Goal: Communication & Community: Answer question/provide support

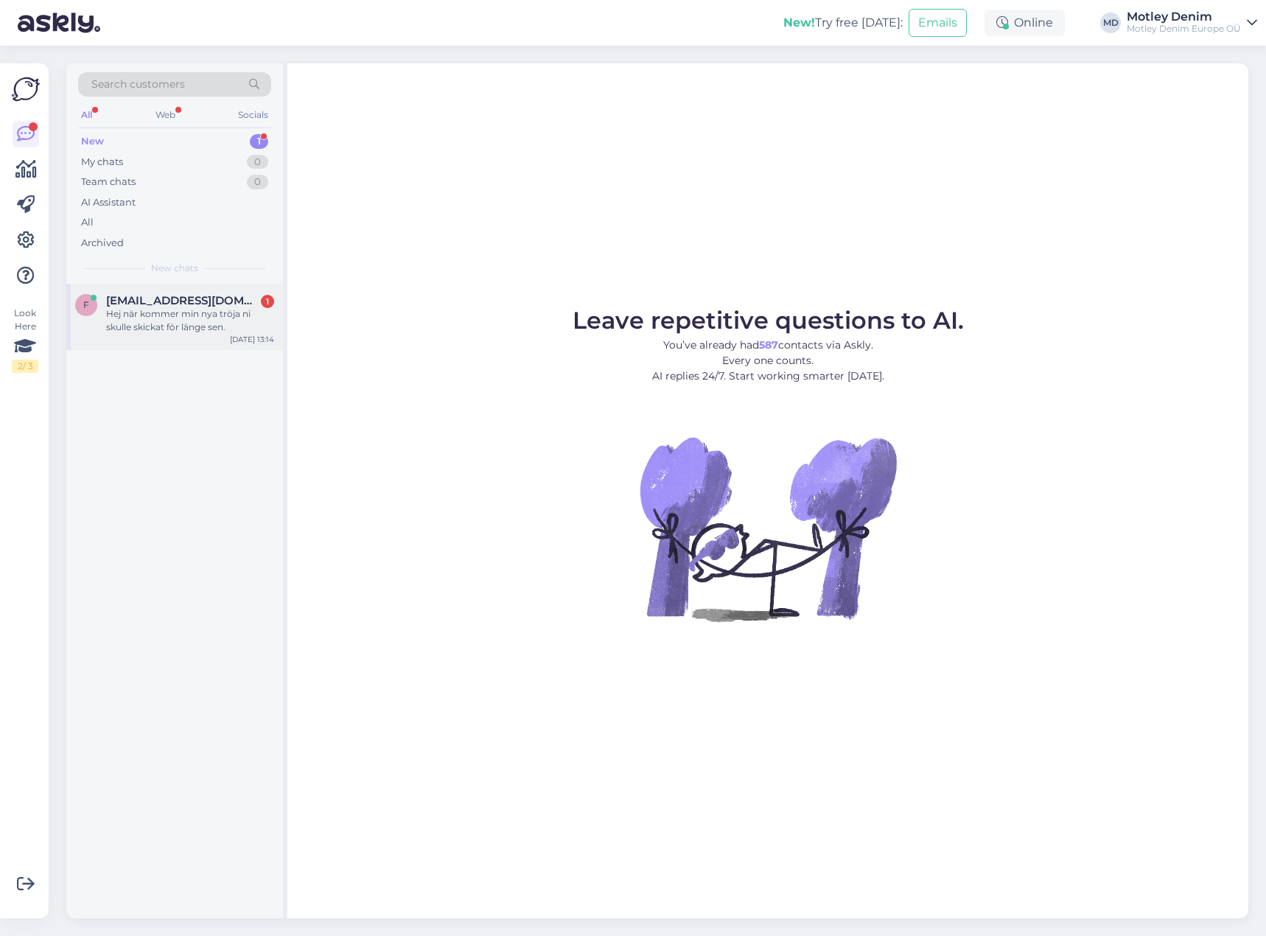
click at [184, 312] on div "Hej när kommer min nya tröja ni skulle skickat för länge sen." at bounding box center [190, 320] width 168 height 27
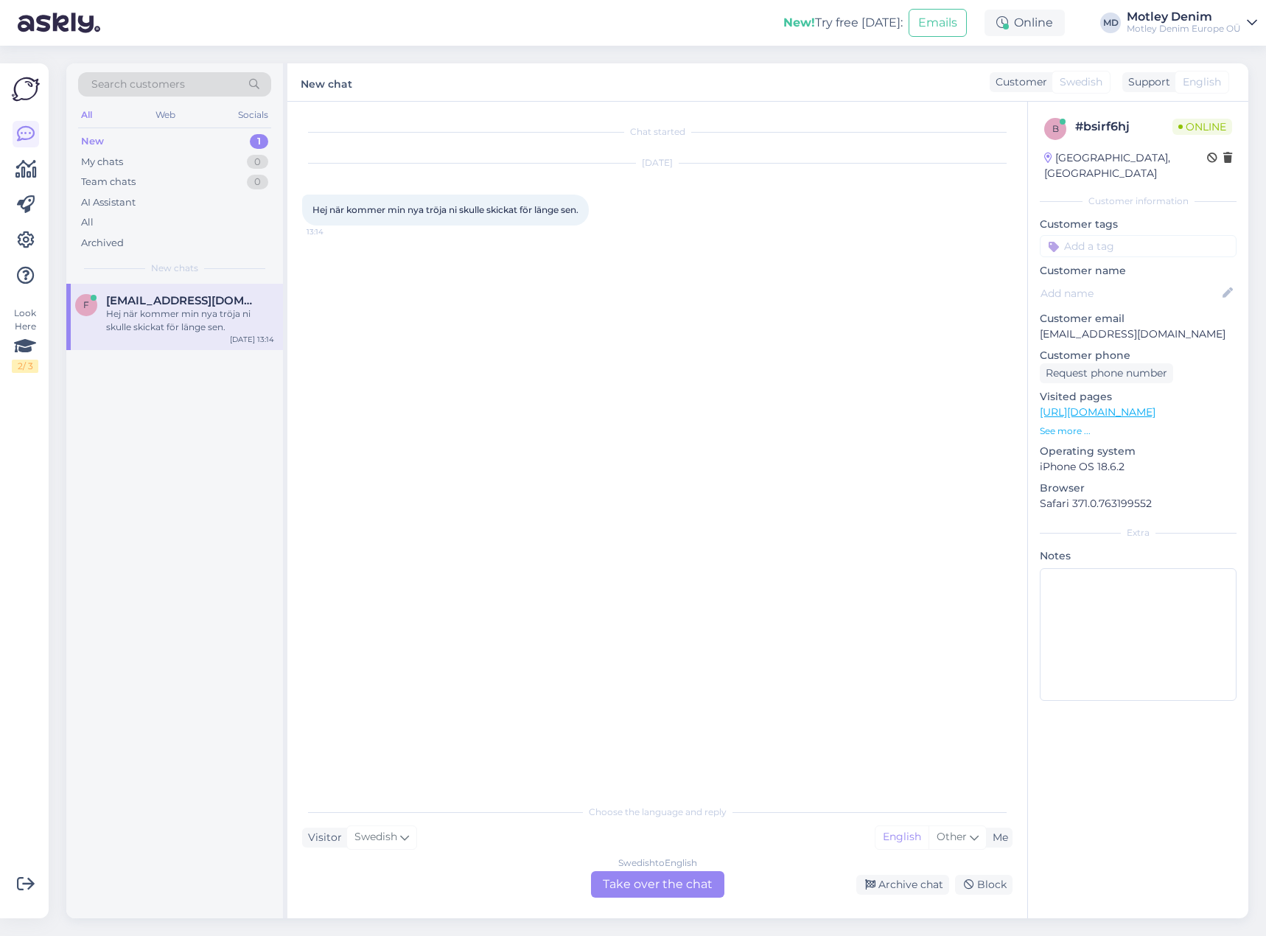
click at [668, 882] on div "Swedish to English Take over the chat" at bounding box center [657, 884] width 133 height 27
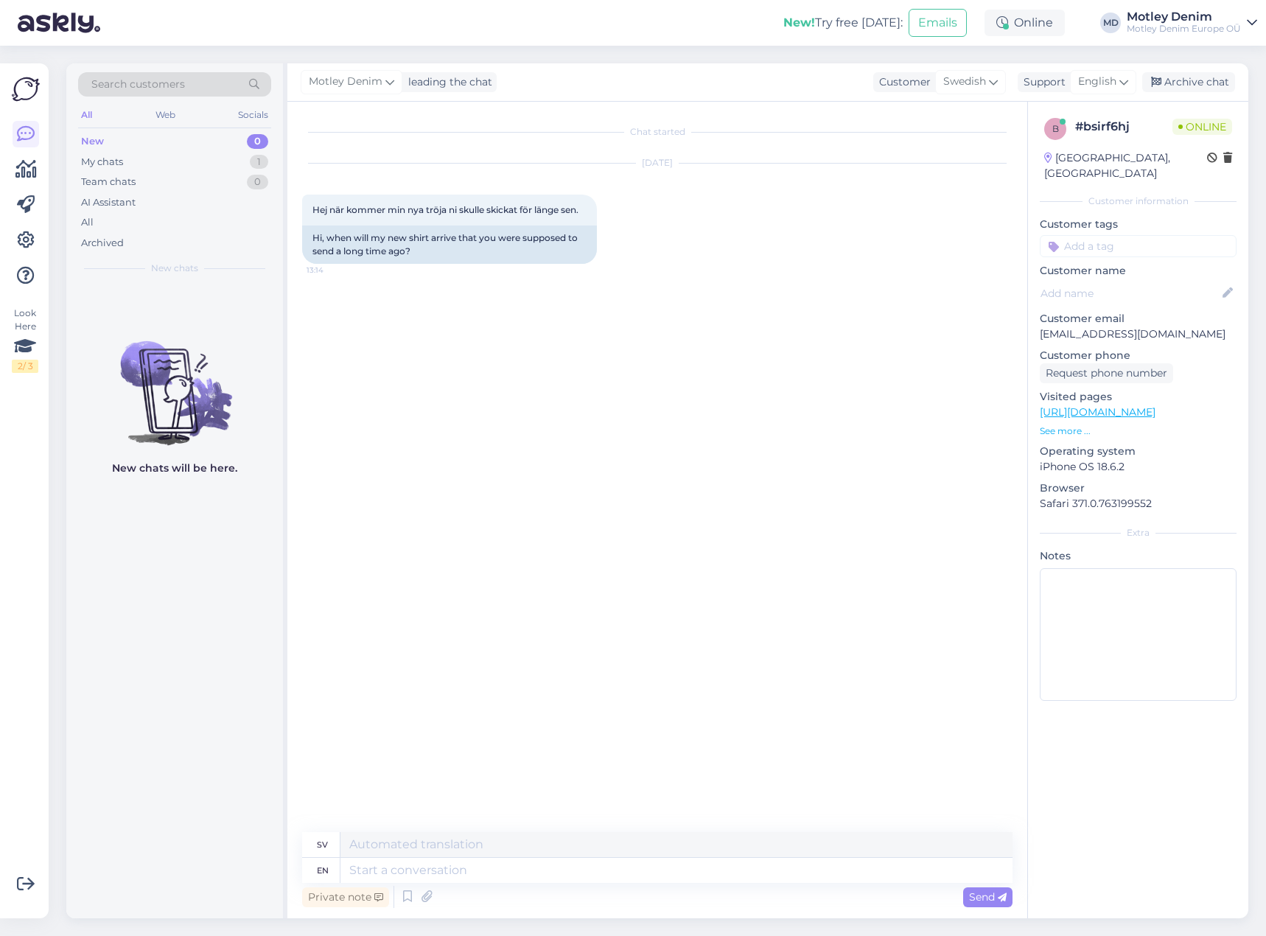
click at [1052, 326] on p "[EMAIL_ADDRESS][DOMAIN_NAME]" at bounding box center [1137, 333] width 197 height 15
drag, startPoint x: 1052, startPoint y: 322, endPoint x: 1155, endPoint y: 315, distance: 103.4
click at [1155, 326] on p "[EMAIL_ADDRESS][DOMAIN_NAME]" at bounding box center [1137, 333] width 197 height 15
copy p "[EMAIL_ADDRESS][DOMAIN_NAME]"
click at [650, 879] on textarea at bounding box center [676, 869] width 672 height 25
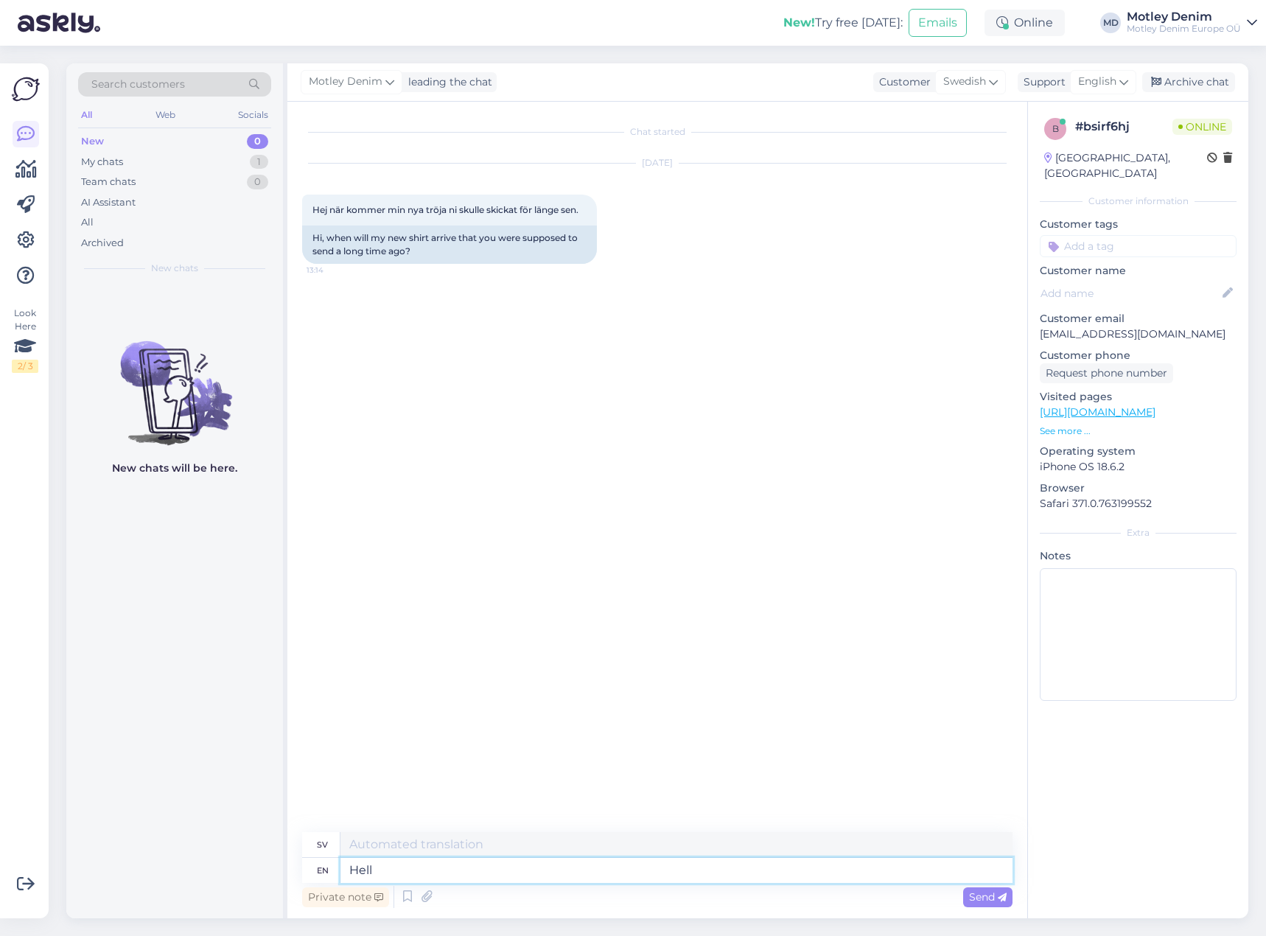
type textarea "Hello"
type textarea "Hej"
type textarea "One"
type textarea "En"
type textarea "One moment"
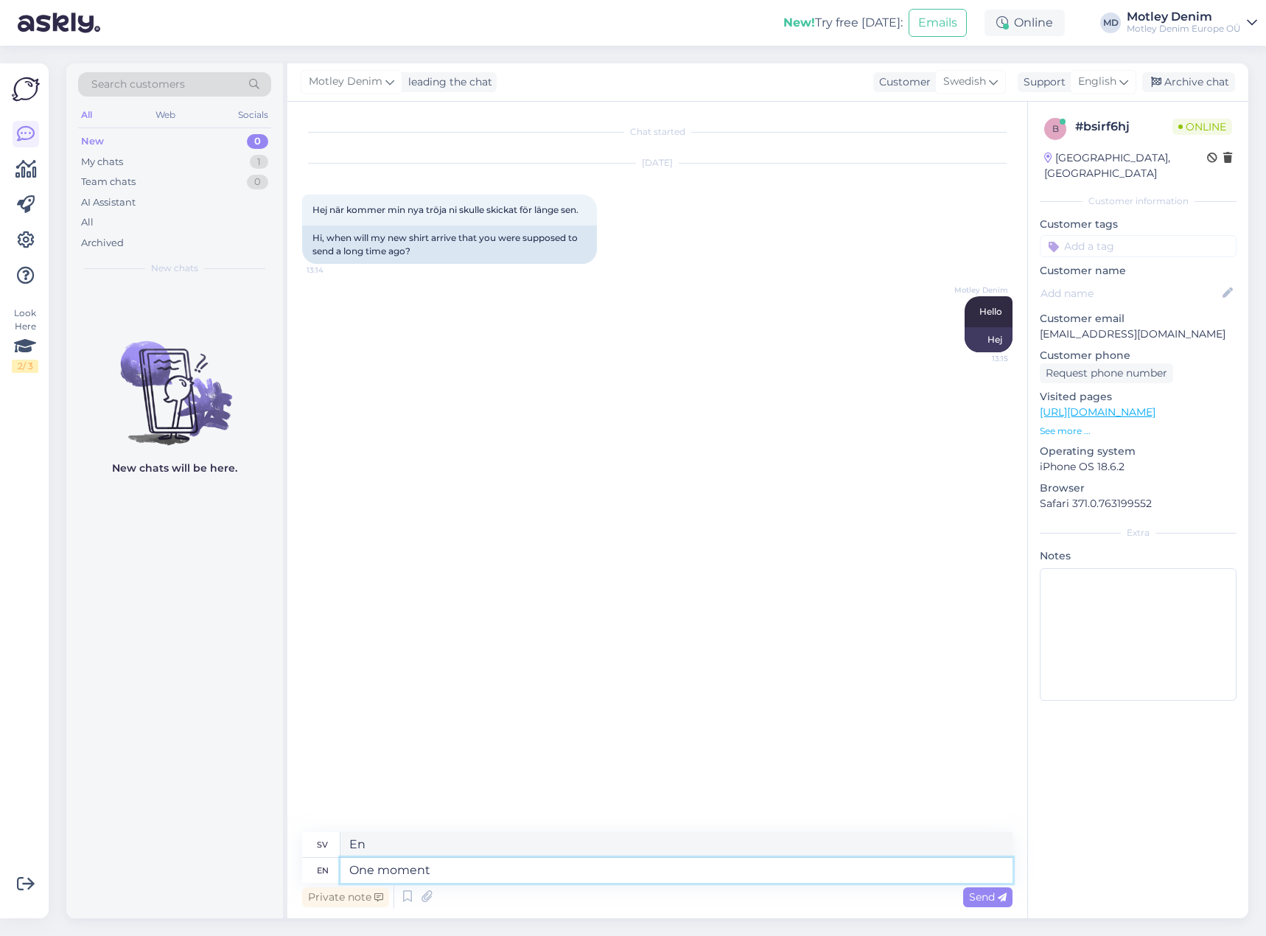
type textarea "Ett ögonblick"
click at [1048, 326] on p "[EMAIL_ADDRESS][DOMAIN_NAME]" at bounding box center [1137, 333] width 197 height 15
drag, startPoint x: 1048, startPoint y: 320, endPoint x: 1153, endPoint y: 319, distance: 104.6
click at [1153, 326] on p "[EMAIL_ADDRESS][DOMAIN_NAME]" at bounding box center [1137, 333] width 197 height 15
copy p "[EMAIL_ADDRESS][DOMAIN_NAME]"
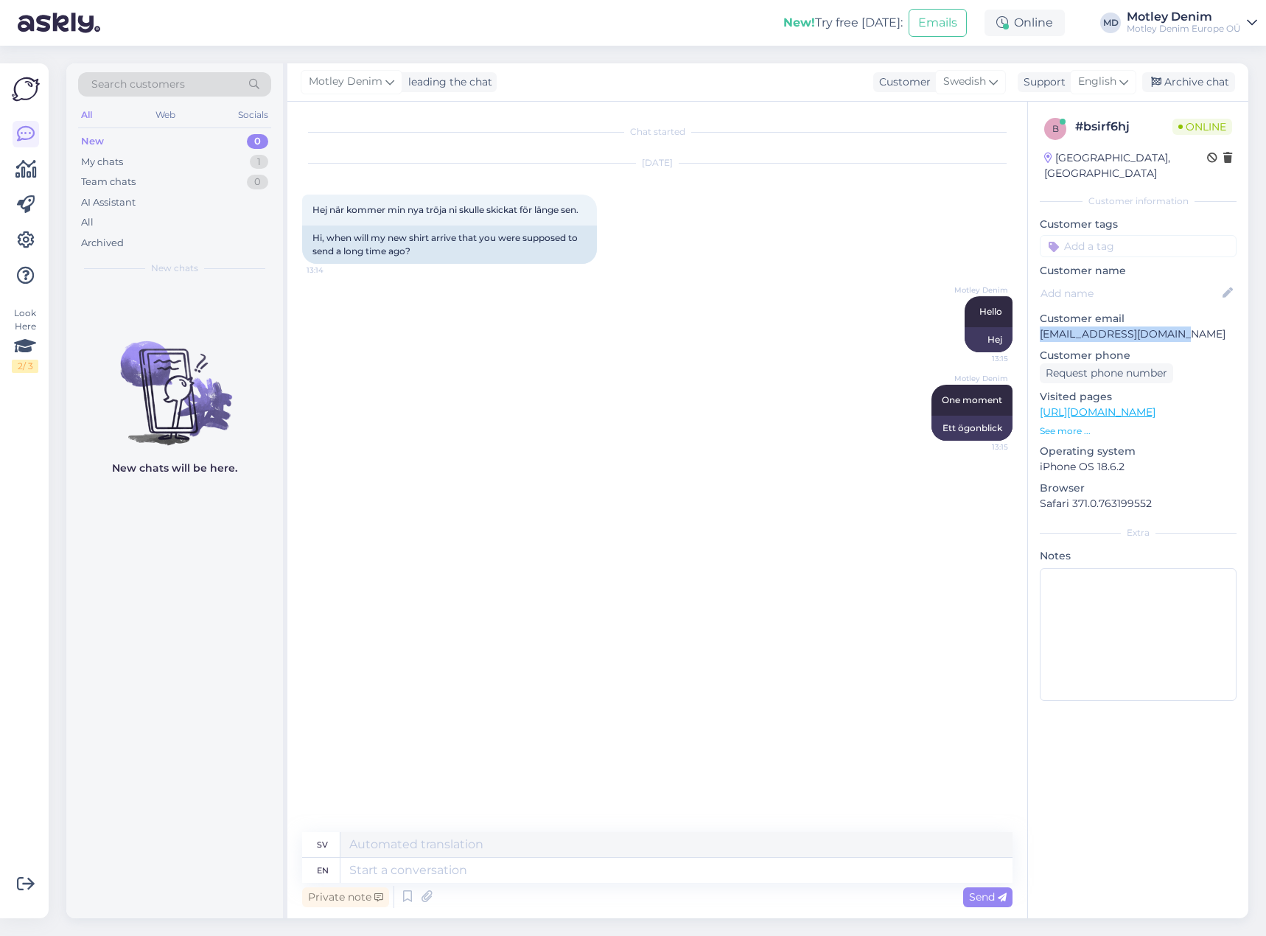
click at [183, 85] on span "Search customers" at bounding box center [138, 84] width 94 height 15
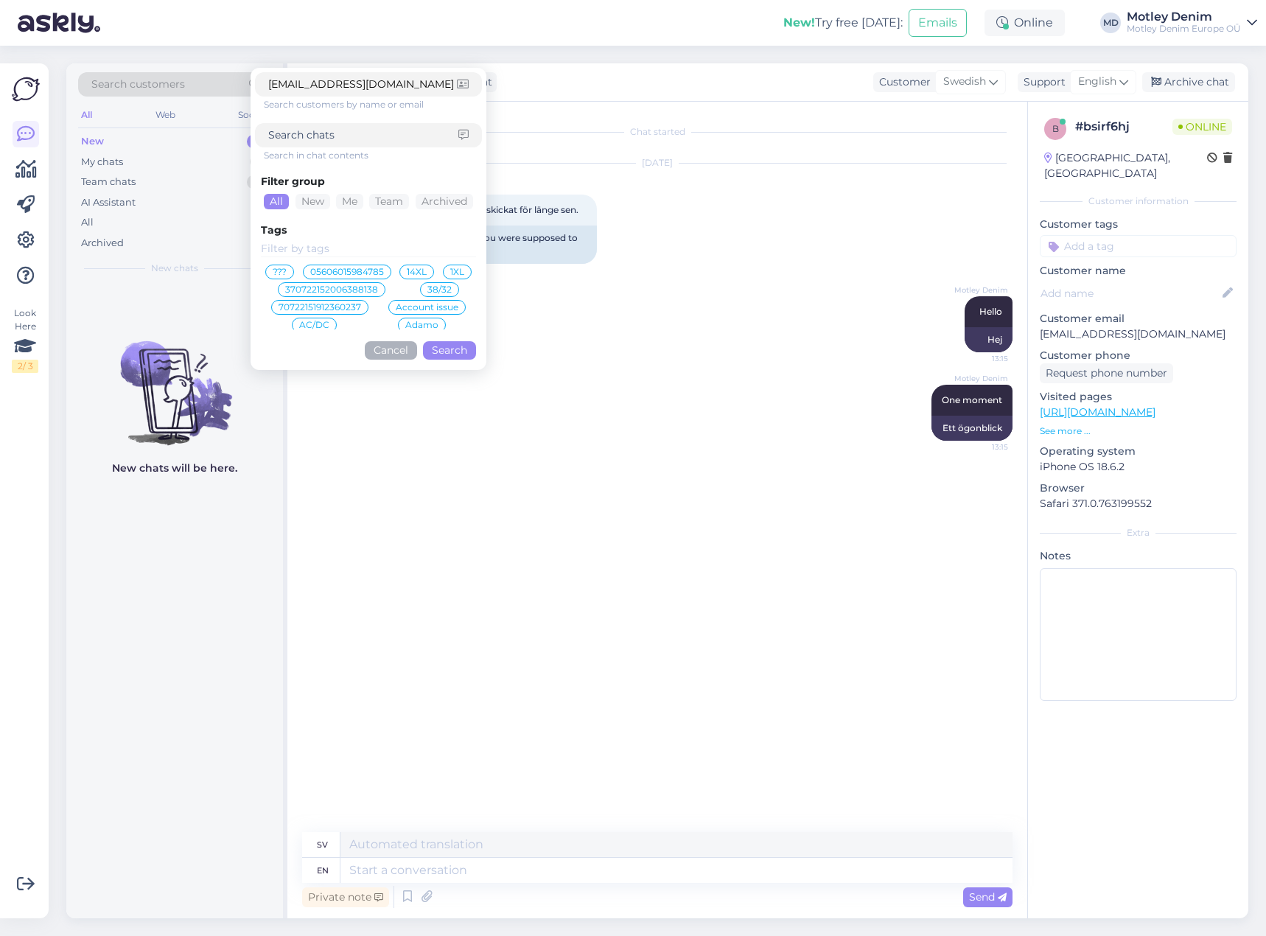
type input "[EMAIL_ADDRESS][DOMAIN_NAME]"
click at [452, 351] on button "Search" at bounding box center [449, 350] width 53 height 18
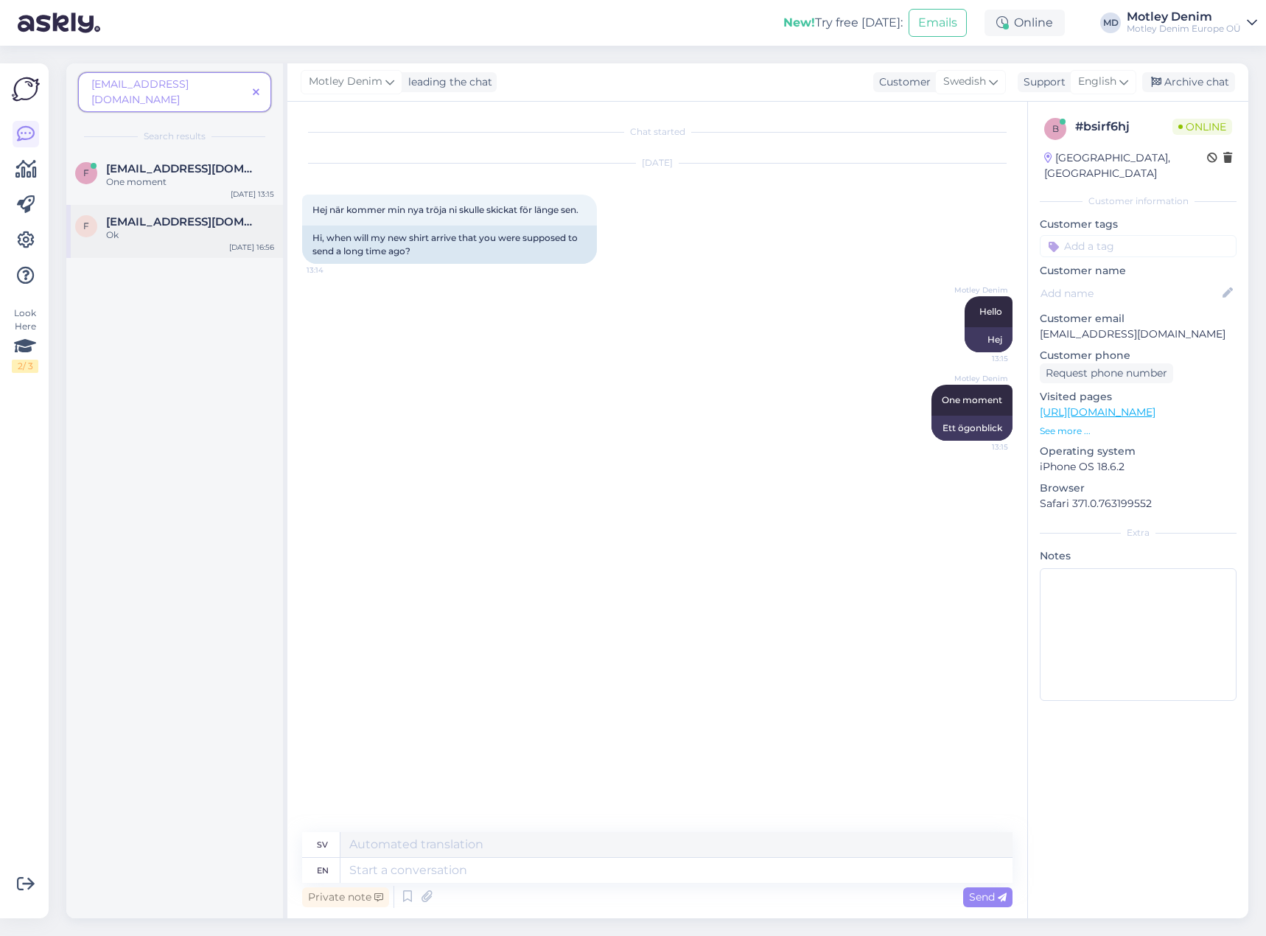
click at [204, 215] on span "[EMAIL_ADDRESS][DOMAIN_NAME]" at bounding box center [182, 221] width 153 height 13
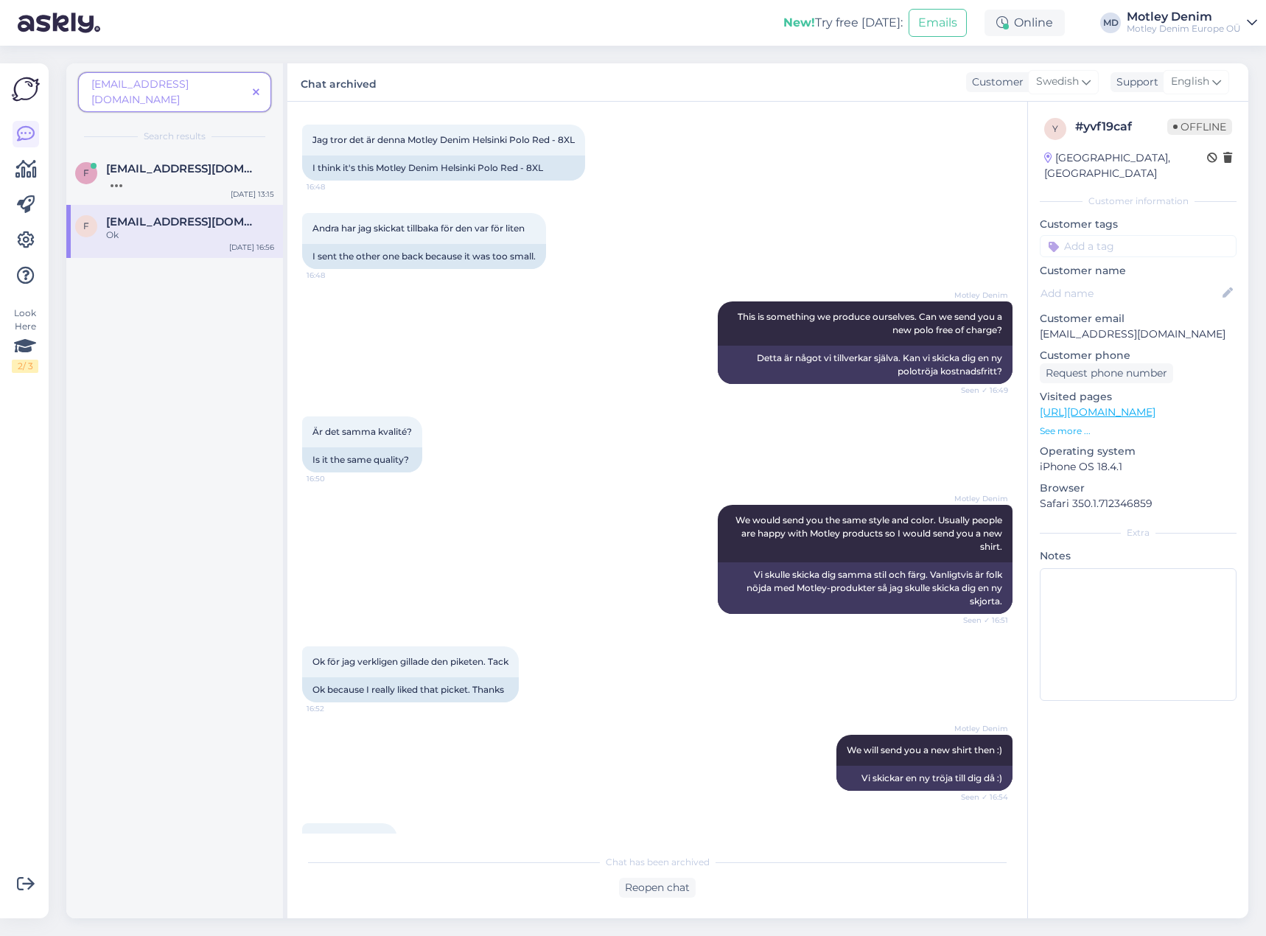
scroll to position [731, 0]
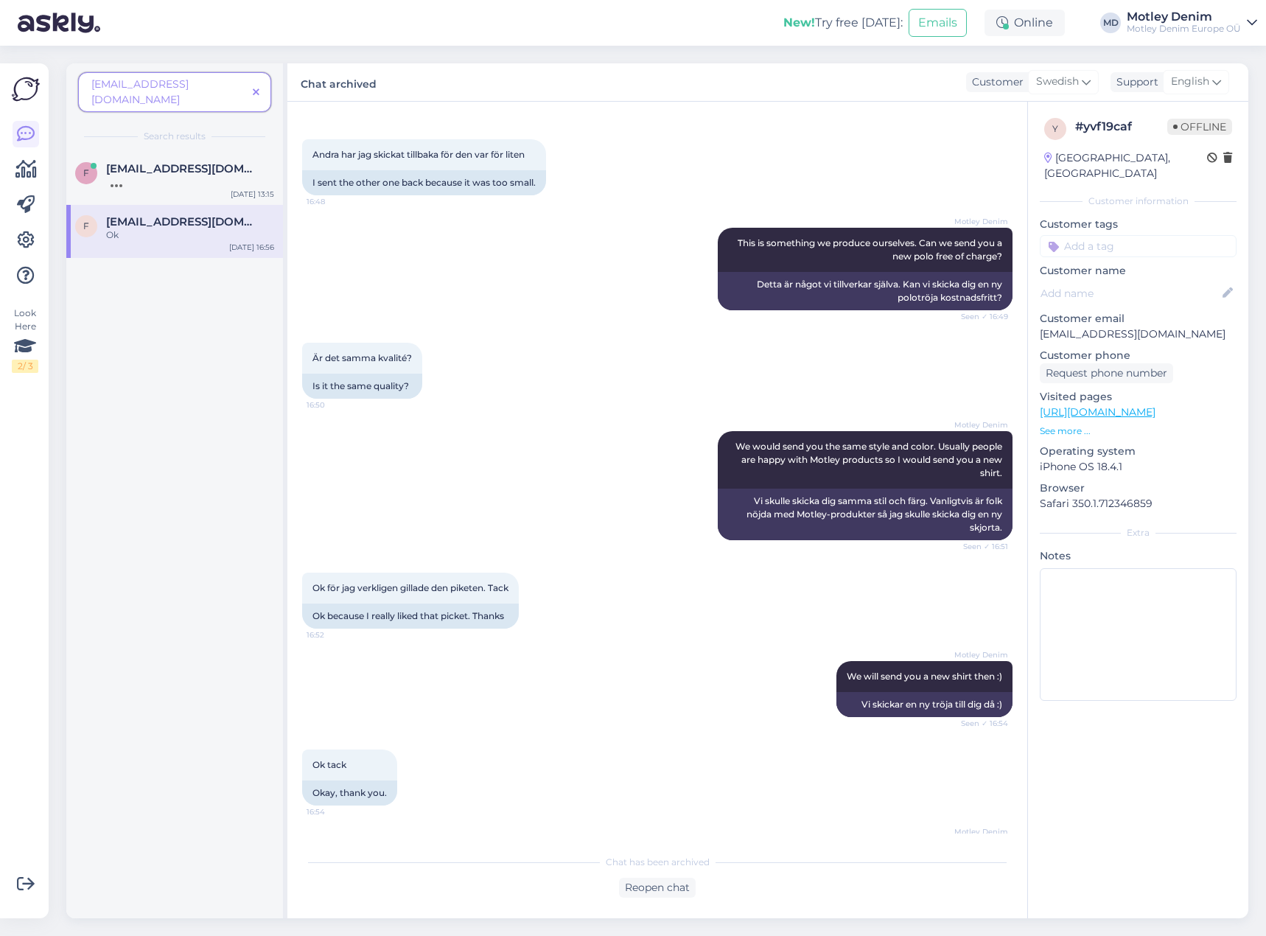
click at [1055, 326] on p "[EMAIL_ADDRESS][DOMAIN_NAME]" at bounding box center [1137, 333] width 197 height 15
drag, startPoint x: 1055, startPoint y: 316, endPoint x: 1152, endPoint y: 321, distance: 97.4
click at [1152, 326] on p "[EMAIL_ADDRESS][DOMAIN_NAME]" at bounding box center [1137, 333] width 197 height 15
copy p "[EMAIL_ADDRESS][DOMAIN_NAME]"
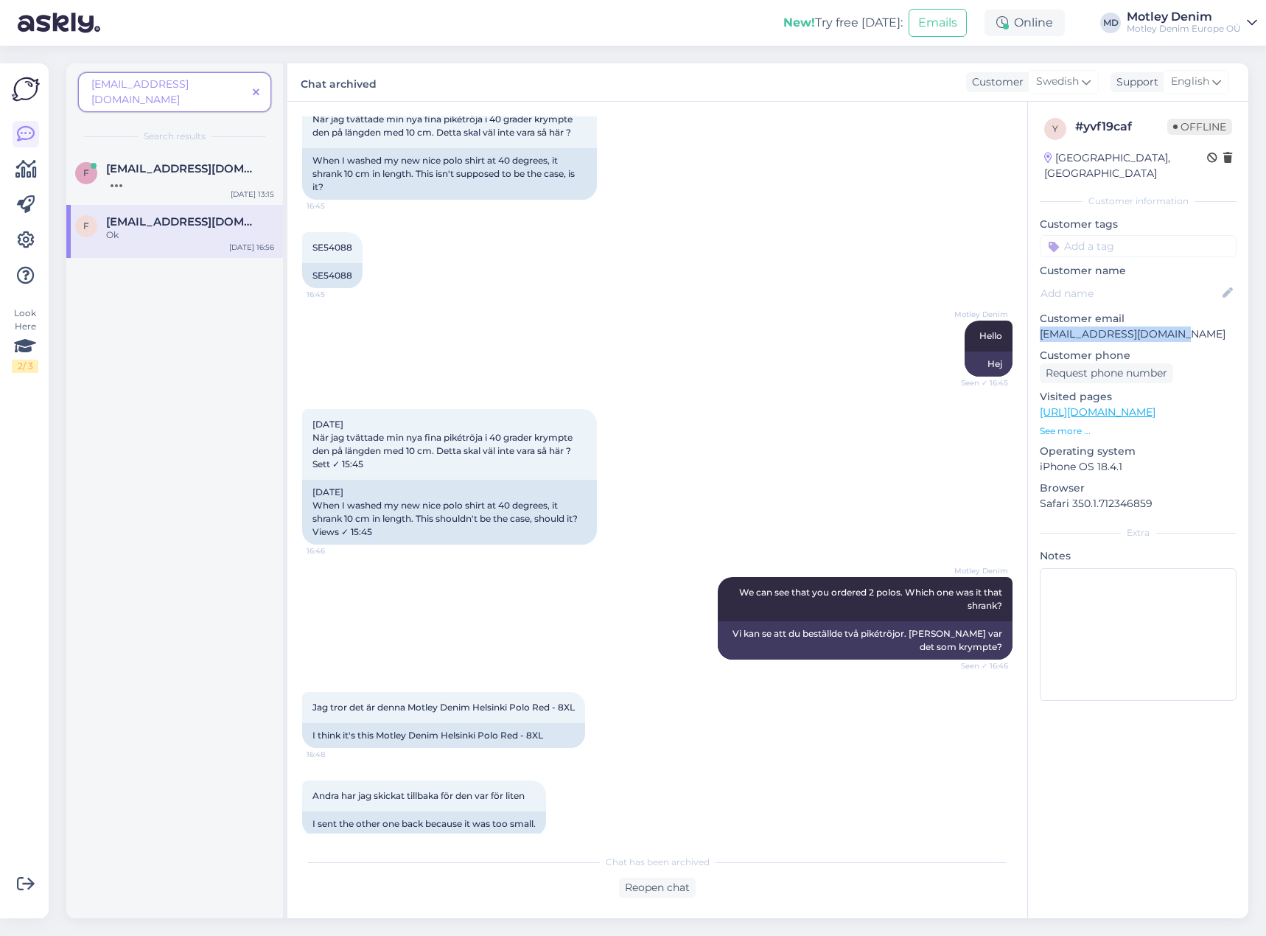
scroll to position [0, 0]
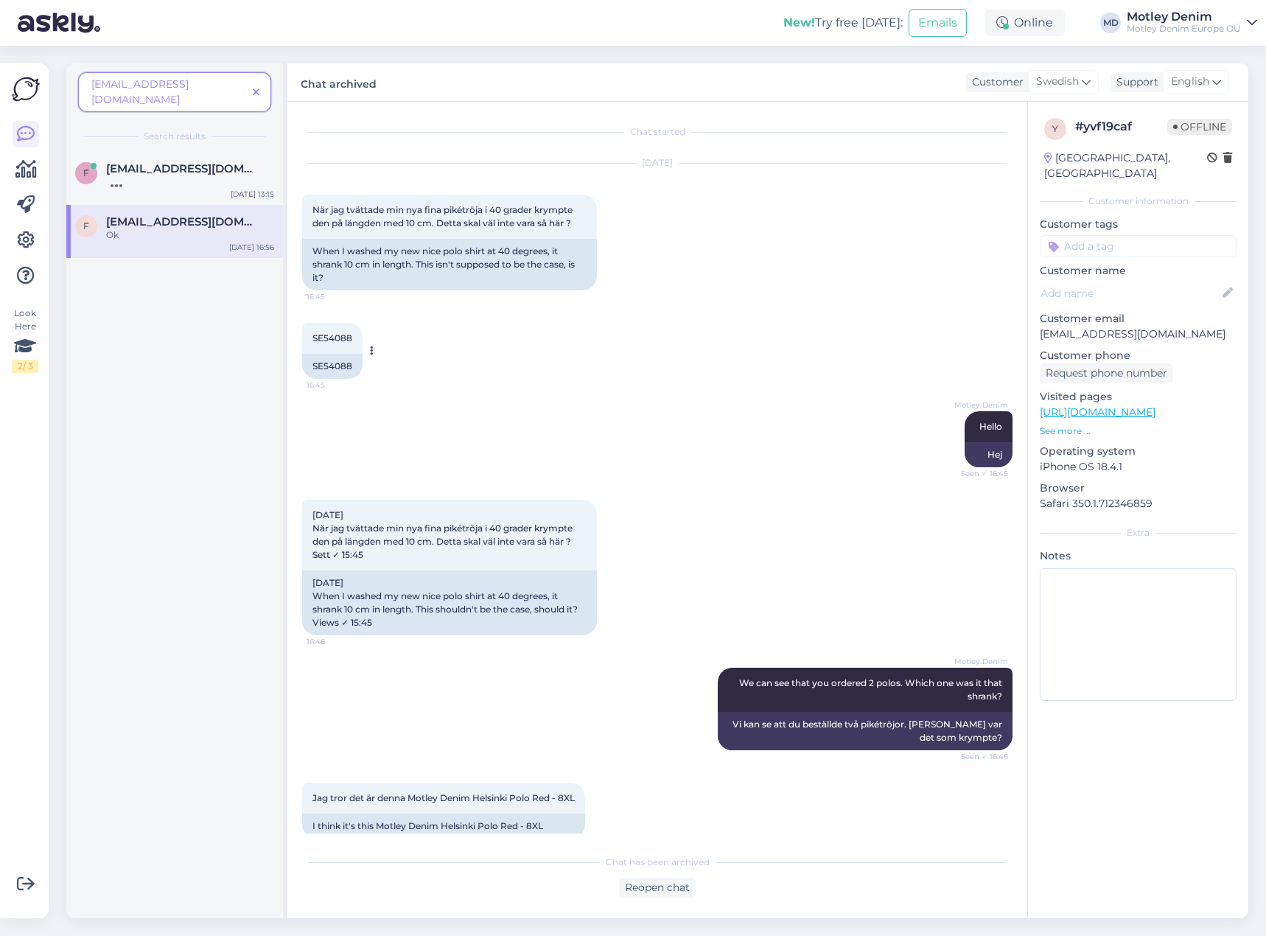
click at [333, 365] on div "SE54088" at bounding box center [332, 366] width 60 height 25
copy div "SE54088"
click at [159, 162] on span "[EMAIL_ADDRESS][DOMAIN_NAME]" at bounding box center [182, 168] width 153 height 13
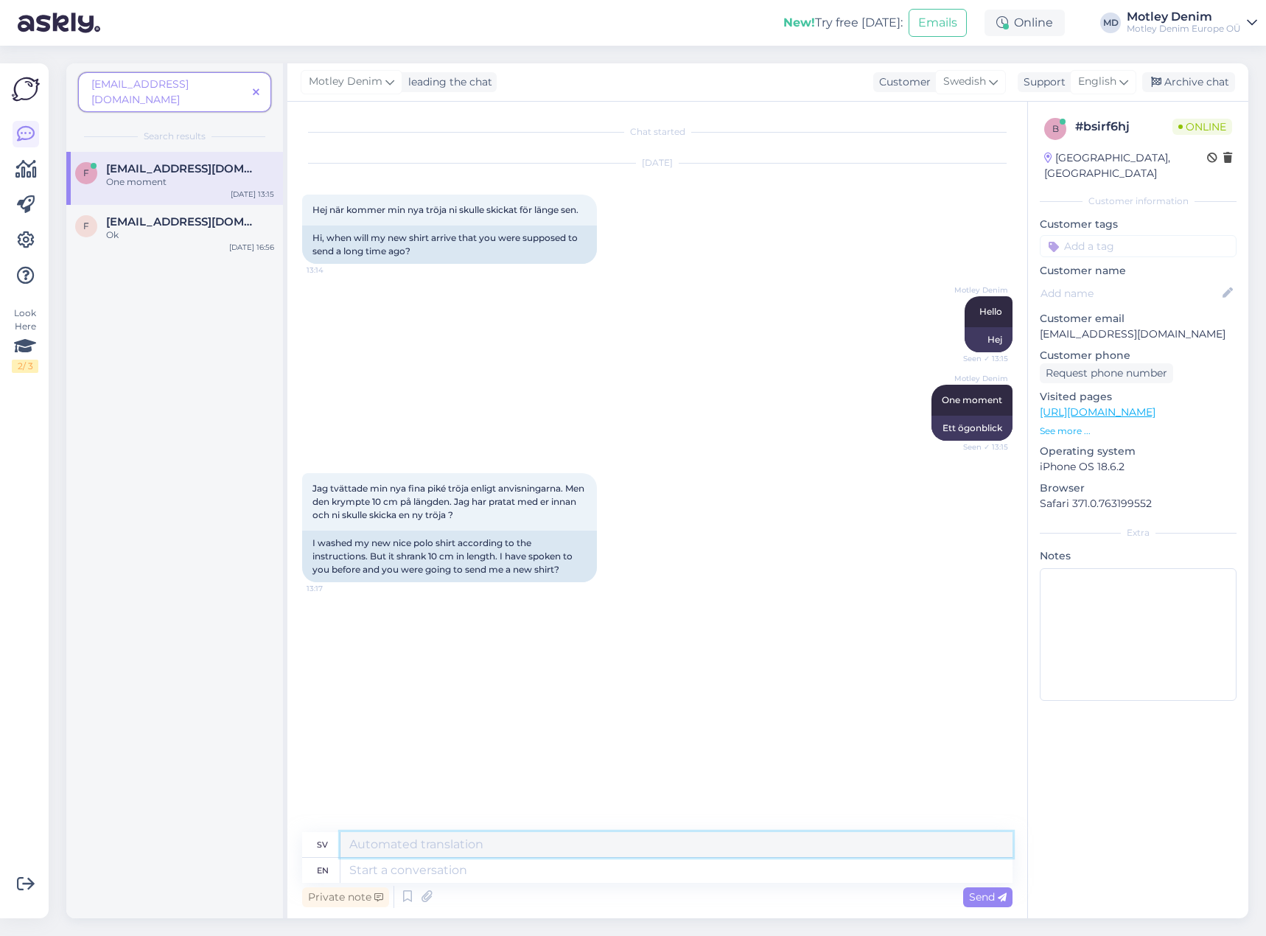
click at [566, 854] on textarea at bounding box center [676, 844] width 672 height 25
click at [575, 862] on textarea at bounding box center [676, 869] width 672 height 25
type textarea "Yes"
type textarea "[PERSON_NAME]"
type textarea "Yes I"
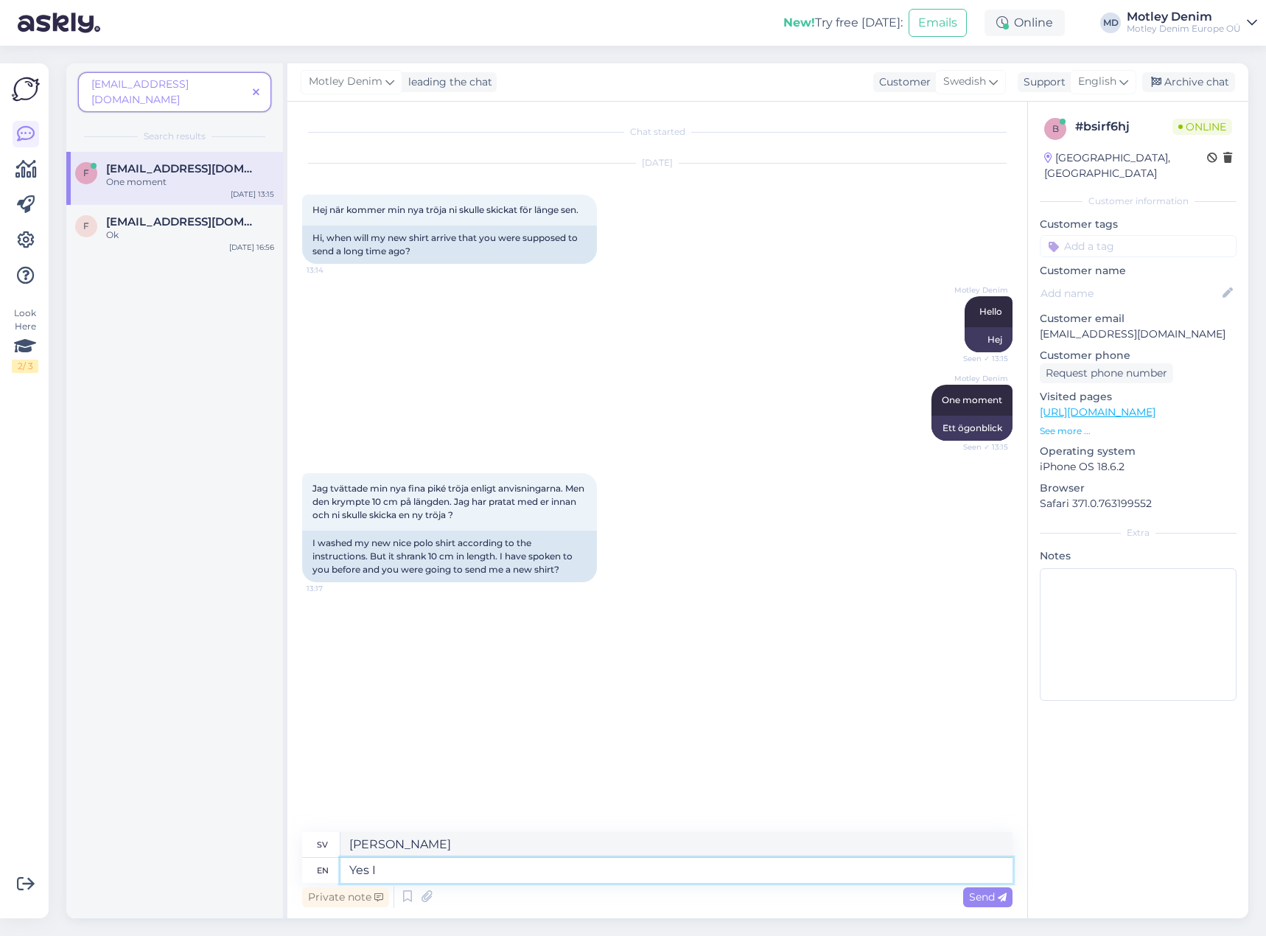
type textarea "Ja, jag"
type textarea "Yes I have f"
type textarea "Ja, jag har"
type textarea "Yes I have fund"
type textarea "Ja, jag har fond"
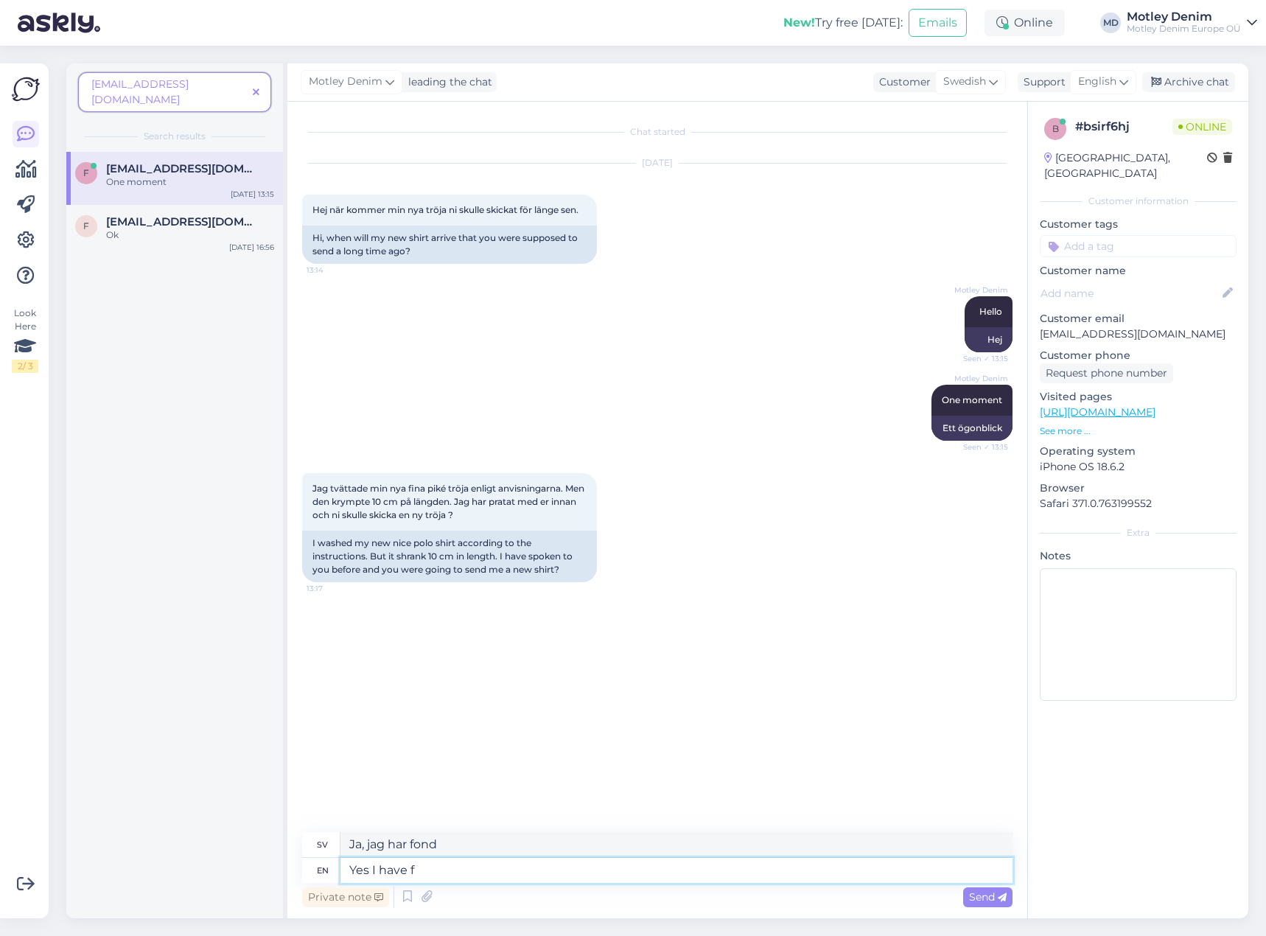
type textarea "Yes I have fo"
type textarea "Ja, jag har f"
type textarea "Yes I have found o"
type textarea "Ja, jag har hittat"
type textarea "Yes I have found our pr"
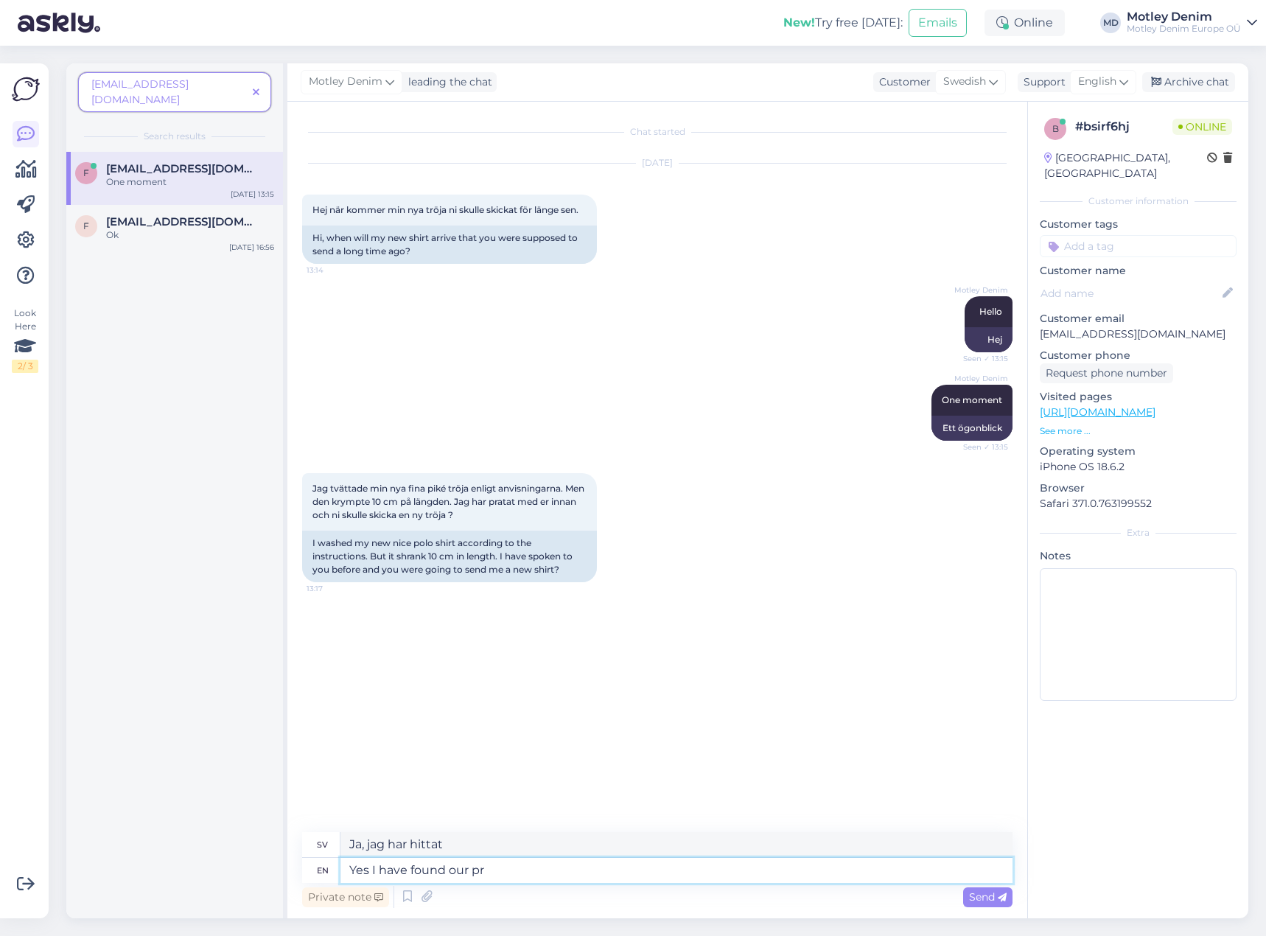
type textarea "Ja, jag har hittat vår"
type textarea "Yes I have found our previous c"
type textarea "Ja, jag har hittat vår tidigare"
type textarea "Yes I have found our previous conversation."
type textarea "Ja, jag har hittat vårt tidigare samtal."
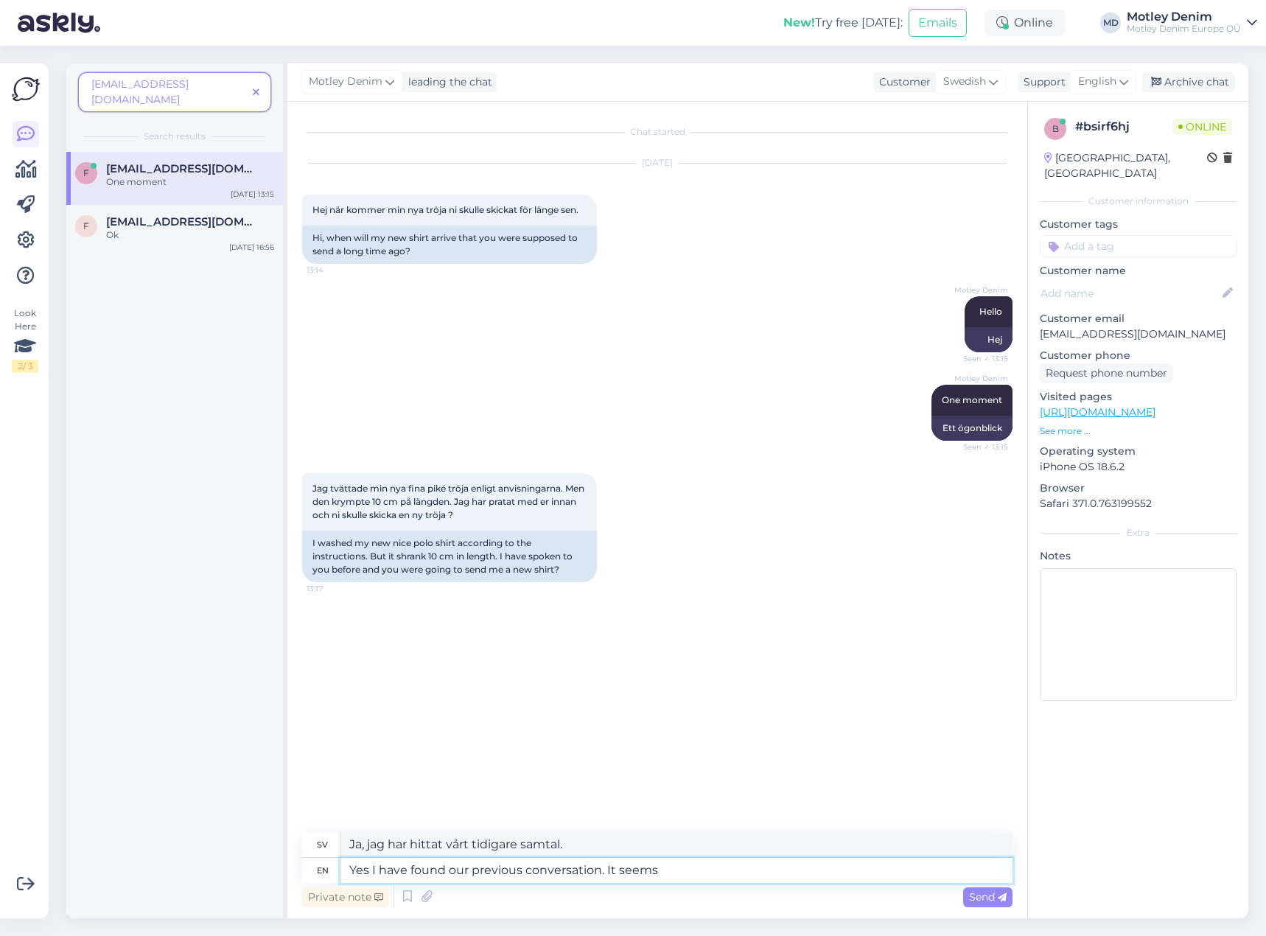
type textarea "Yes I have found our previous conversation. It seems t"
type textarea "Ja, jag har hittat vårt tidigare samtal. Det verkar som"
type textarea "Yes I have found our previous conversation. It seems that our w"
type textarea "Ja, jag har hittat vårt tidigare samtal. Det verkar som att vår"
type textarea "Yes I have found our previous conversation. It seems that our warehouse"
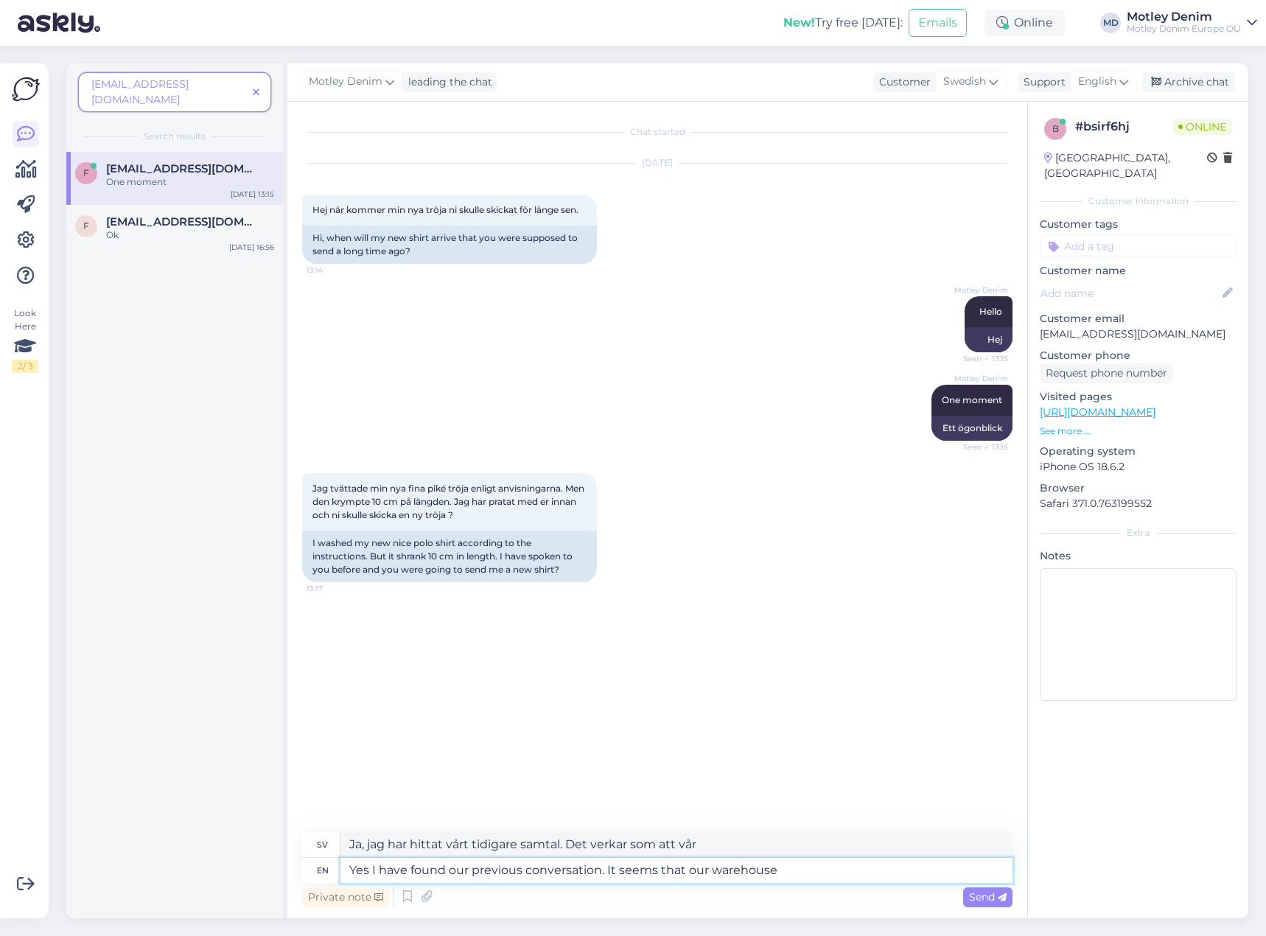
type textarea "Ja, jag har hittat vår tidigare konversation. Det verkar som att vårt lager"
type textarea "Yes I have found our previous conversation. It seems that our warehouse never s"
type textarea "Ja, jag har hittat vår tidigare konversation. Det verkar som att vårt lager ald…"
type textarea "Yes I have found our previous conversation. It seems that our warehouse never s…"
type textarea "Ja, jag har hittat vår tidigare konversation. Det verkar som att vårt lager ald…"
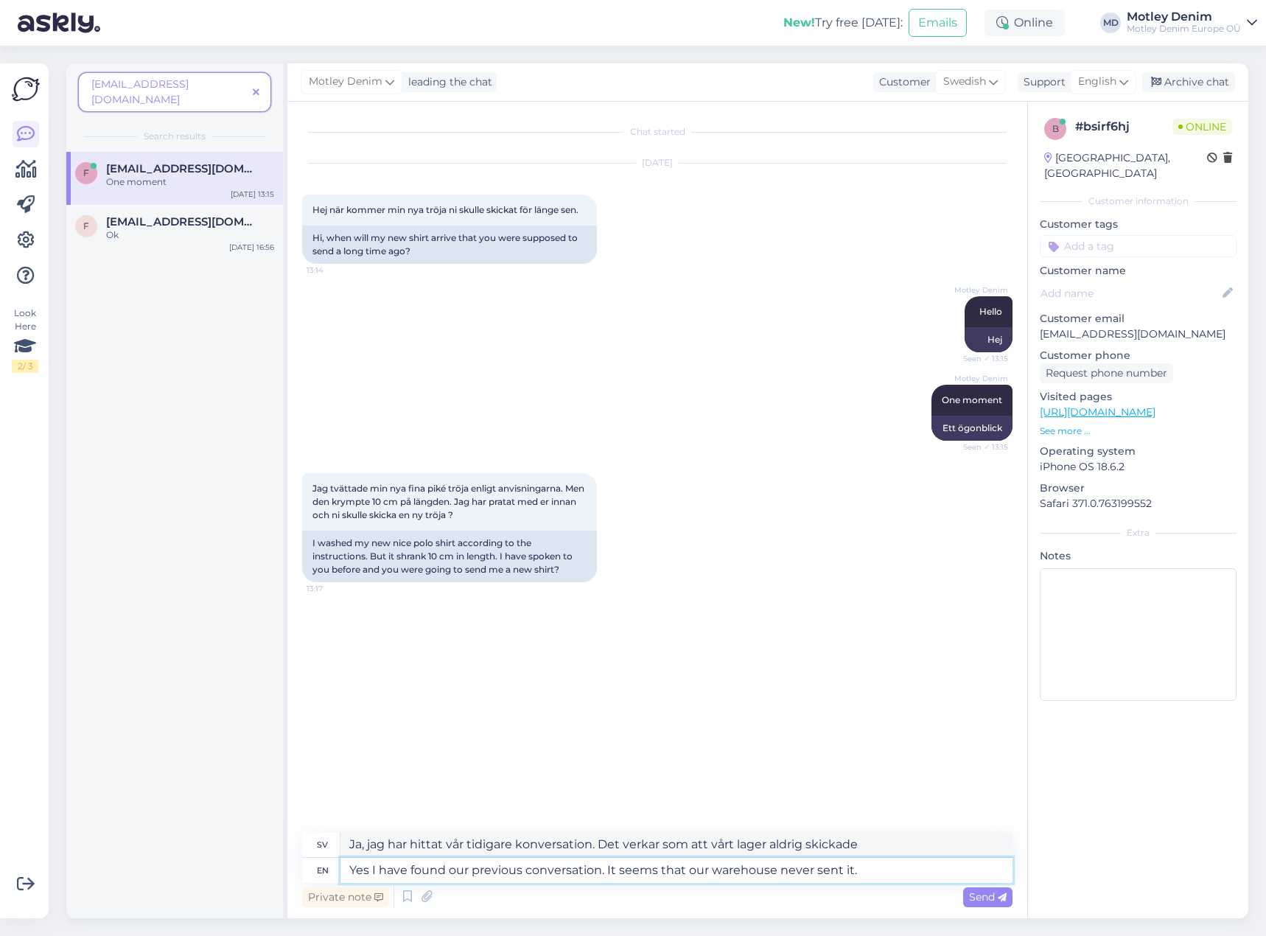
type textarea "Yes I have found our previous conversation. It seems that our warehouse never s…"
type textarea "Ja, jag har hittat vårt tidigare samtal. Det verkar som att vårt lager aldrig s…"
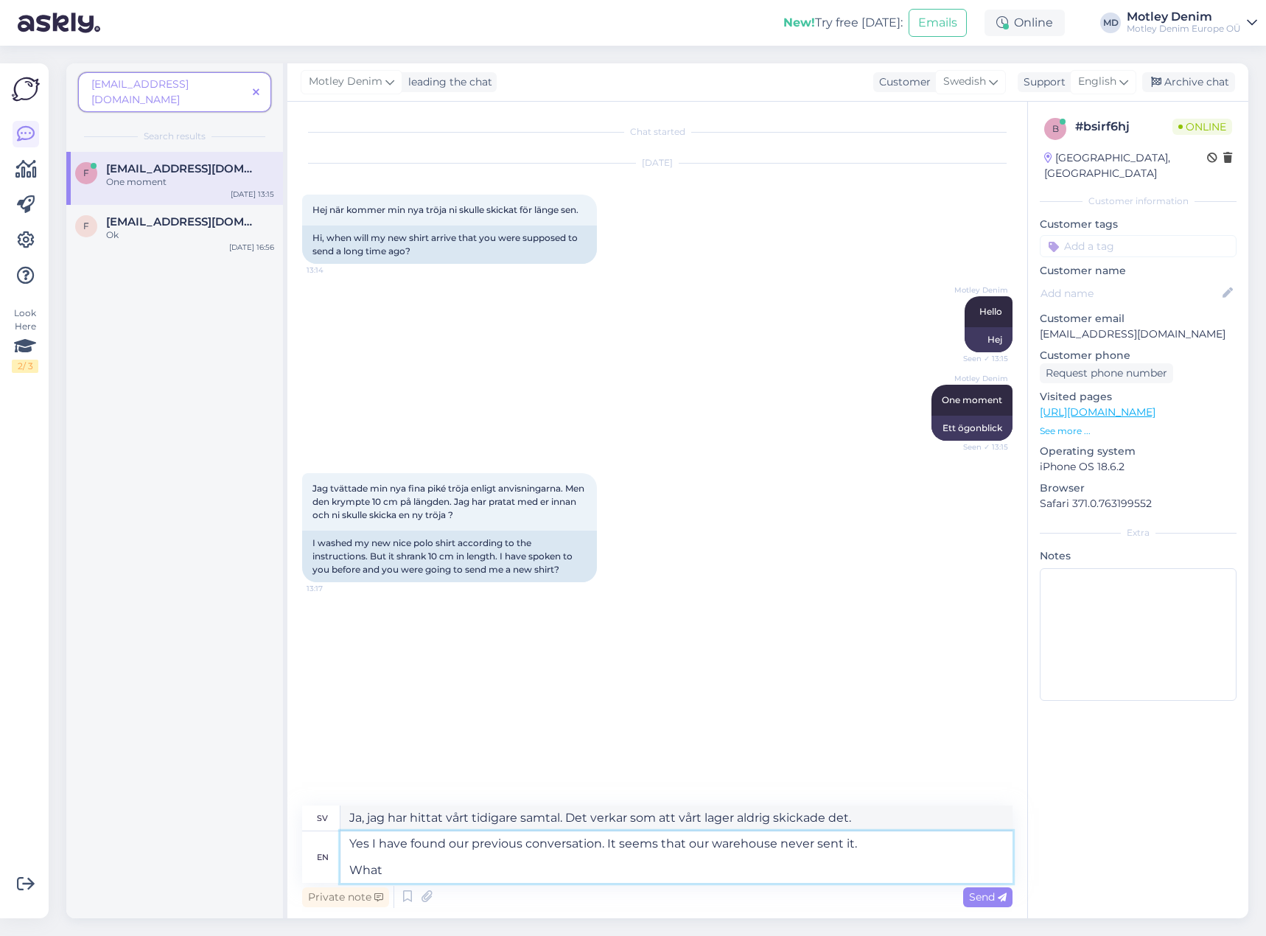
type textarea "Yes I have found our previous conversation. It seems that our warehouse never s…"
type textarea "Ja, jag har hittat vårt tidigare samtal. Det verkar som att vårt lager aldrig s…"
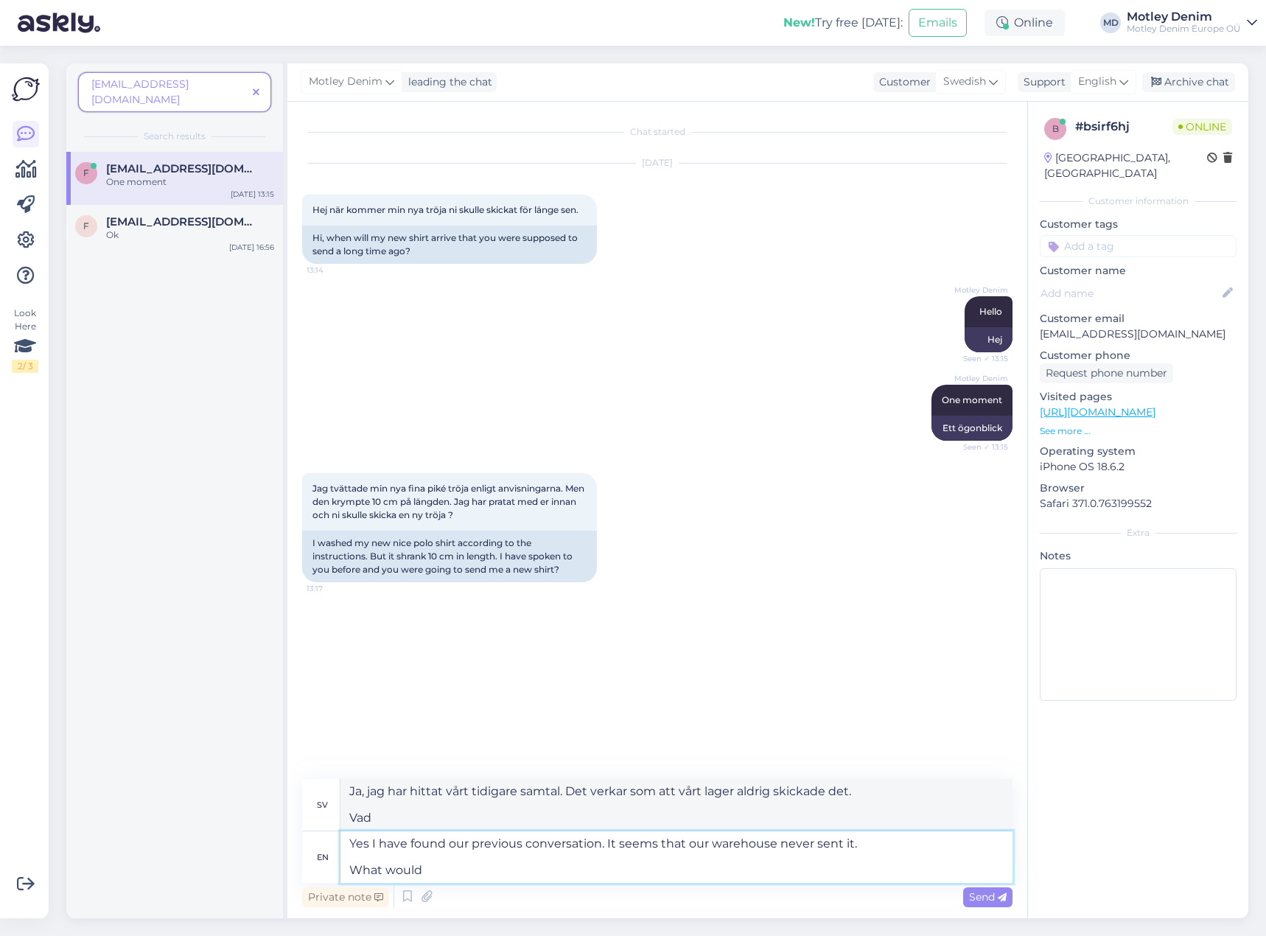
type textarea "Yes I have found our previous conversation. It seems that our warehouse never s…"
type textarea "Ja, jag har hittat vårt tidigare samtal. Det verkar som att vårt lager aldrig s…"
type textarea "Yes I have found our previous conversation. It seems that our warehouse never s…"
type textarea "Ja, jag har hittat vårt tidigare samtal. Det verkar som att vårt lager aldrig s…"
type textarea "Yes I have found our previous conversation. It seems that our warehouse never s…"
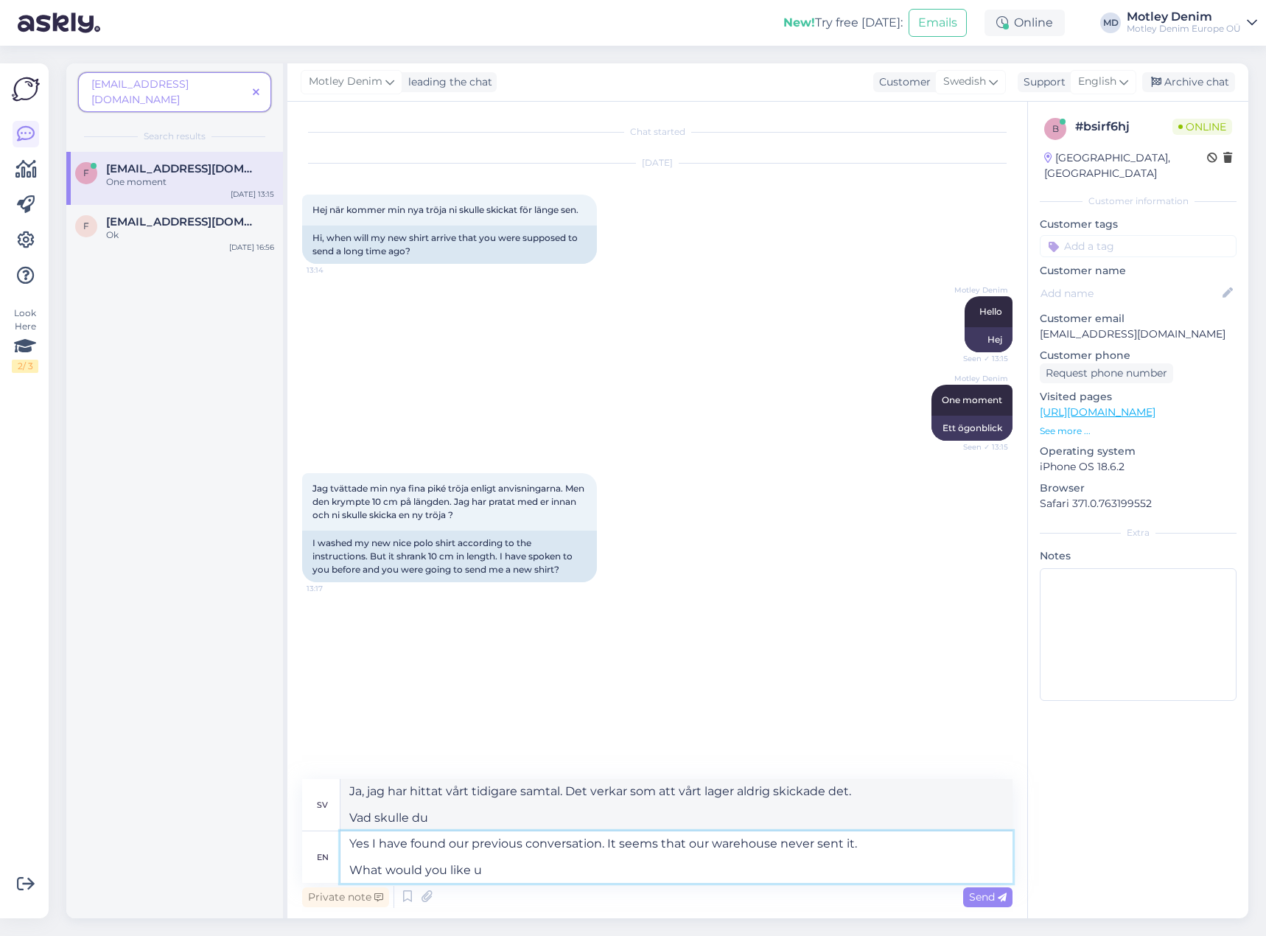
type textarea "Ja, jag har hittat vårt tidigare samtal. Det verkar som att vårt lager aldrig s…"
type textarea "Yes I have found our previous conversation. It seems that our warehouse never s…"
type textarea "Ja, jag har hittat vår tidigare konversation. Det verkar som att vårt lager ald…"
type textarea "Yes I have found our previous conversation. It seems that our warehouse never s…"
type textarea "Ja, jag har hittat vår tidigare konversation. Det verkar som att vårt lager ald…"
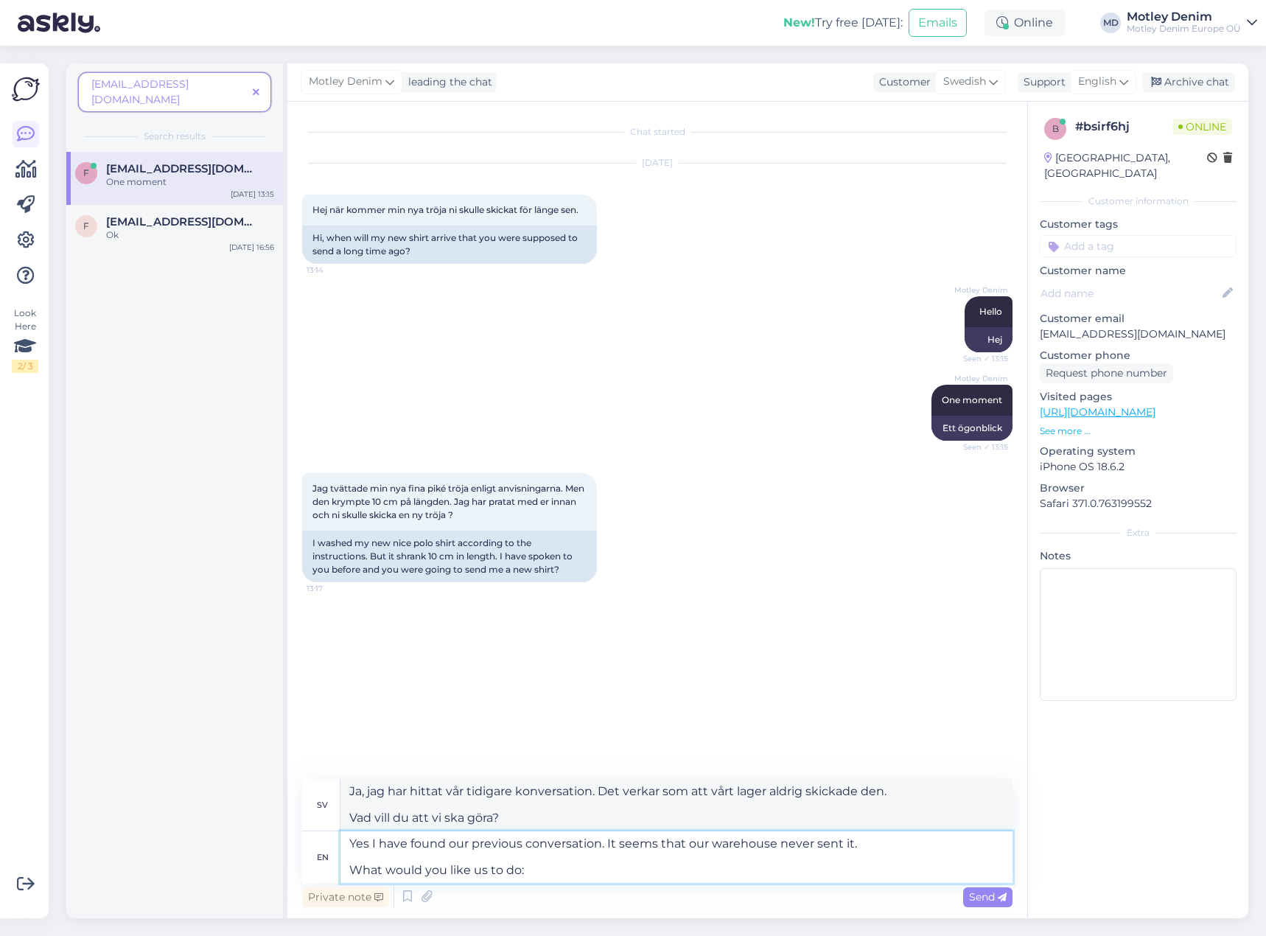
type textarea "Yes I have found our previous conversation. It seems that our warehouse never s…"
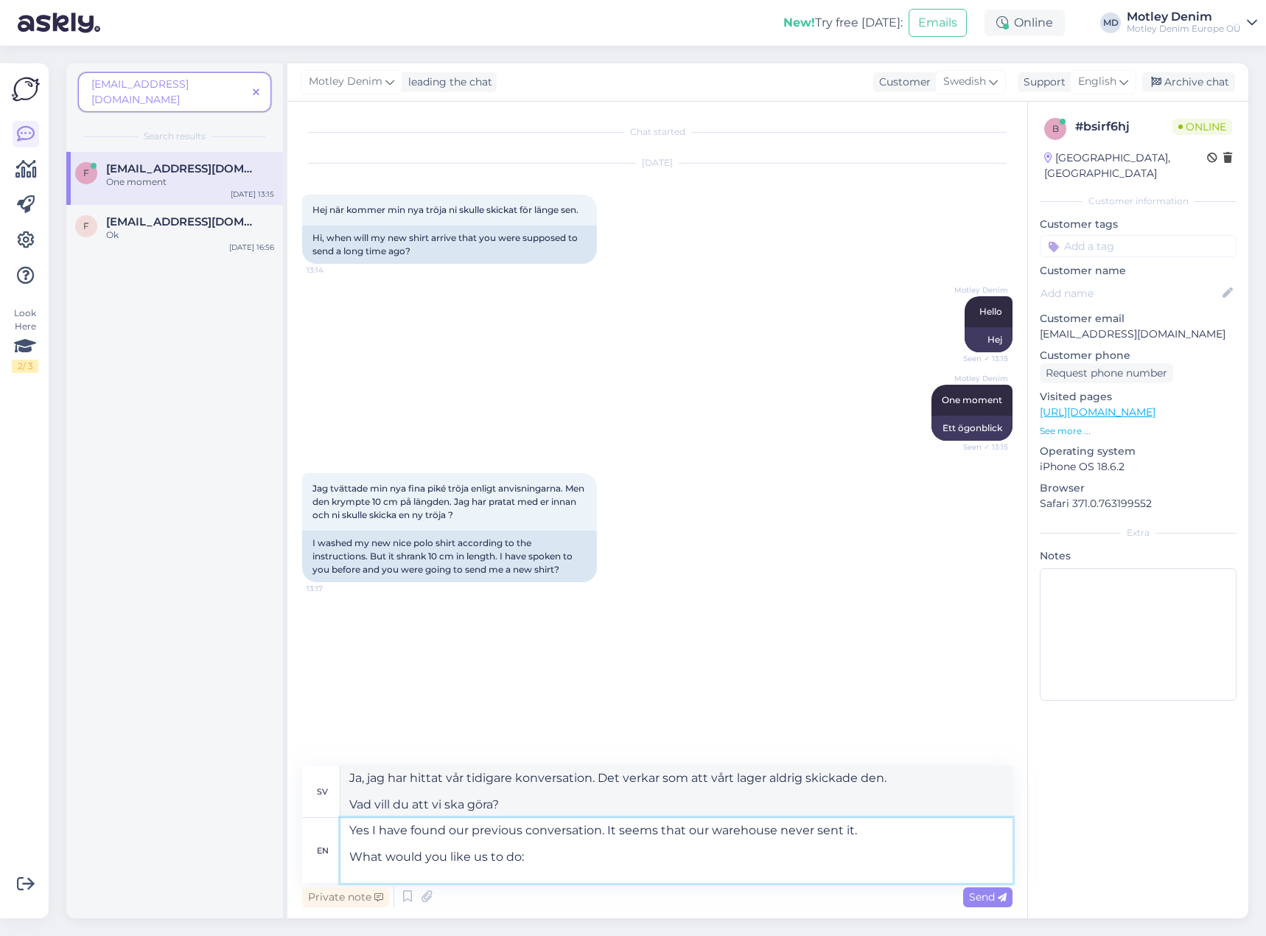
type textarea "Ja, jag har hittat vår tidigare konversation. Det verkar som att vårt lager ald…"
type textarea "Yes I have found our previous conversation. It seems that our warehouse never s…"
type textarea "Ja, jag har hittat vår tidigare konversation. Det verkar som att vårt lager ald…"
type textarea "Yes I have found our previous conversation. It seems that our warehouse never s…"
type textarea "Ja, jag har hittat vår tidigare konversation. Det verkar som att vårt lager ald…"
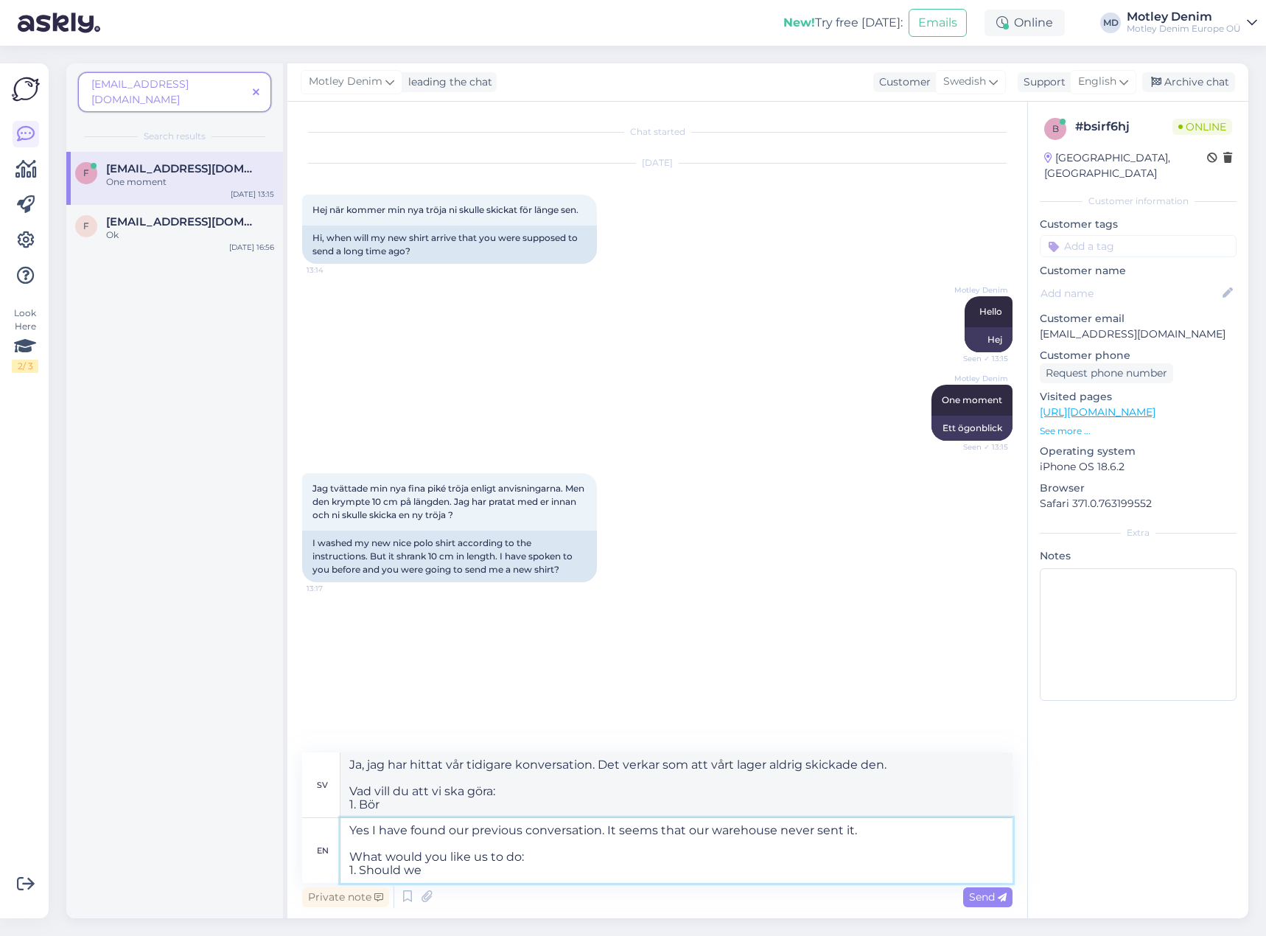
type textarea "Yes I have found our previous conversation. It seems that our warehouse never s…"
type textarea "Ja, jag har hittat vår tidigare konversation. Det verkar som att vårt lager ald…"
type textarea "Yes I have found our previous conversation. It seems that our warehouse never s…"
type textarea "Ja, jag har hittat vår tidigare konversation. Det verkar som att vårt lager ald…"
type textarea "Yes I have found our previous conversation. It seems that our warehouse never s…"
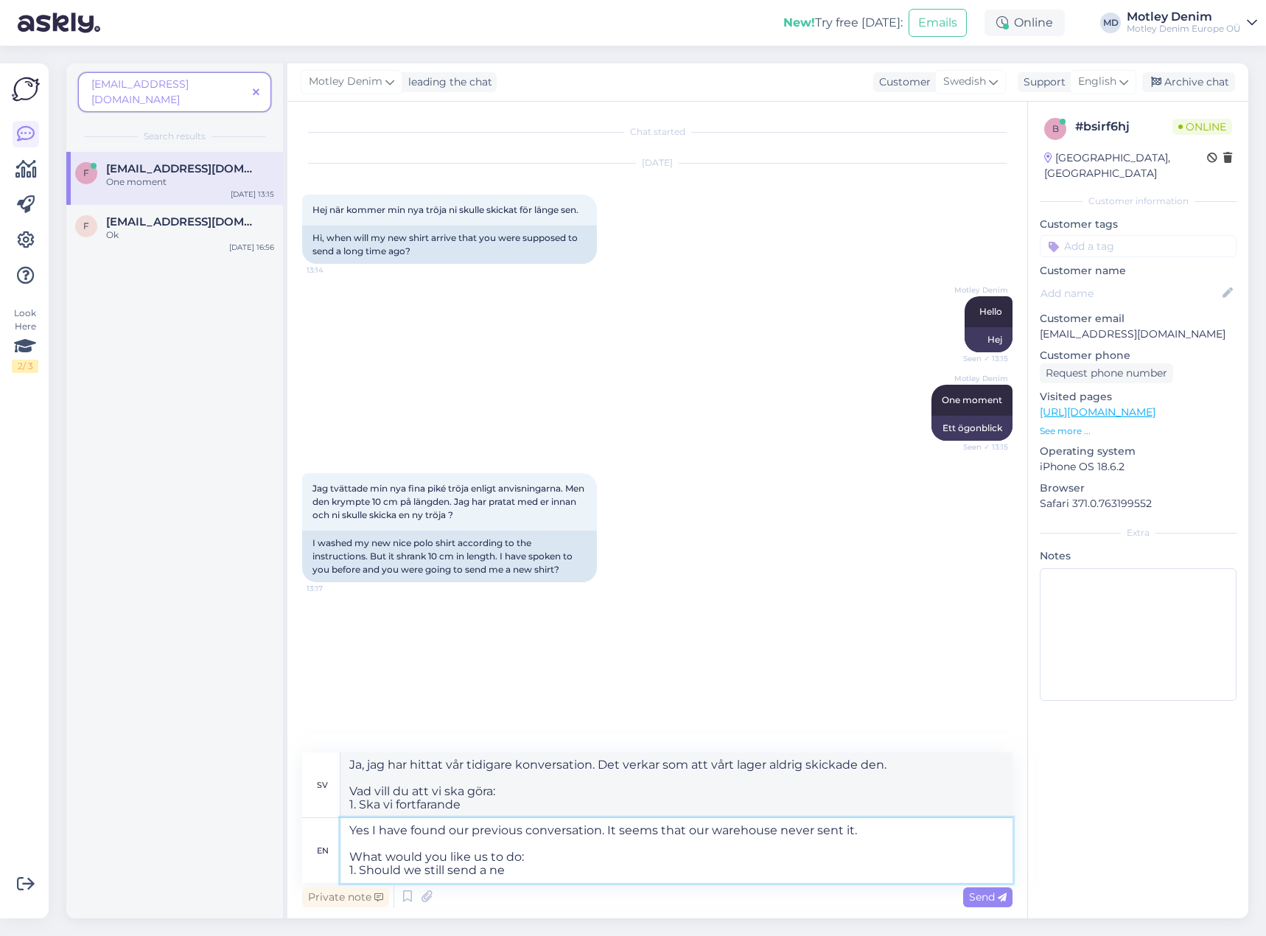
type textarea "Ja, jag har hittat vår tidigare konversation. Det verkar som att vårt lager ald…"
type textarea "Yes I have found our previous conversation. It seems that our warehouse never s…"
type textarea "Ja, jag har hittat vår tidigare konversation. Det verkar som att vårt lager ald…"
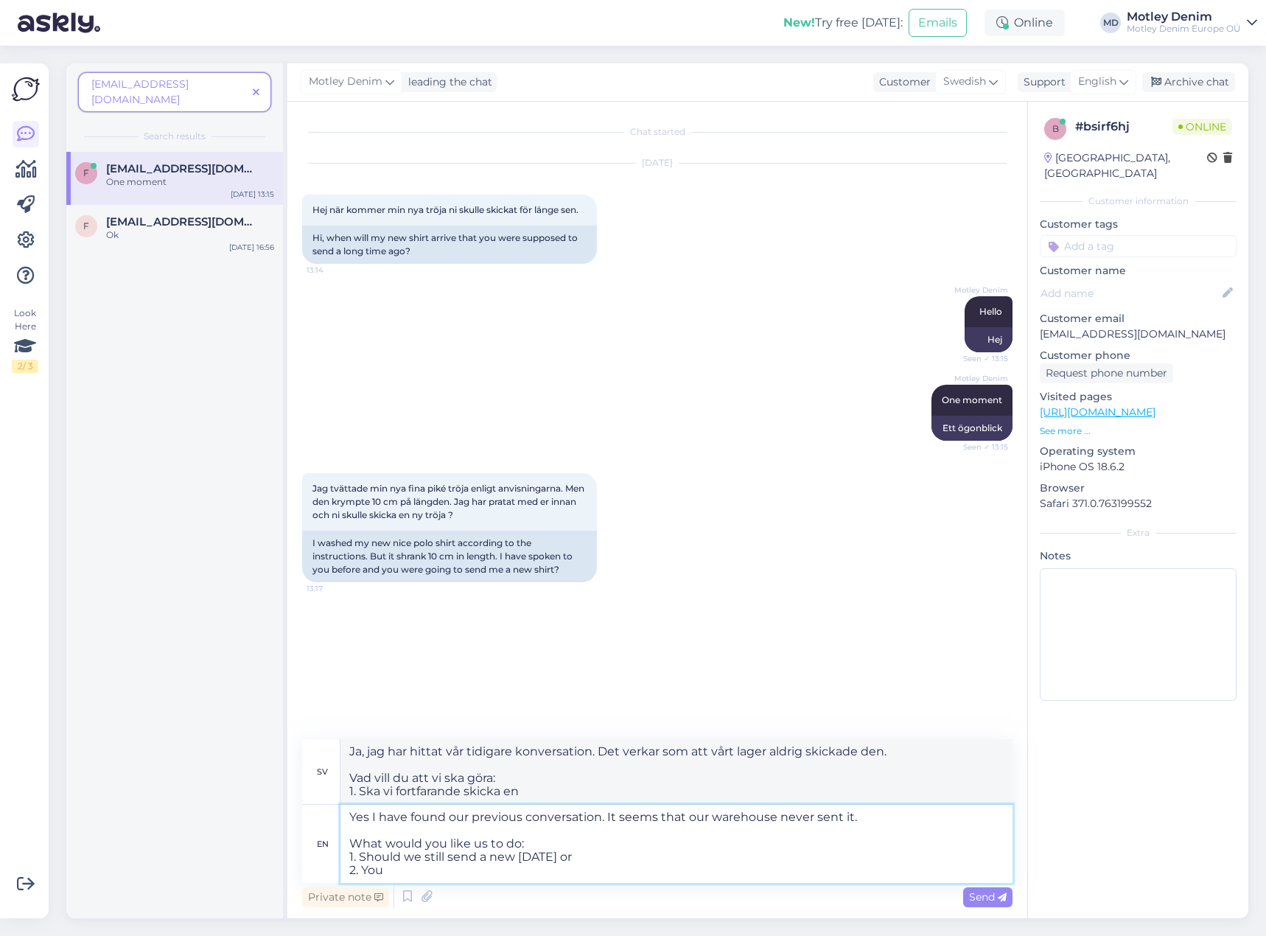
type textarea "Yes I have found our previous conversation. It seems that our warehouse never s…"
type textarea "Ja, jag har hittat vår tidigare konversation. Det verkar som att vårt lager ald…"
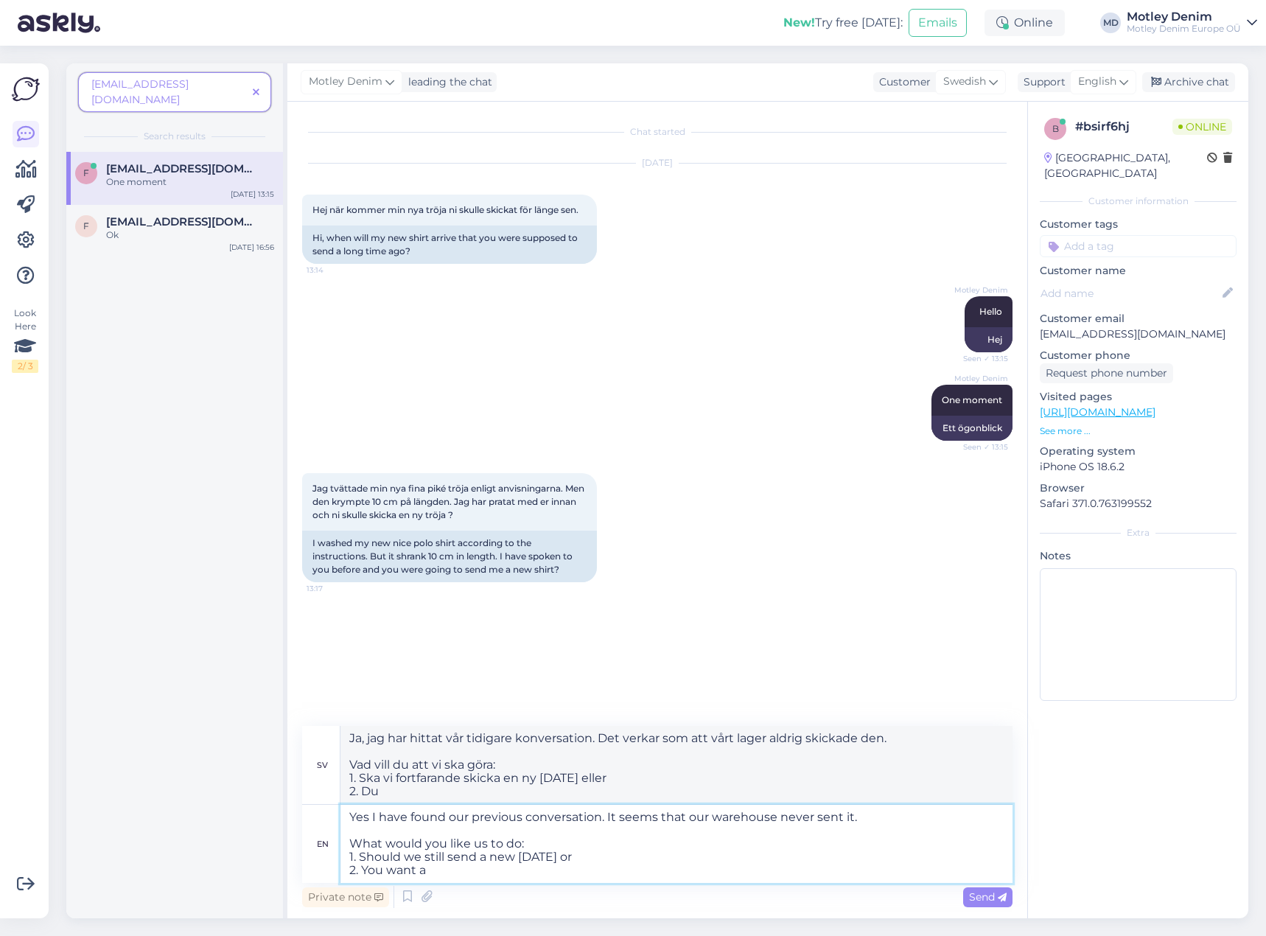
type textarea "Yes I have found our previous conversation. It seems that our warehouse never s…"
type textarea "Ja, jag har hittat vår tidigare konversation. Det verkar som att vårt lager ald…"
type textarea "Yes I have found our previous conversation. It seems that our warehouse never s…"
type textarea "Ja, jag har hittat vår tidigare konversation. Det verkar som att vårt lager ald…"
type textarea "Yes I have found our previous conversation. It seems that our warehouse never s…"
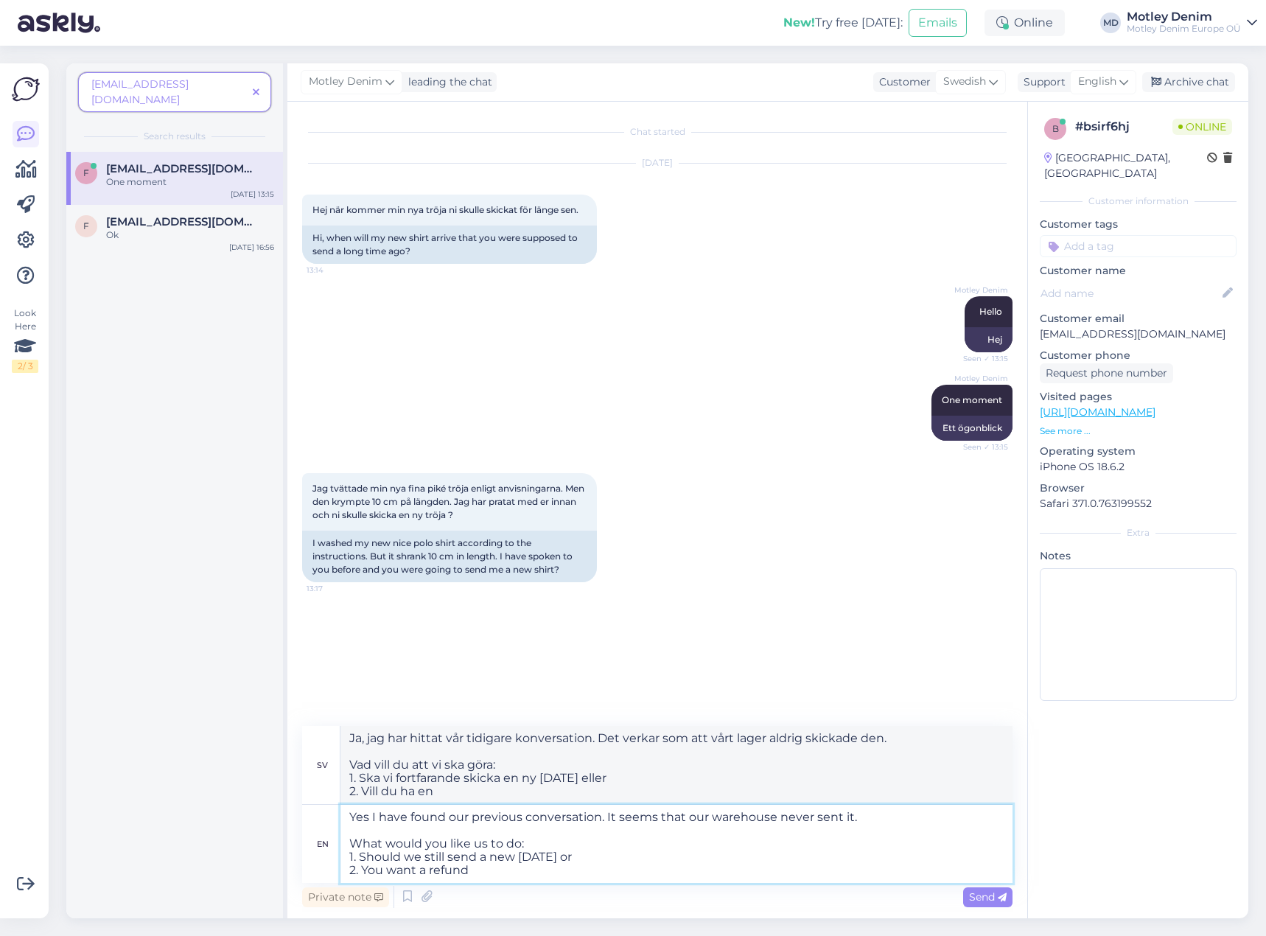
type textarea "Ja, jag har hittat vår tidigare konversation. Det verkar som att vårt lager ald…"
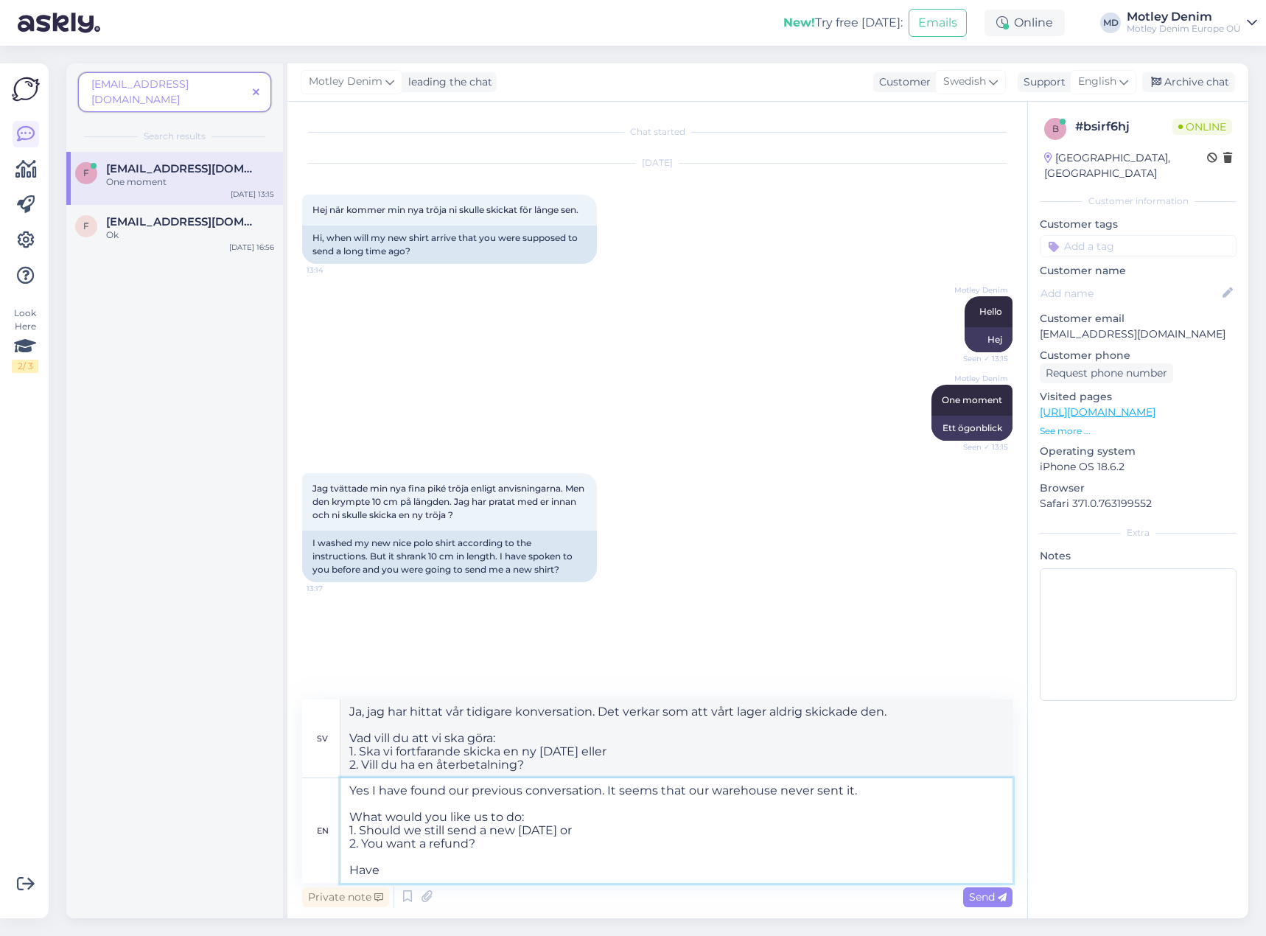
type textarea "Yes I have found our previous conversation. It seems that our warehouse never s…"
type textarea "Ja, jag har hittat vår tidigare konversation. Det verkar som att vårt lager ald…"
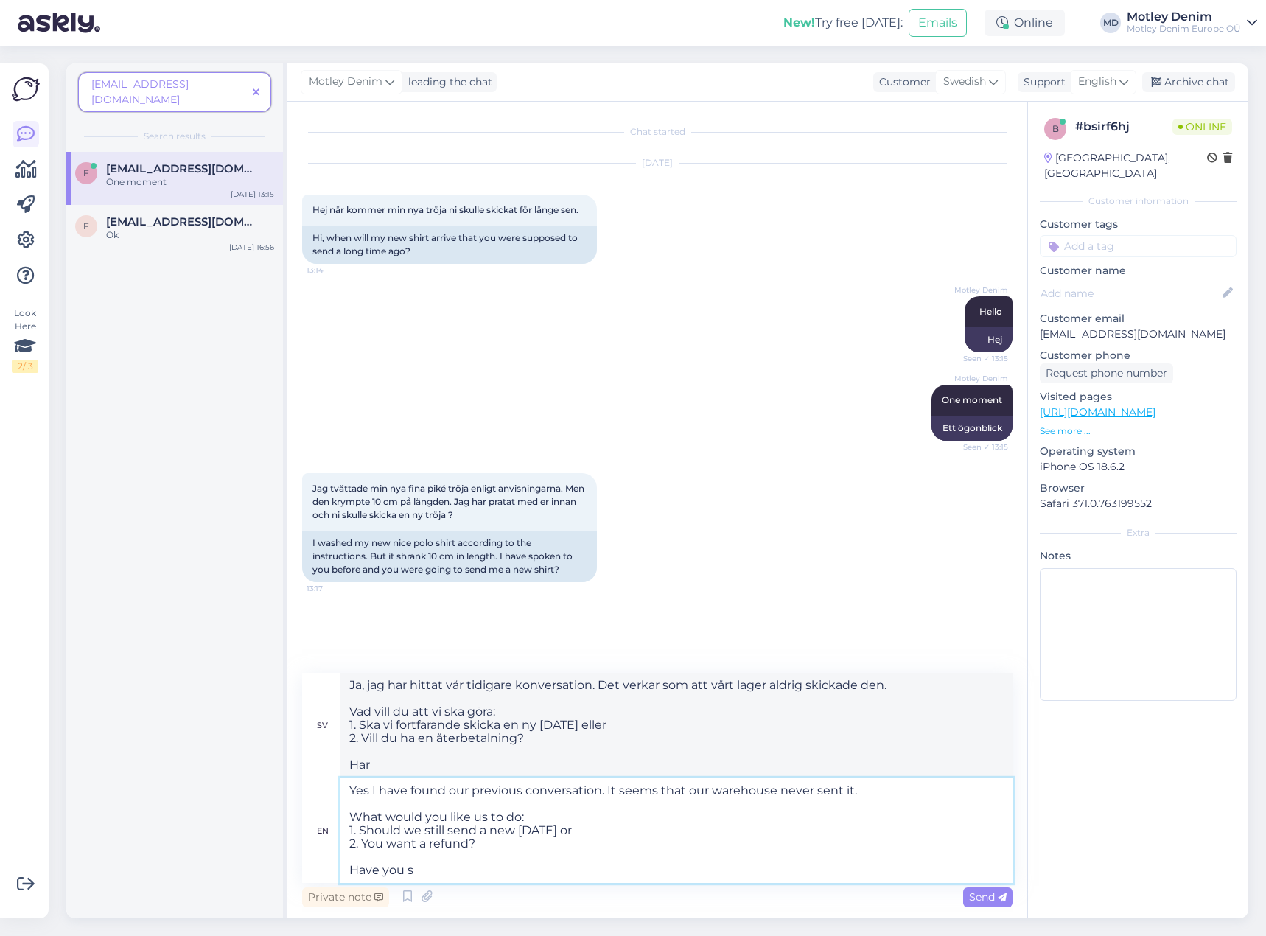
type textarea "Yes I have found our previous conversation. It seems that our warehouse never s…"
type textarea "Ja, jag har hittat vår tidigare konversation. Det verkar som att vårt lager ald…"
type textarea "Yes I have found our previous conversation. It seems that our warehouse never s…"
type textarea "Ja, jag har hittat vår tidigare konversation. Det verkar som att vårt lager ald…"
type textarea "Yes I have found our previous conversation. It seems that our warehouse never s…"
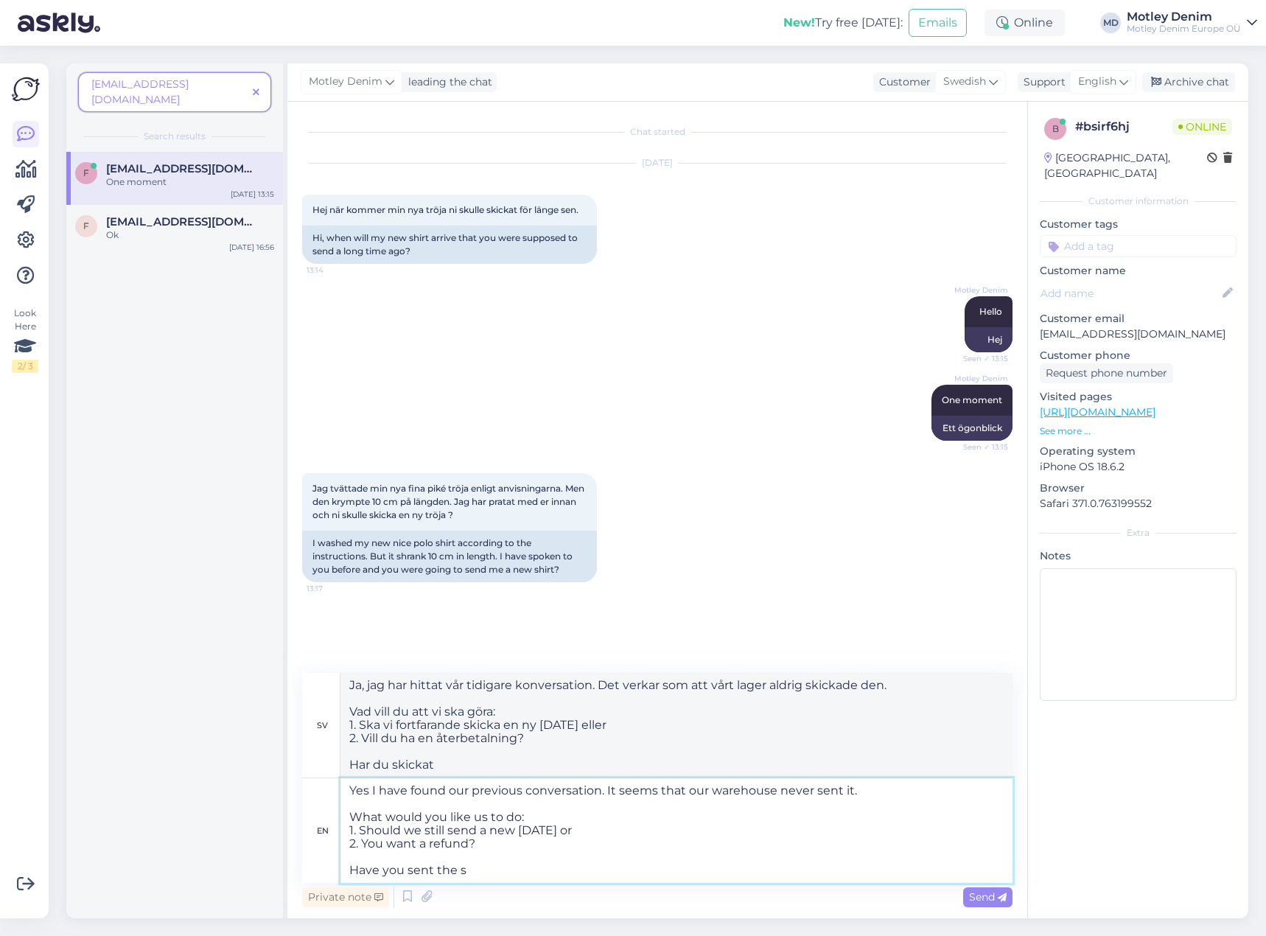
type textarea "Ja, jag har hittat vår tidigare konversation. Det verkar som att vårt lager ald…"
type textarea "Yes I have found our previous conversation. It seems that our warehouse never s…"
type textarea "Ja, jag har hittat vår tidigare konversation. Det verkar som att vårt lager ald…"
type textarea "Yes I have found our previous conversation. It seems that our warehouse never s…"
type textarea "Ja, jag har hittat vår tidigare konversation. Det verkar som att vårt lager ald…"
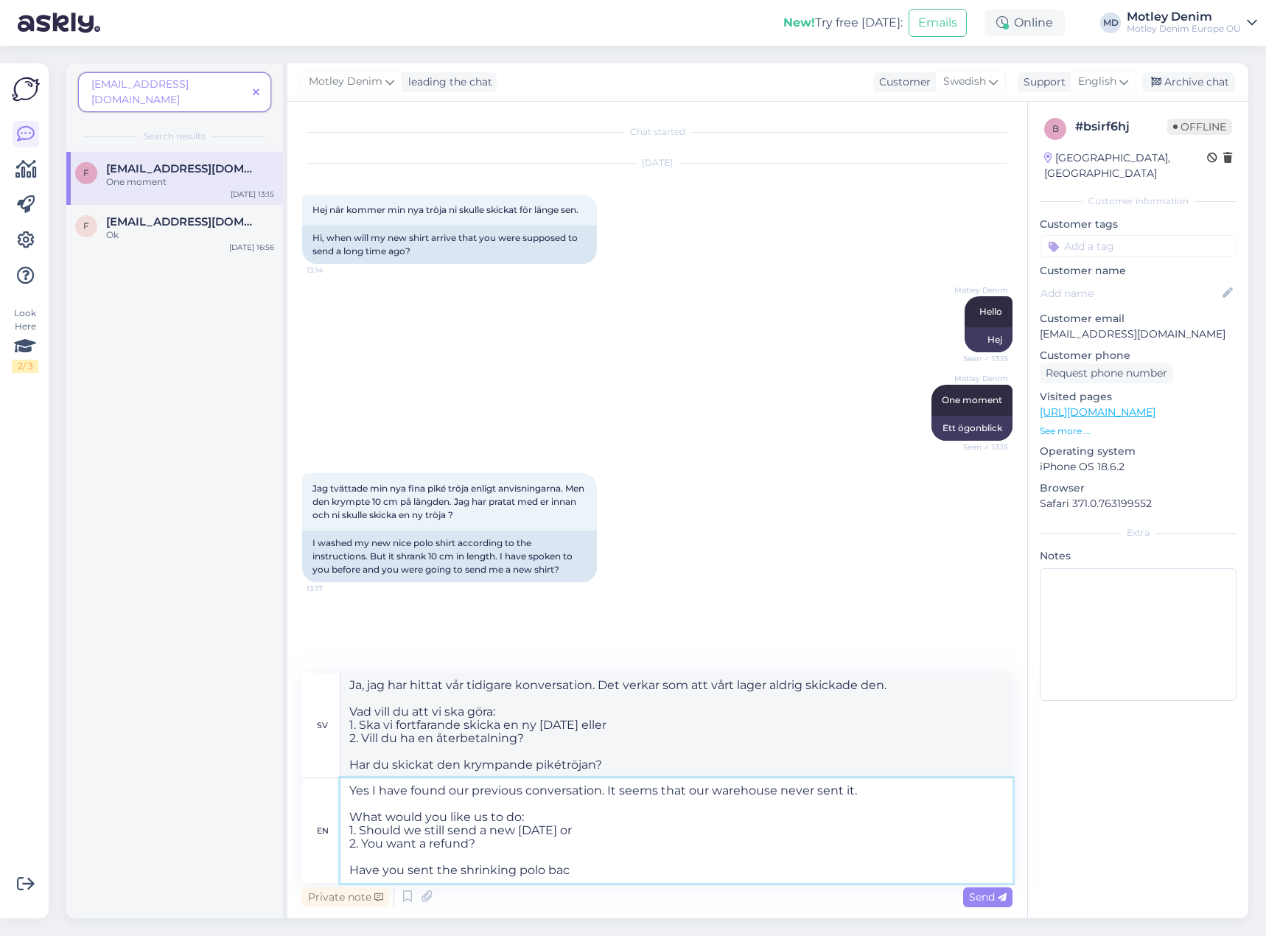
type textarea "Yes I have found our previous conversation. It seems that our warehouse never s…"
type textarea "Ja, jag har hittat vår tidigare konversation. Det verkar som att vårt lager ald…"
type textarea "Yes I have found our previous conversation. It seems that our warehouse never s…"
type textarea "Ja, jag har hittat vår tidigare konversation. Det verkar som att vårt lager ald…"
type textarea "Yes I have found our previous conversation. It seems that our warehouse never s…"
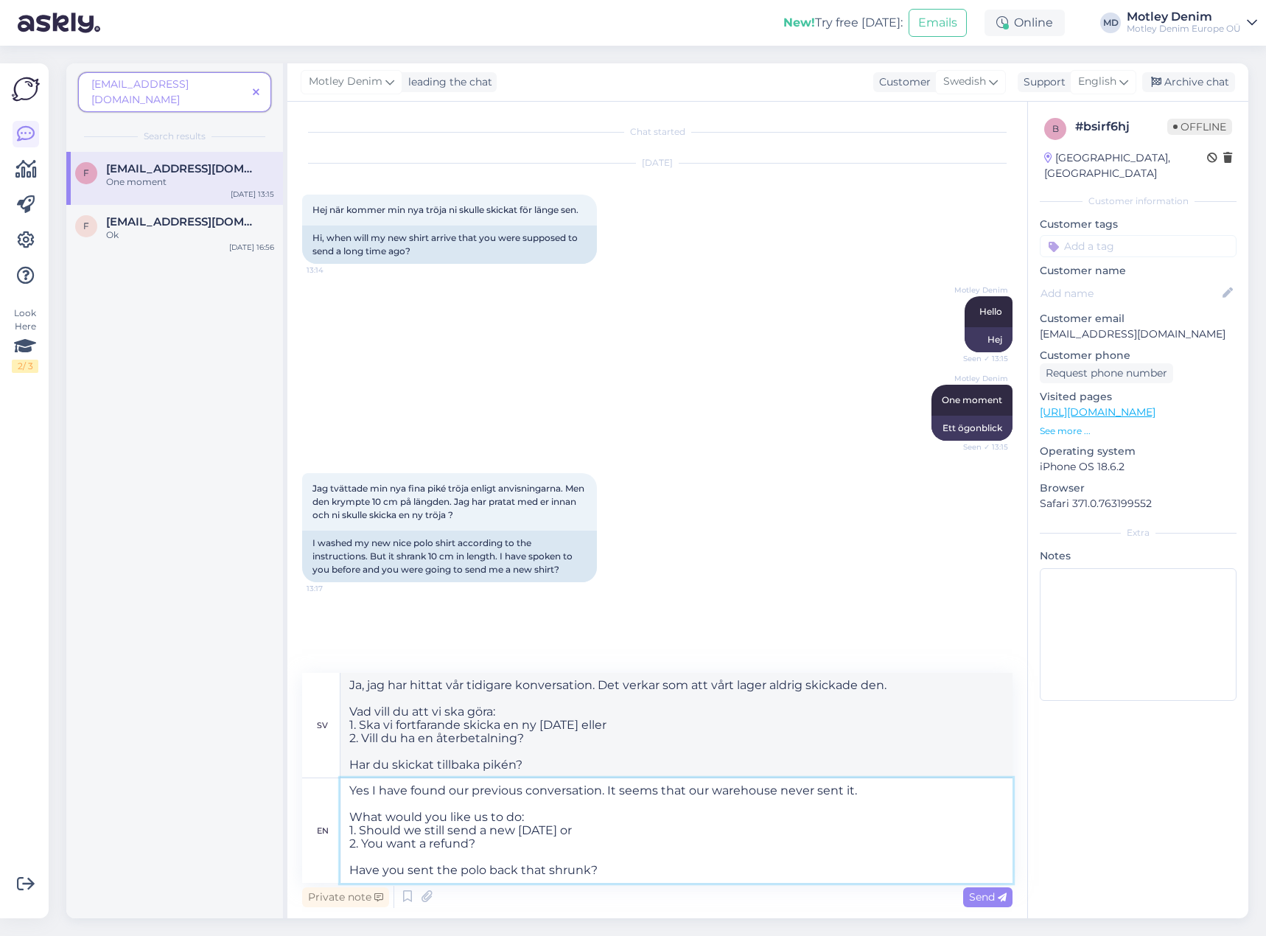
type textarea "Ja, jag har hittat vår tidigare konversation. Det verkar som att vårt lager ald…"
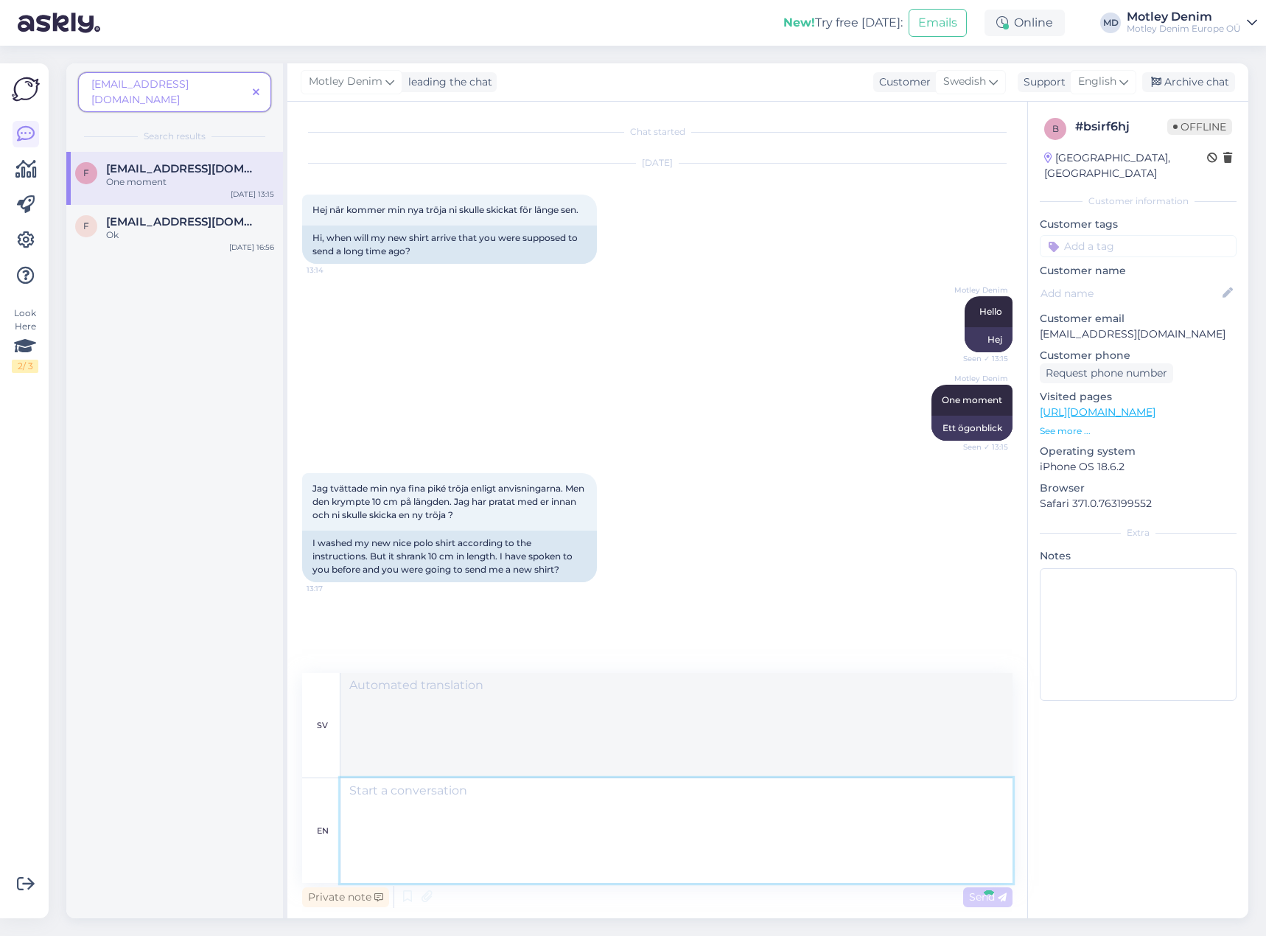
scroll to position [54, 0]
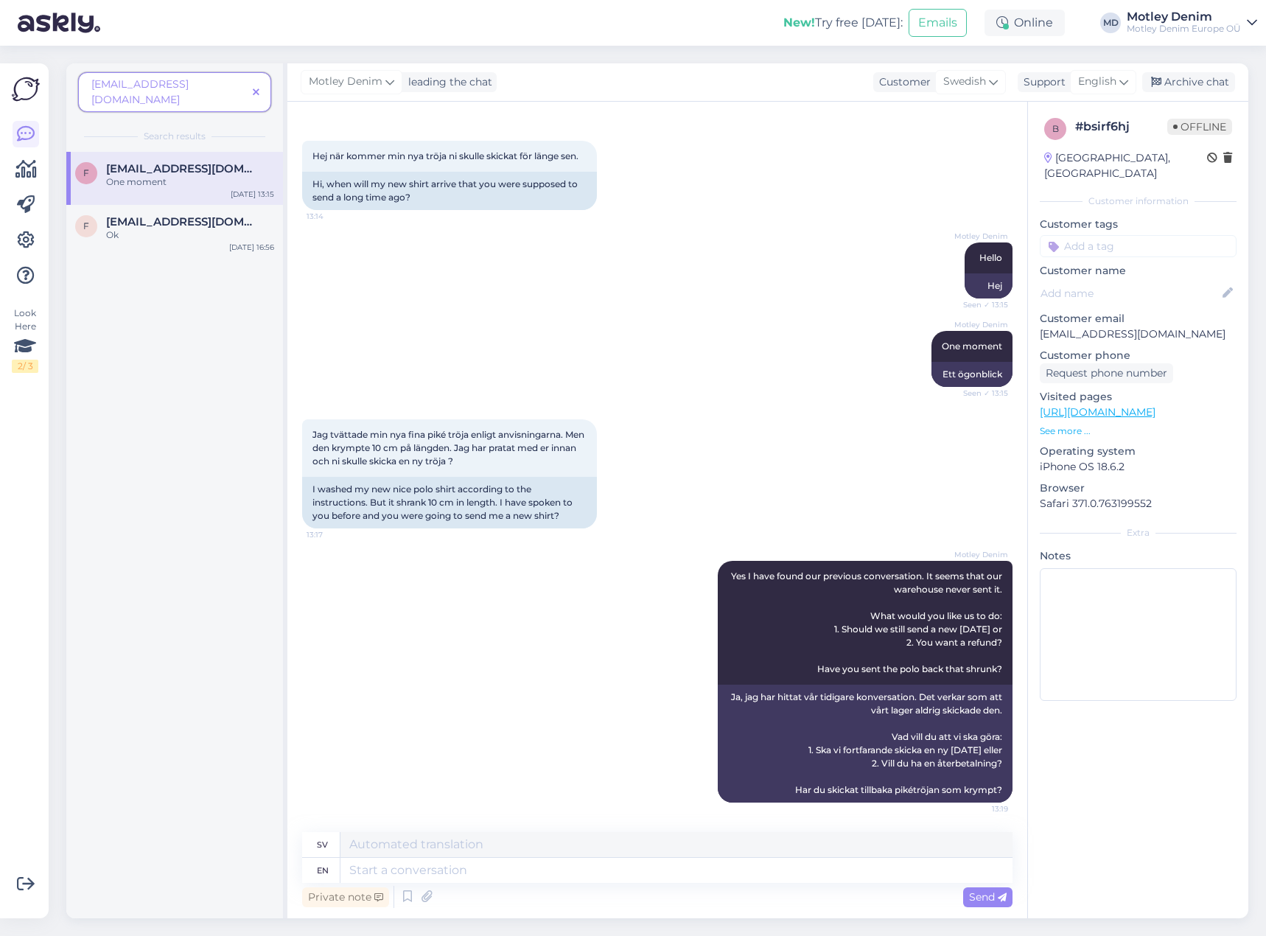
click at [262, 85] on span at bounding box center [256, 92] width 18 height 15
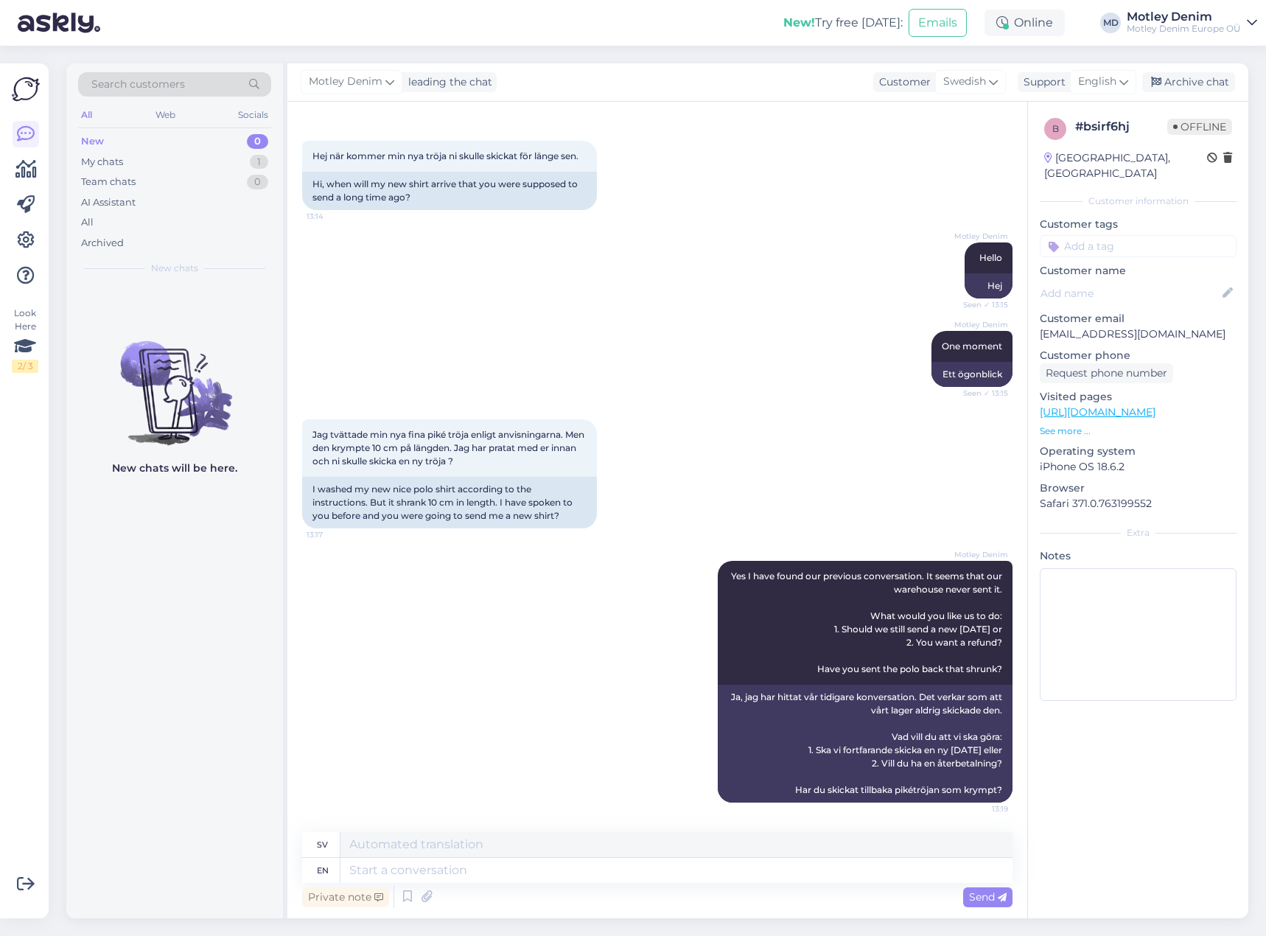
scroll to position [0, 0]
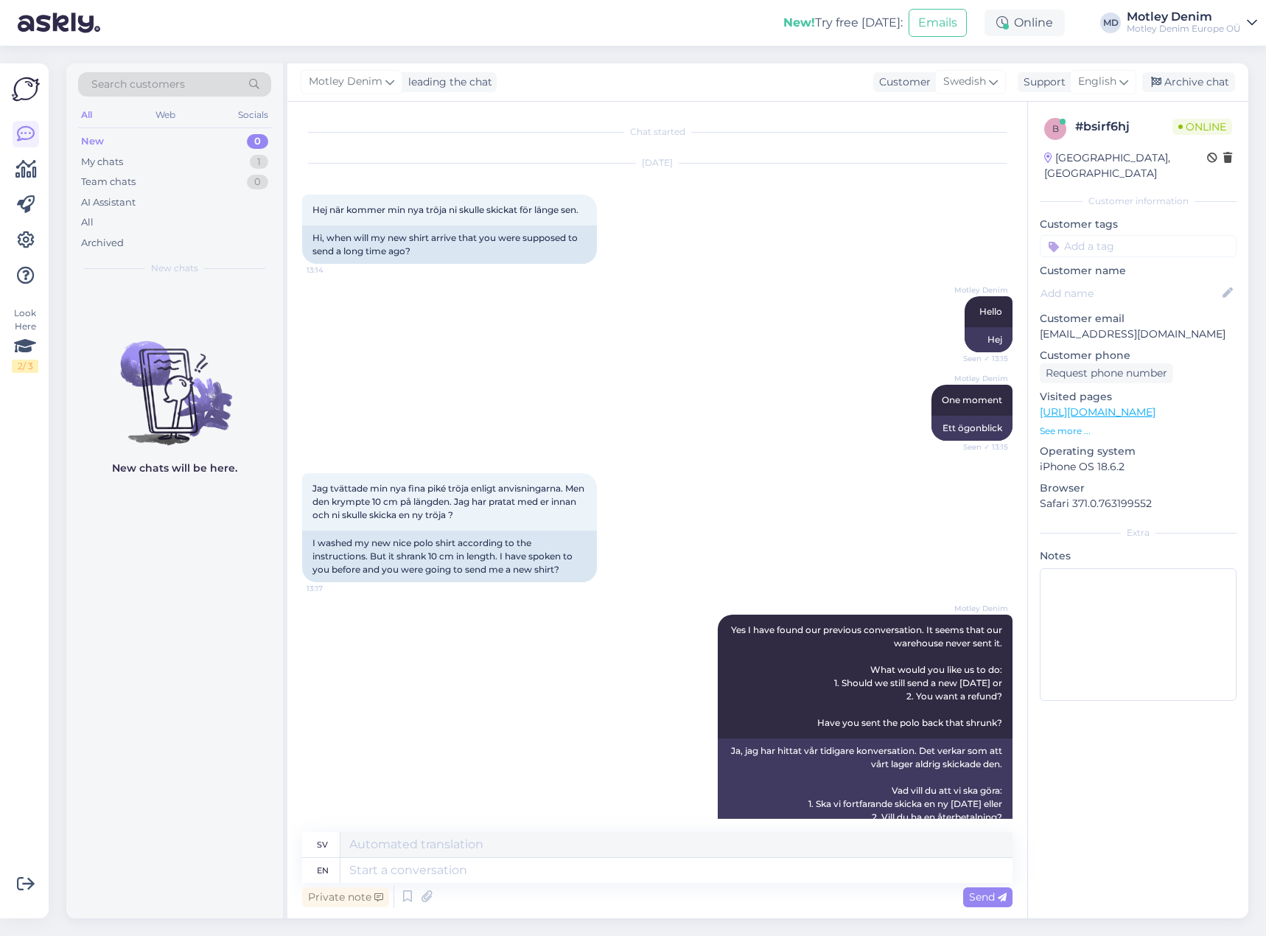
click at [1108, 236] on input at bounding box center [1137, 246] width 197 height 22
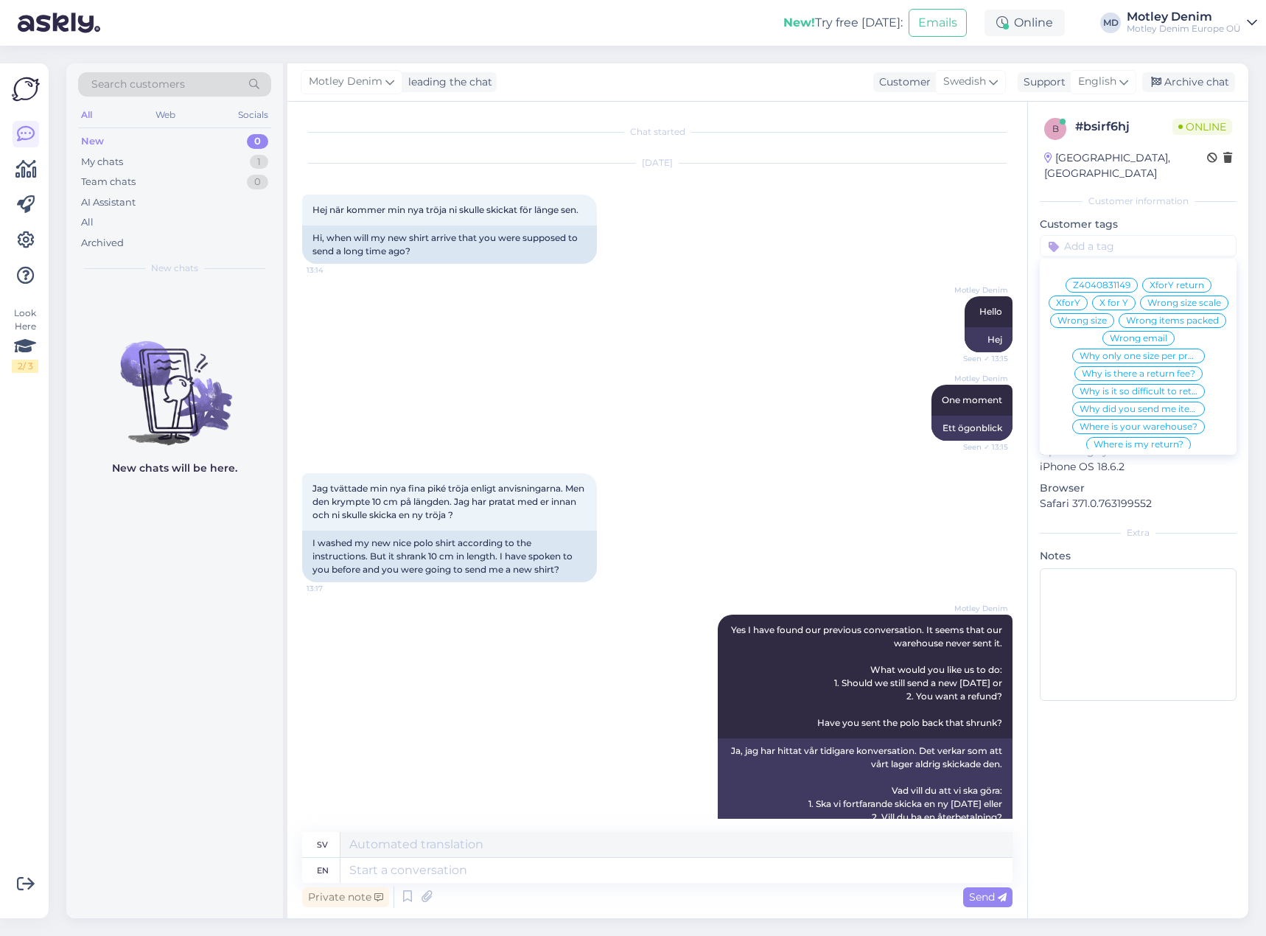
paste input "SE54088"
type input "SE54088"
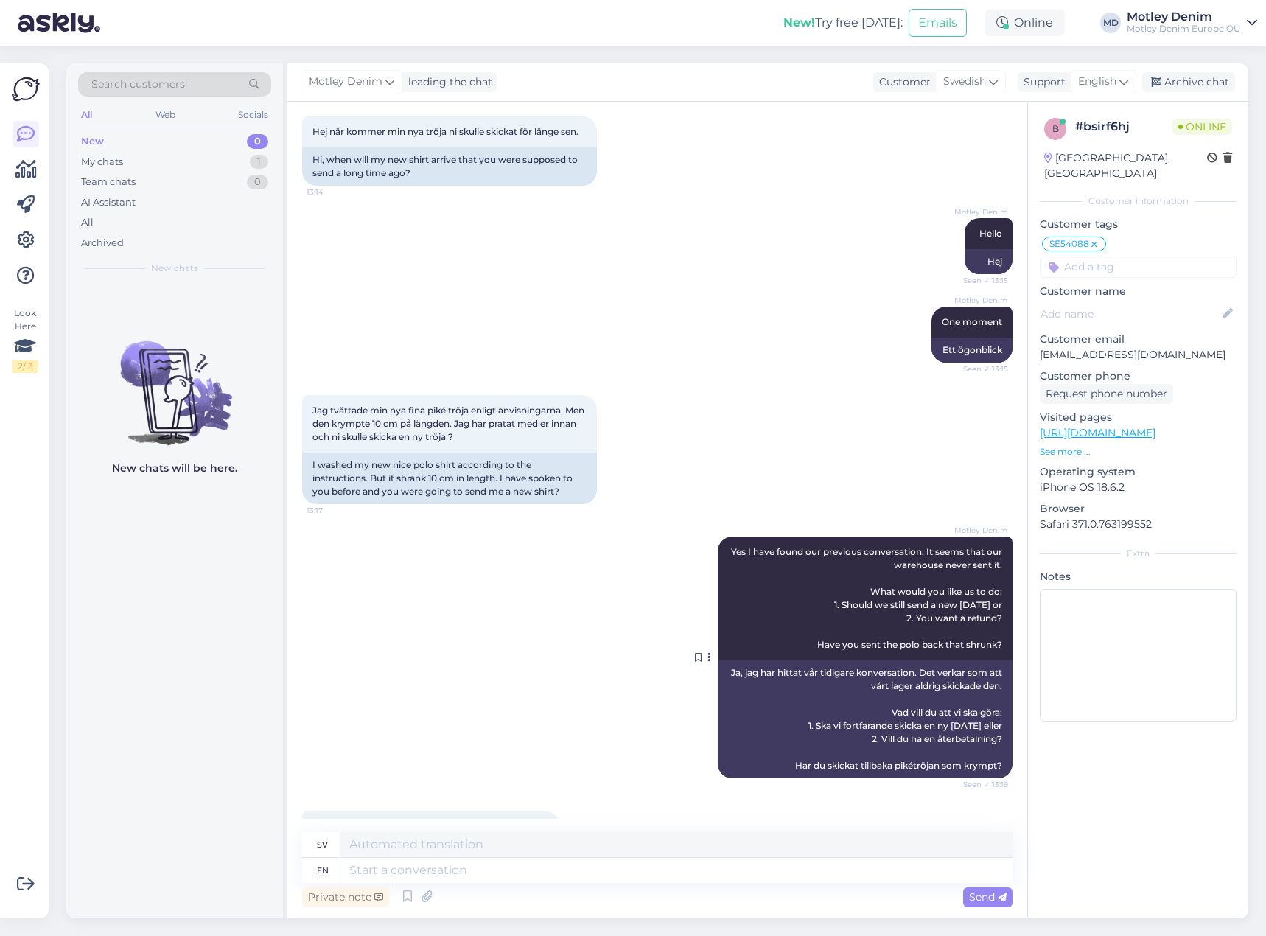
scroll to position [142, 0]
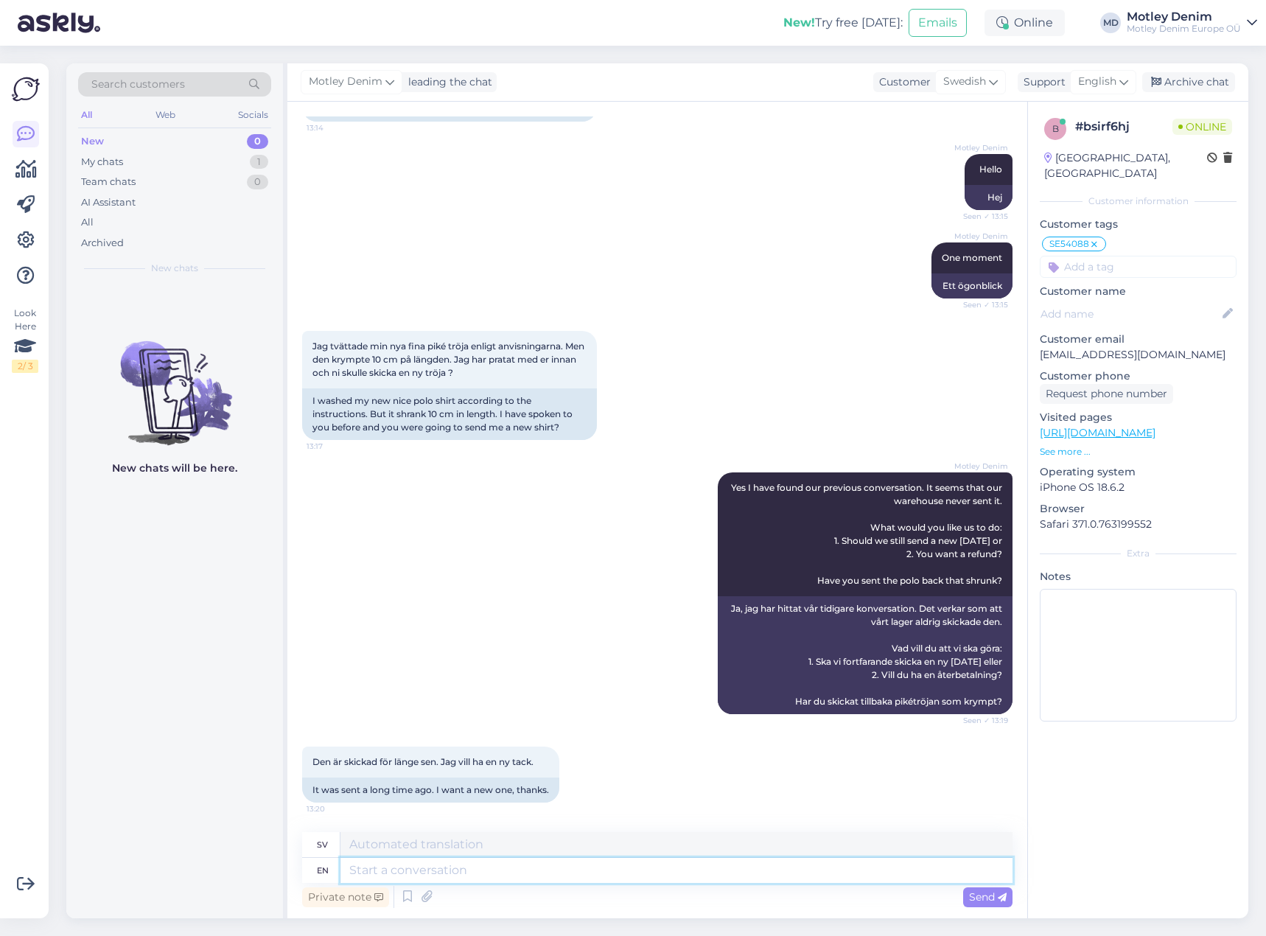
click at [548, 871] on textarea at bounding box center [676, 869] width 672 height 25
type textarea "I wi"
type textarea "Jag"
type textarea "I will"
type textarea "Jag kommer att"
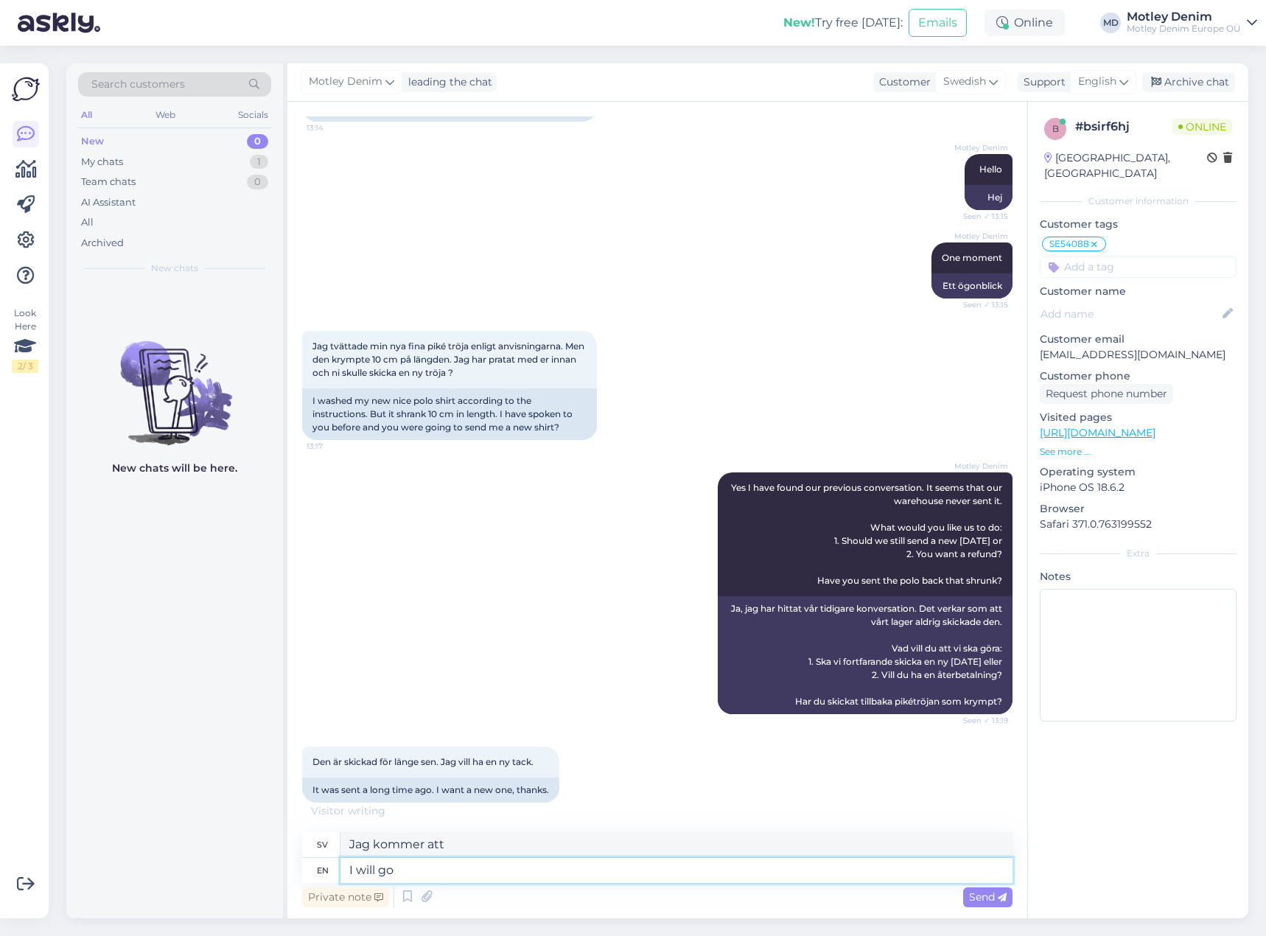
type textarea "I will go"
type textarea "Jag ska gå"
type textarea "I will go to t"
type textarea "Jag ska gå till"
type textarea "I will go to the"
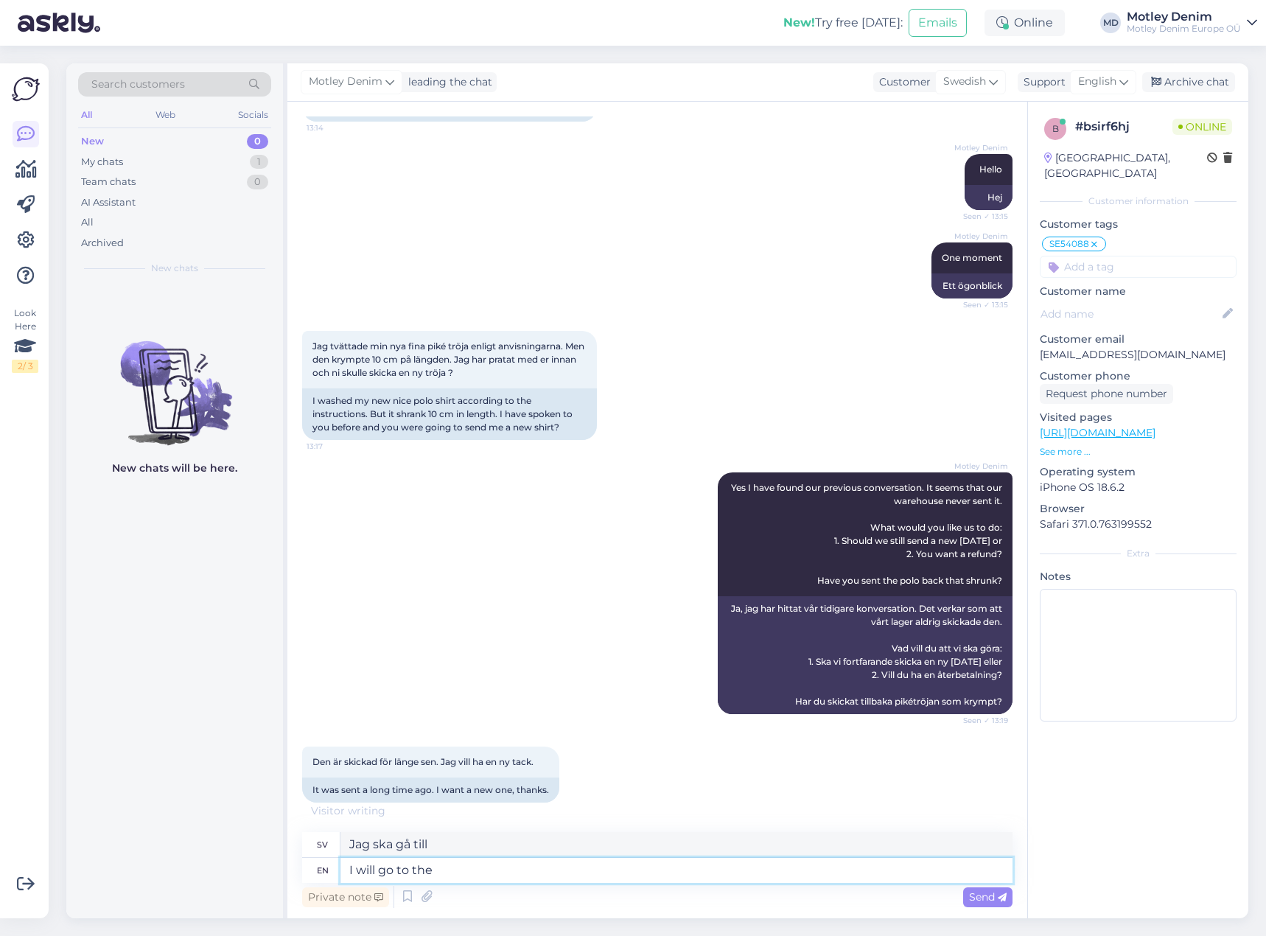
type textarea "Jag kommer att gå till"
type textarea "I will go to the warehouse an"
type textarea "Jag ska gå till lagret"
type textarea "I will go to the warehouse and d"
type textarea "Jag ska gå till lagret och"
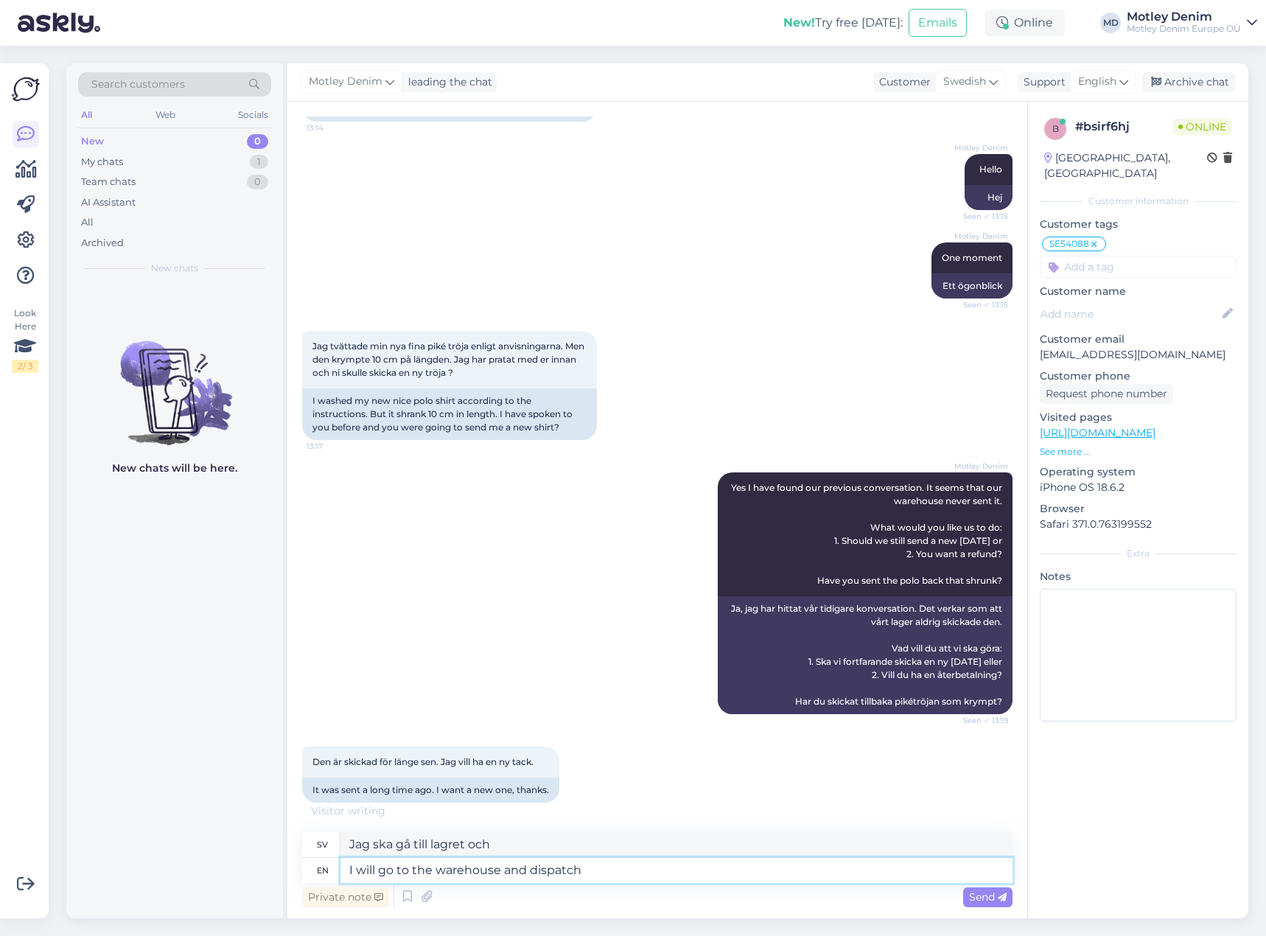
type textarea "I will go to the warehouse and dispatch"
type textarea "Jag ska gå till lagret och skicka"
type textarea "I will go to the warehouse and dispatch it m"
type textarea "Jag ska gå till lagret och skicka det"
type textarea "I will go to the warehouse and dispatch it myself."
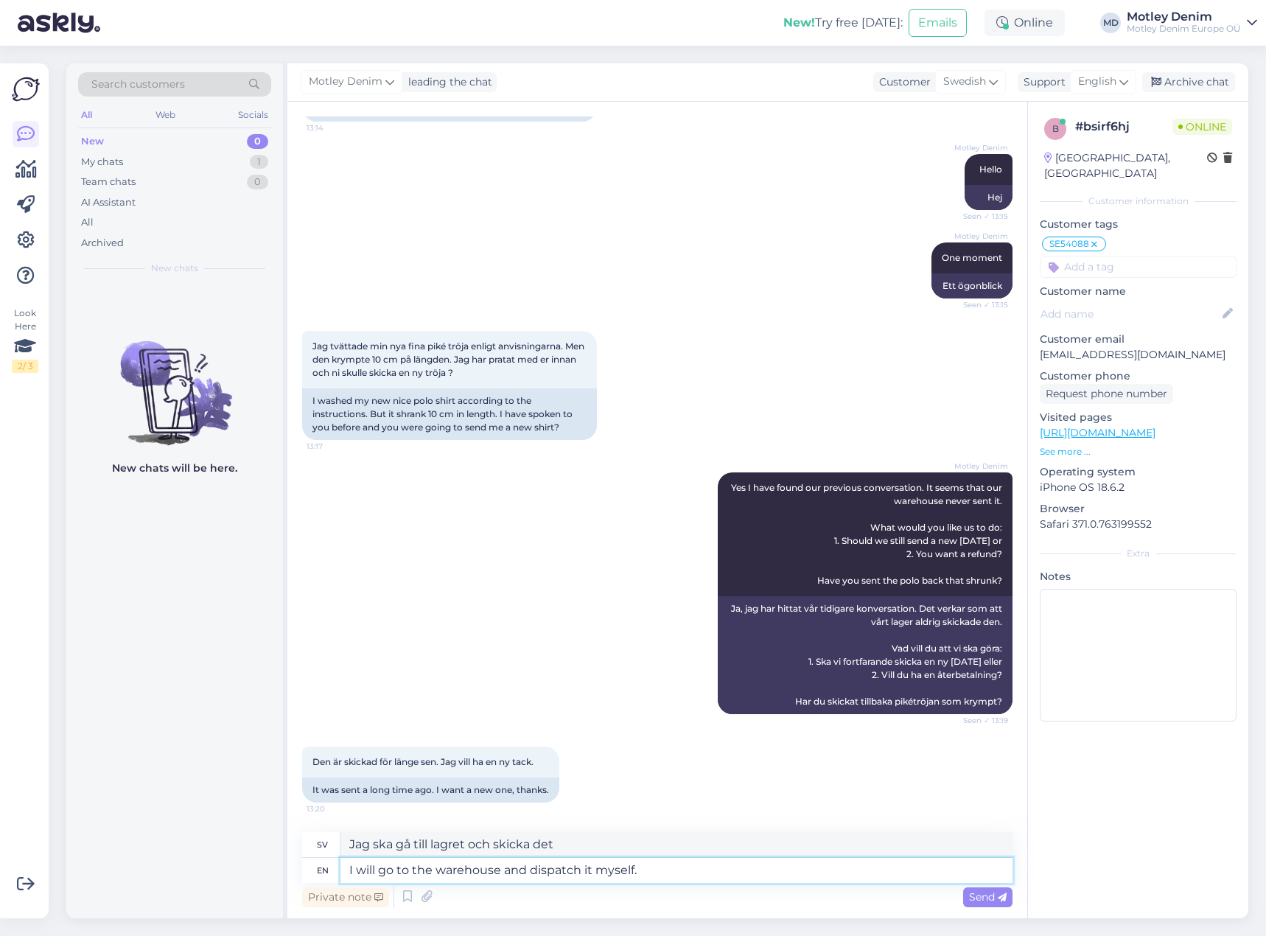
type textarea "Jag ska gå till lagret och skicka det själv."
type textarea "I will go to the warehouse and dispatch it myself"
type textarea "Jag ska gå till lagret och skicka det själv"
type textarea "I will go to the warehouse and dispatch it myself right no"
type textarea "Jag ska gå till lagret och skicka det själv direkt"
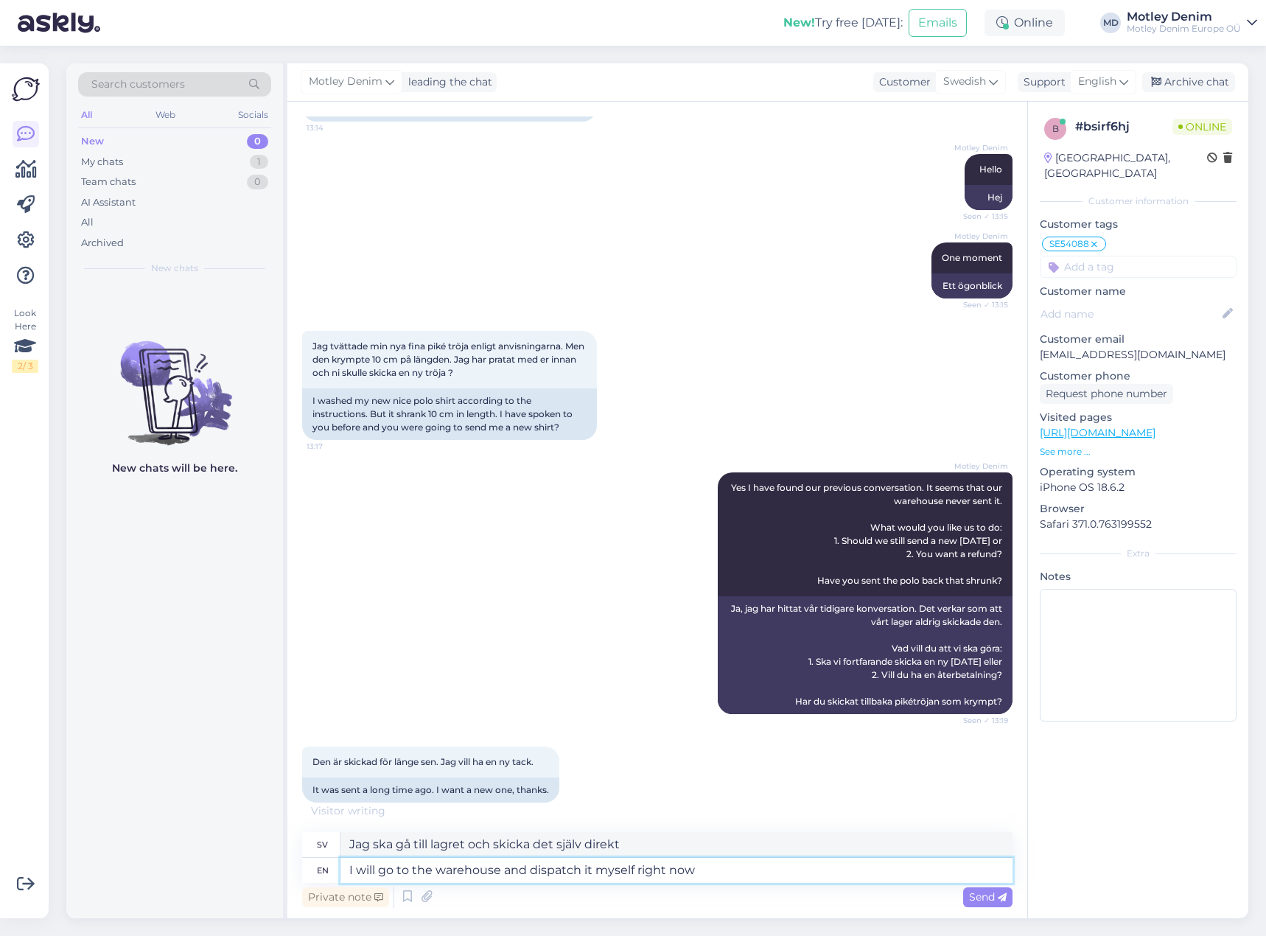
type textarea "I will go to the warehouse and dispatch it myself right now."
type textarea "Jag ska gå till lagret och skicka det själv direkt."
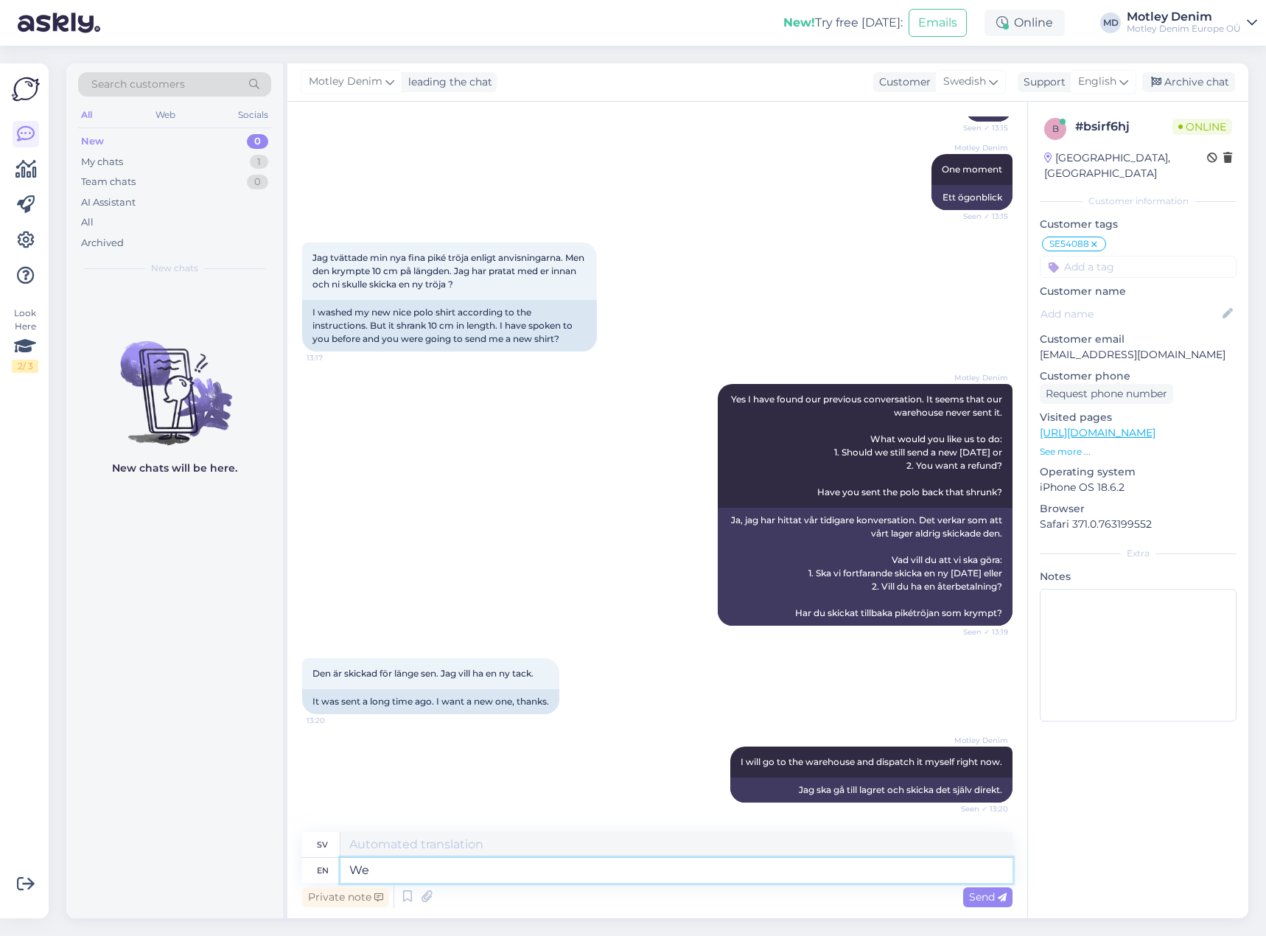
type textarea "We a"
type textarea "Vi"
type textarea "We apologize f"
type textarea "Vi ber om ursäkt"
type textarea "We apologize for t"
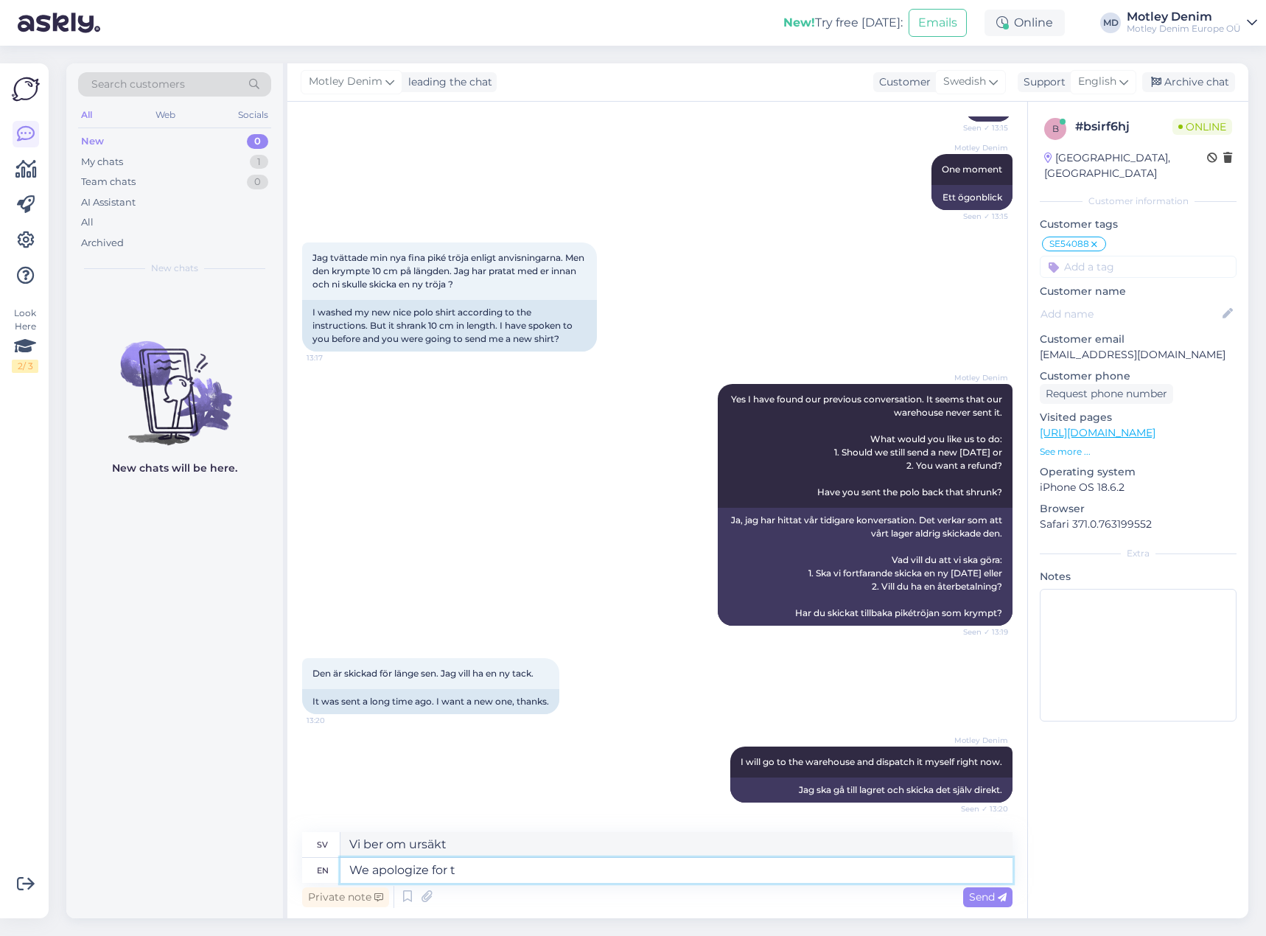
type textarea "Vi ber om ursäkt för"
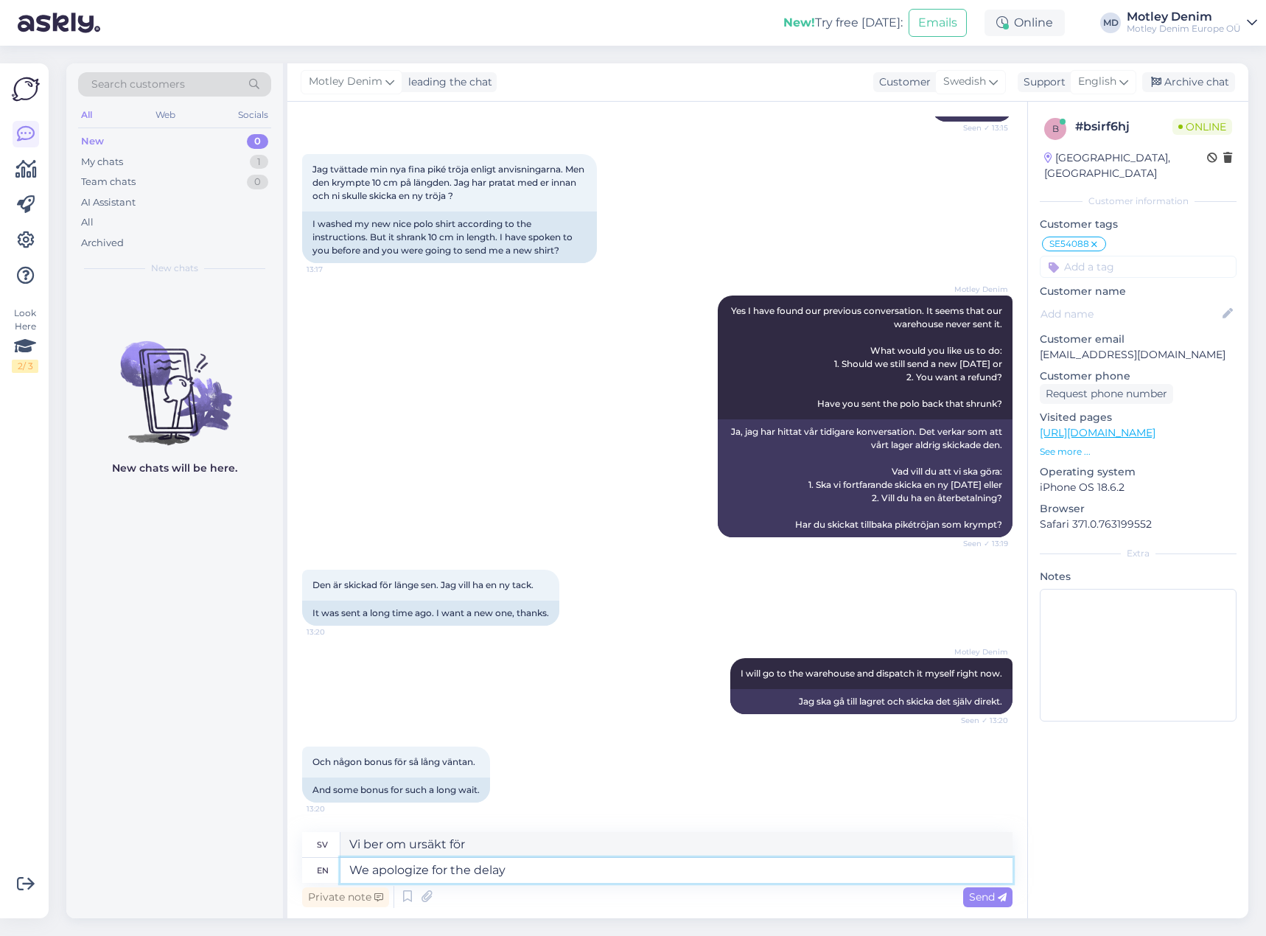
type textarea "We apologize for the delay"
type textarea "Vi ber om ursäkt för förseningen"
type textarea "We apologize for the delay :)"
type textarea "Vi ber om ursäkt för förseningen :)"
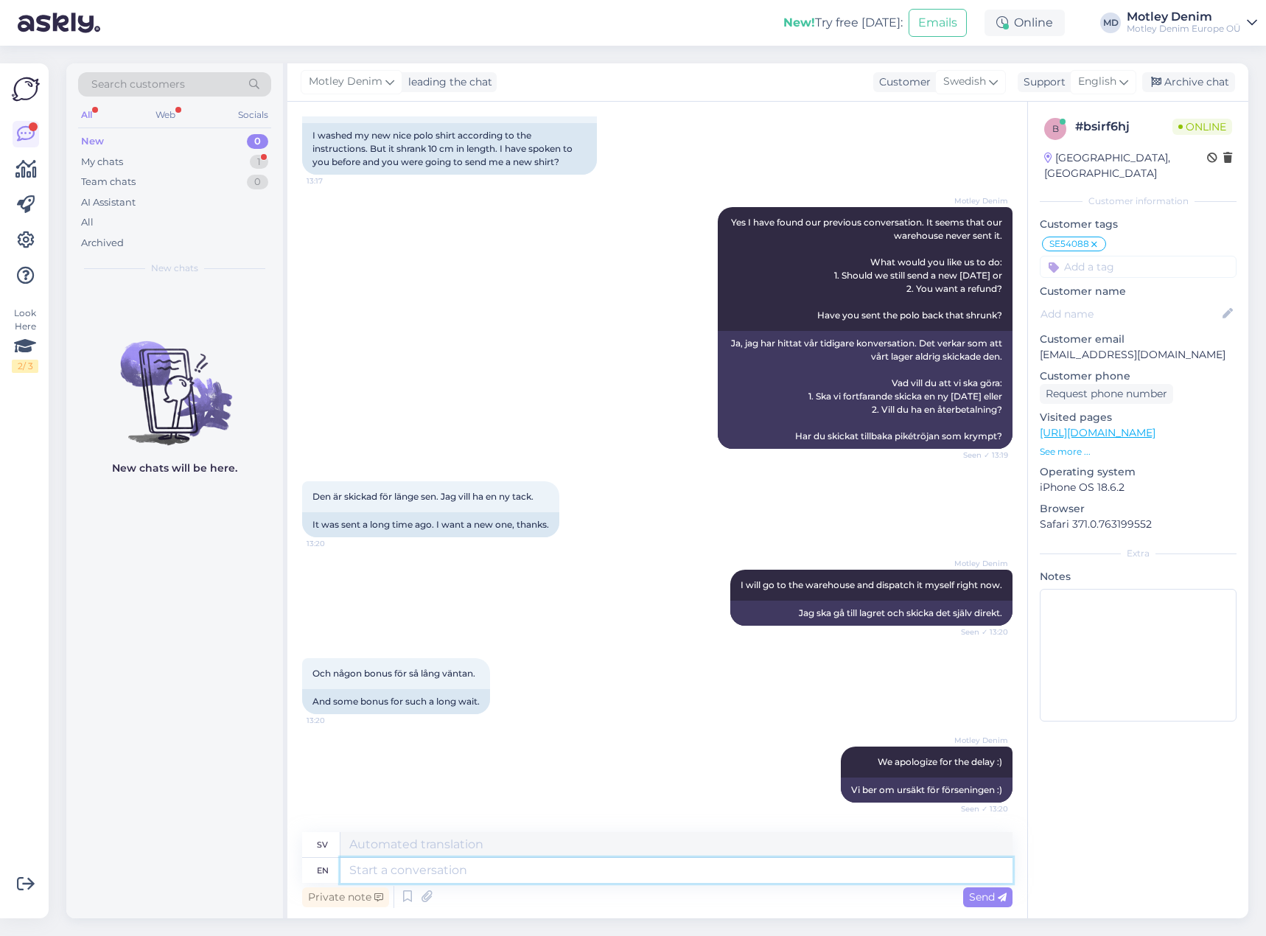
scroll to position [496, 0]
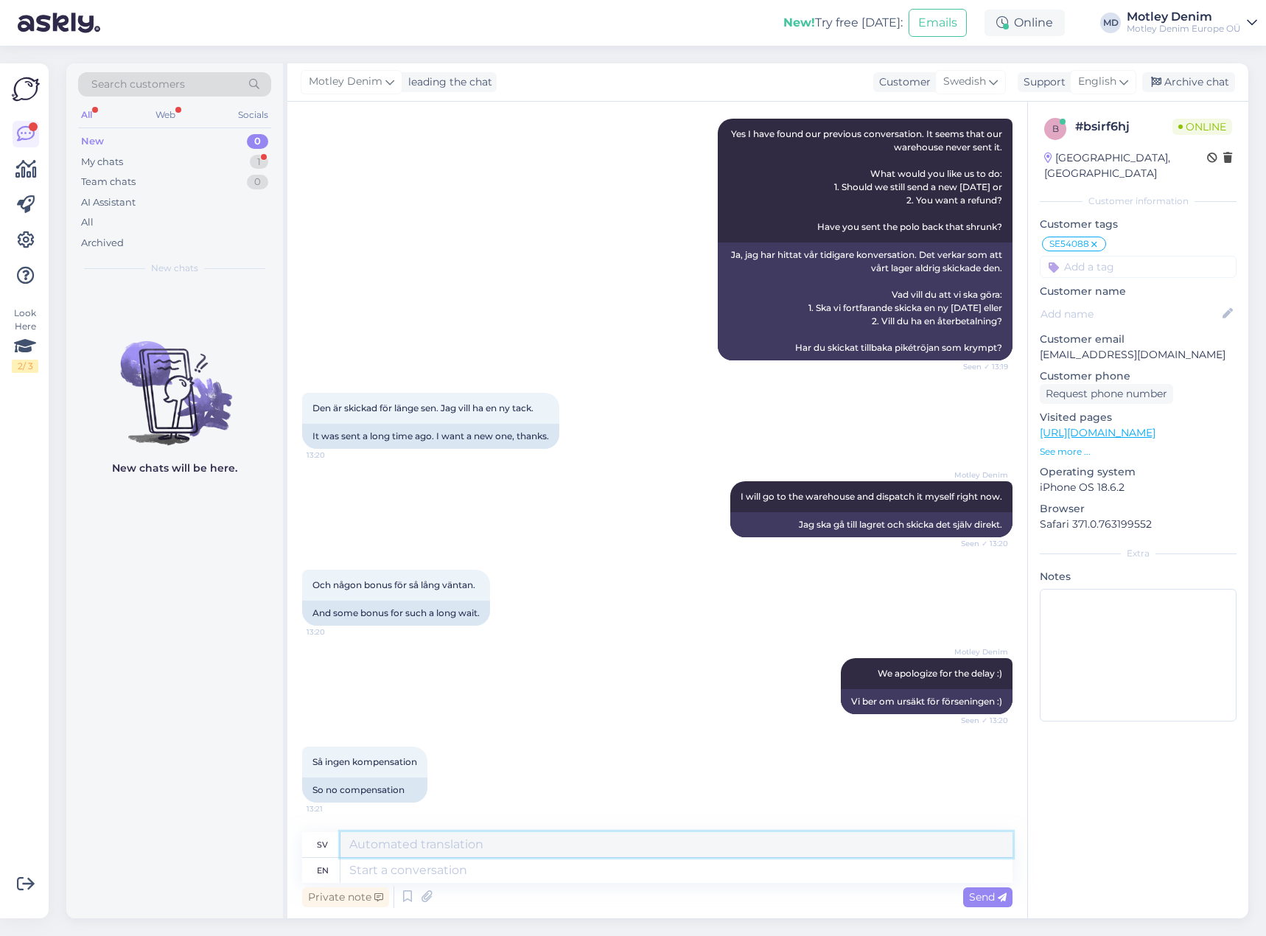
click at [574, 856] on textarea at bounding box center [676, 844] width 672 height 25
click at [579, 863] on textarea at bounding box center [676, 869] width 672 height 25
type textarea "We w"
type textarea "Vi"
type textarea "We will s"
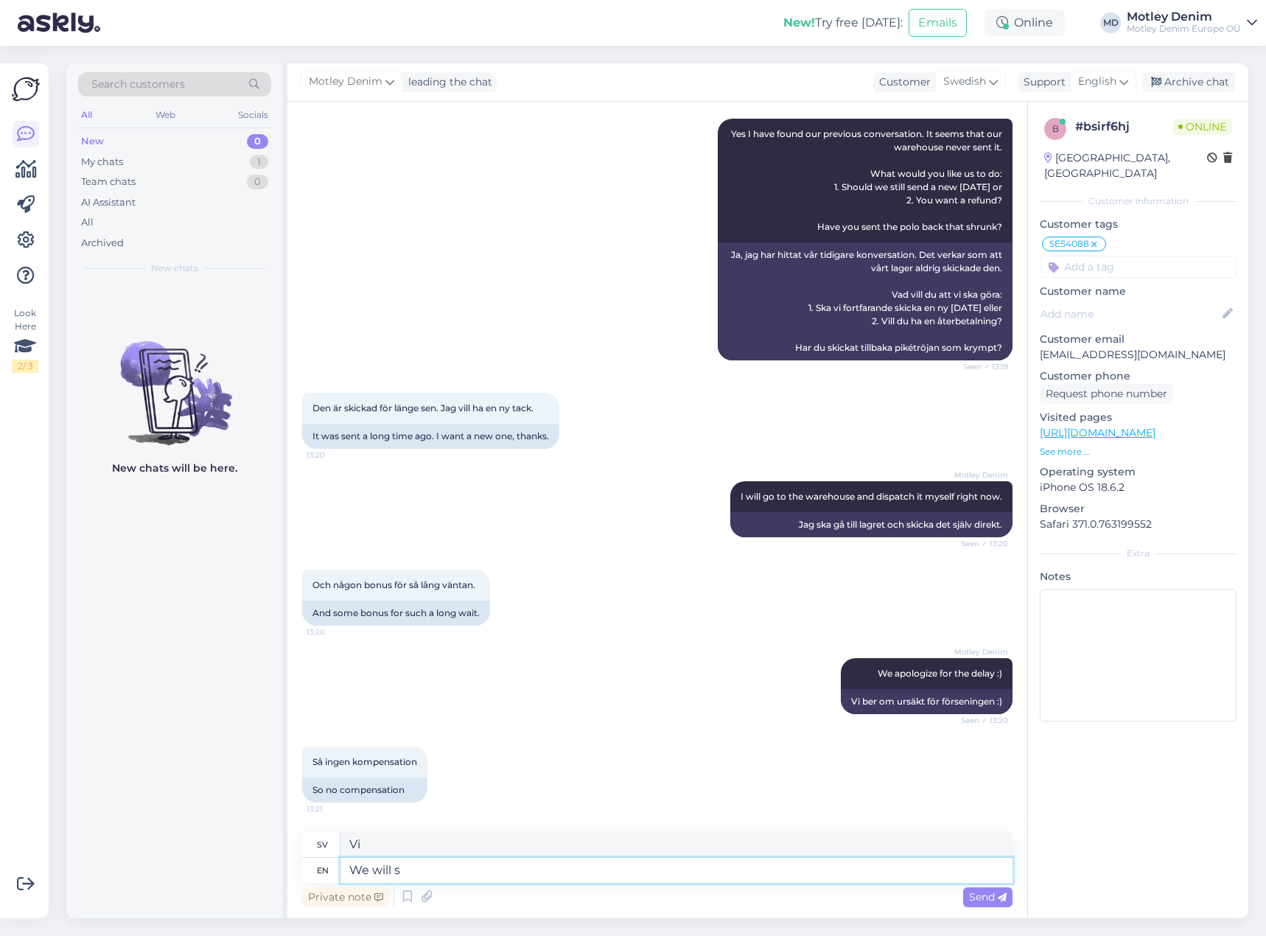
type textarea "Vi kommer att"
type textarea "We will see"
type textarea "Vi kommer att se"
type textarea "We will see what w"
type textarea "Vi får se vad"
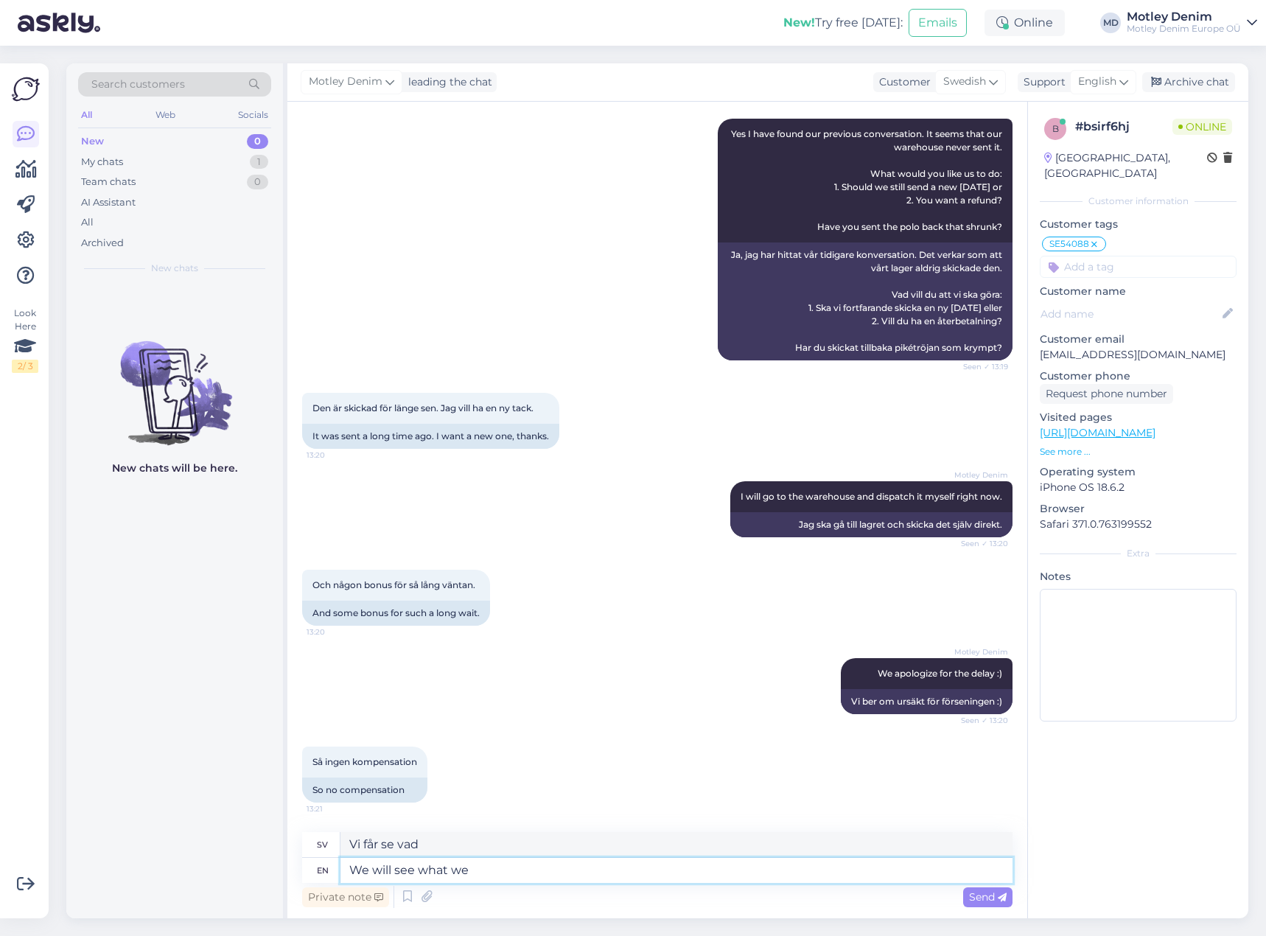
type textarea "We will see what we c"
type textarea "Vi får se vad vi"
type textarea "We will see what we can d"
type textarea "Vi får se vad vi kan"
type textarea "We will see what we can do."
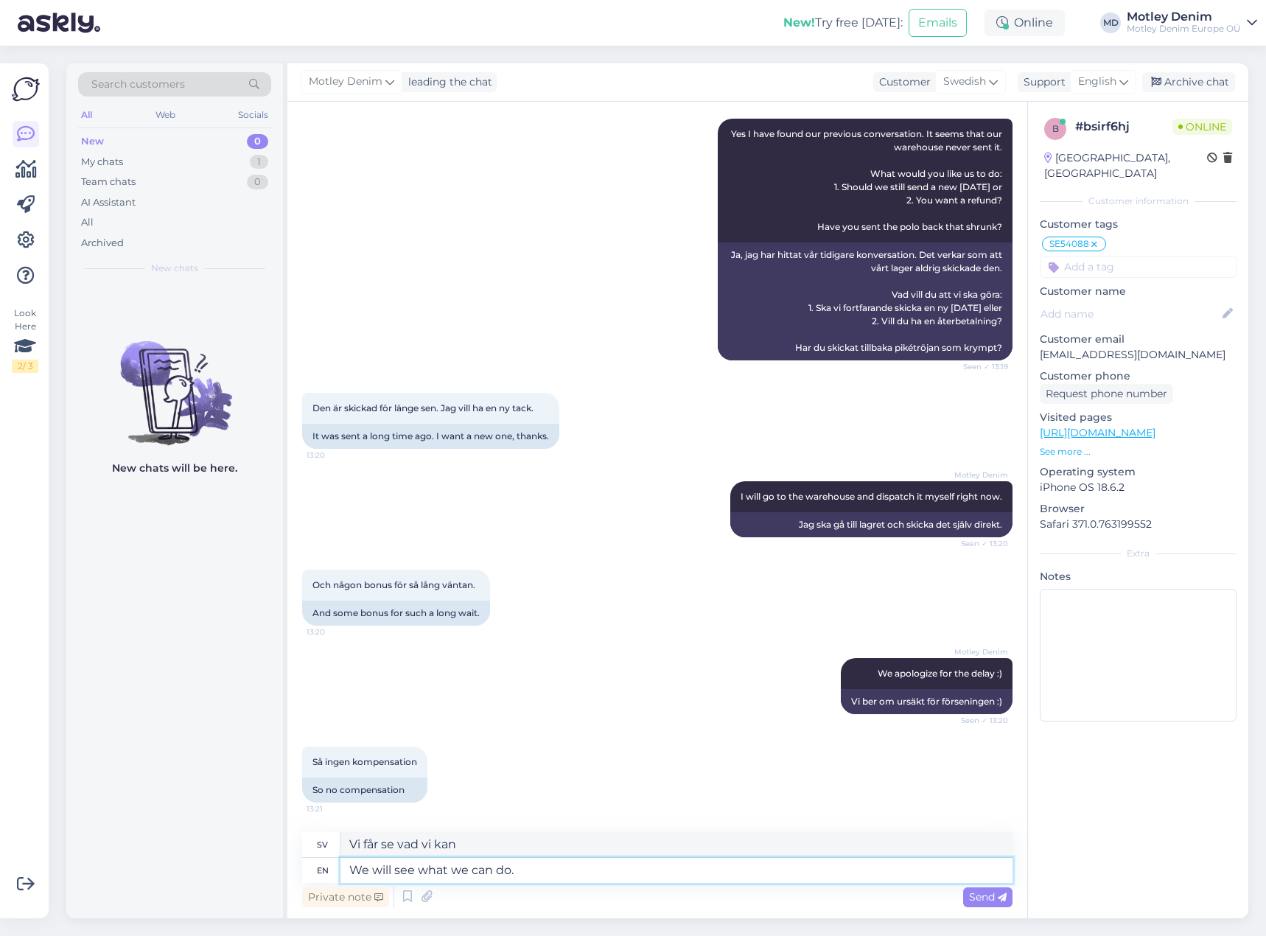
type textarea "Vi får se vad vi kan göra."
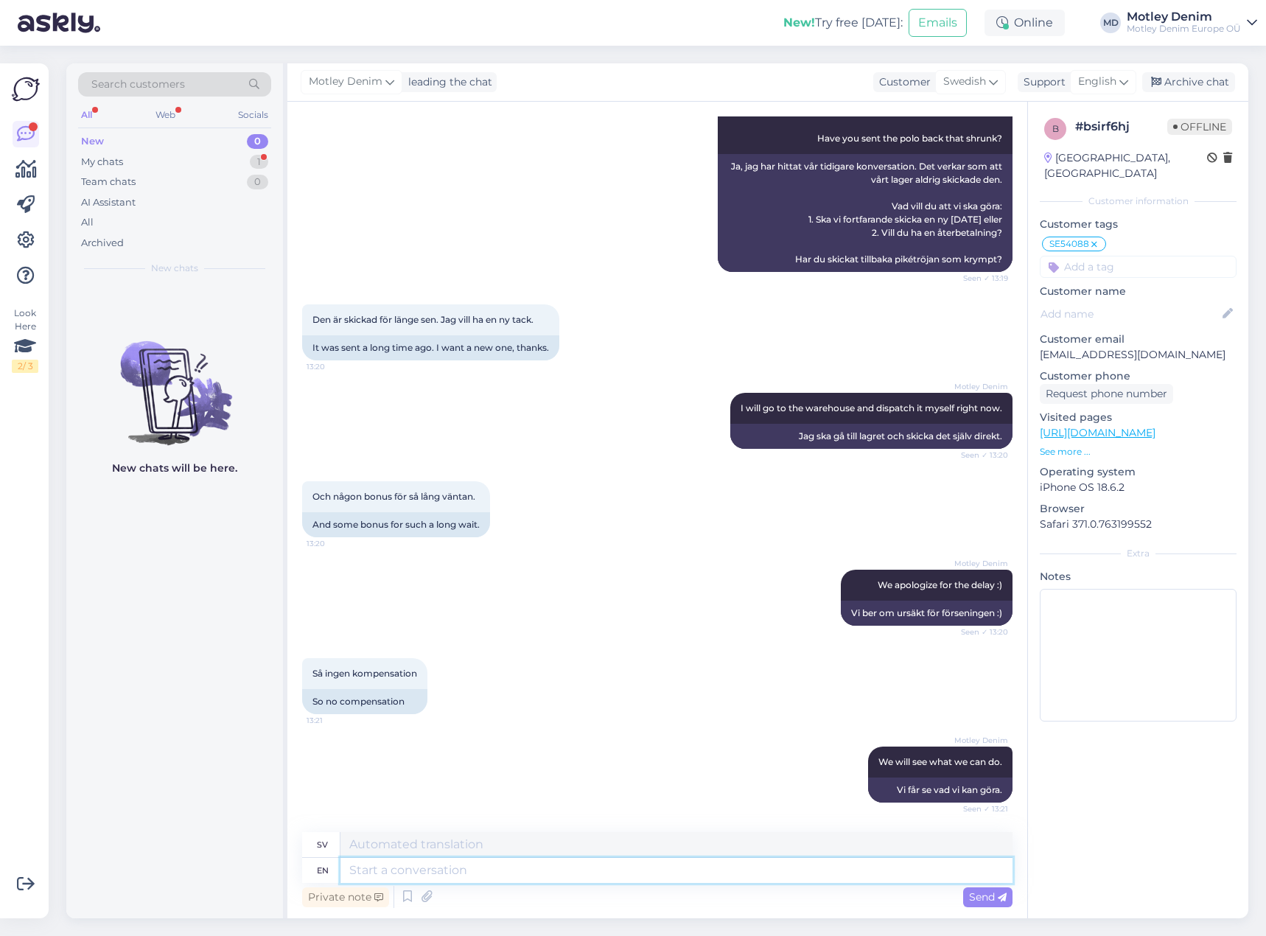
scroll to position [673, 0]
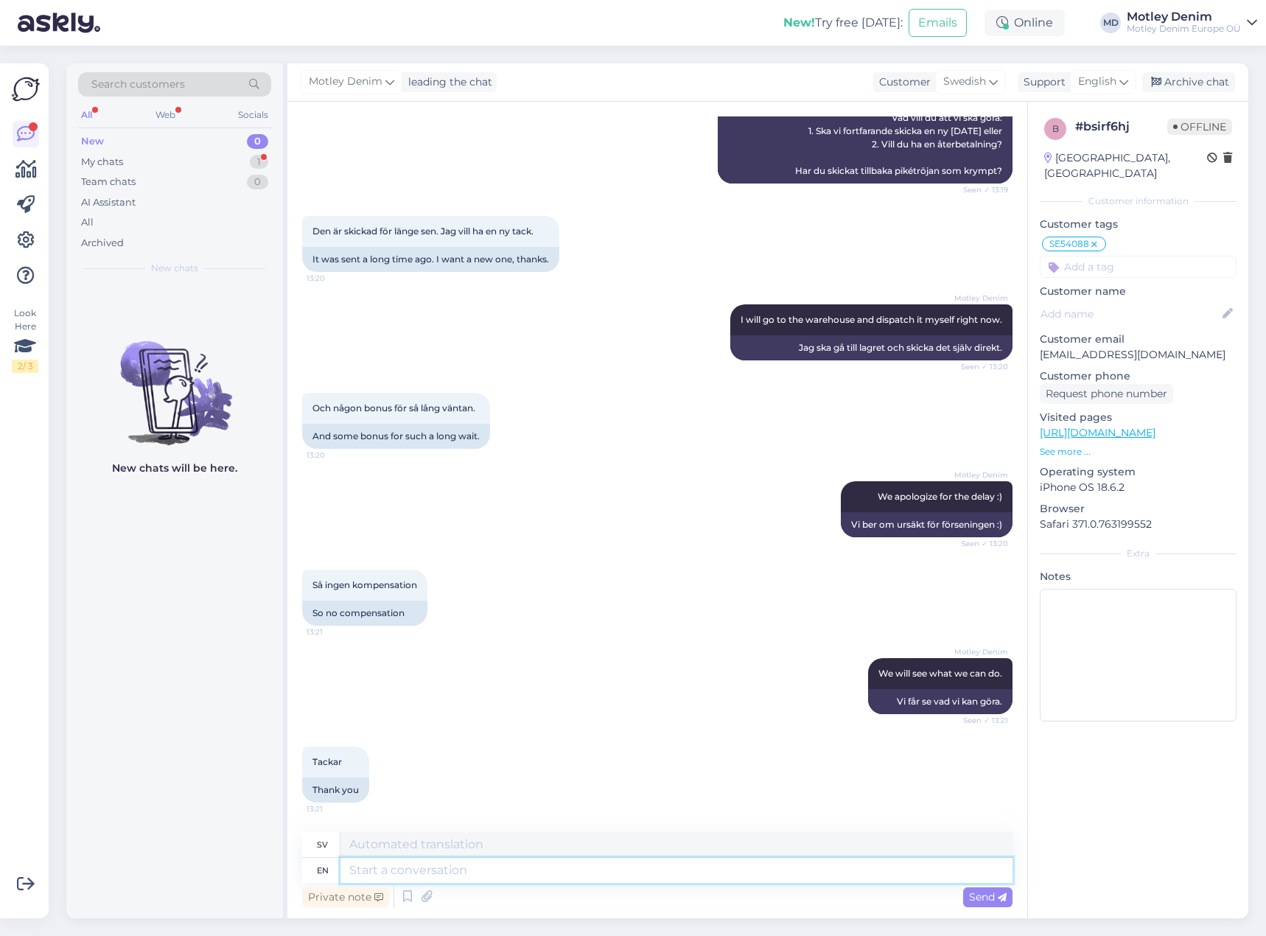
click at [605, 878] on textarea at bounding box center [676, 869] width 672 height 25
type textarea "You're w"
type textarea "Du är"
type textarea "You're welcome!"
type textarea "Varsågod!"
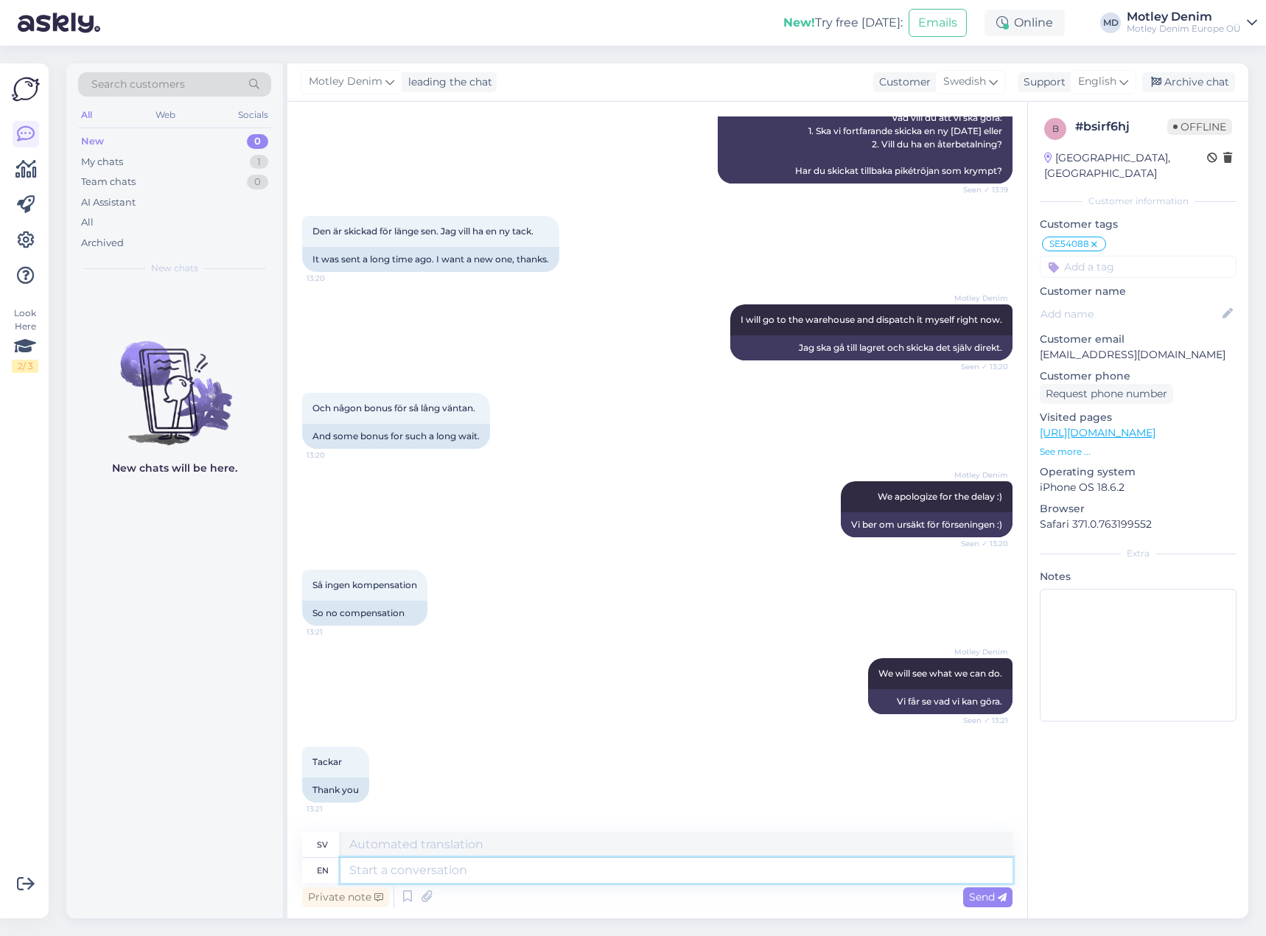
scroll to position [761, 0]
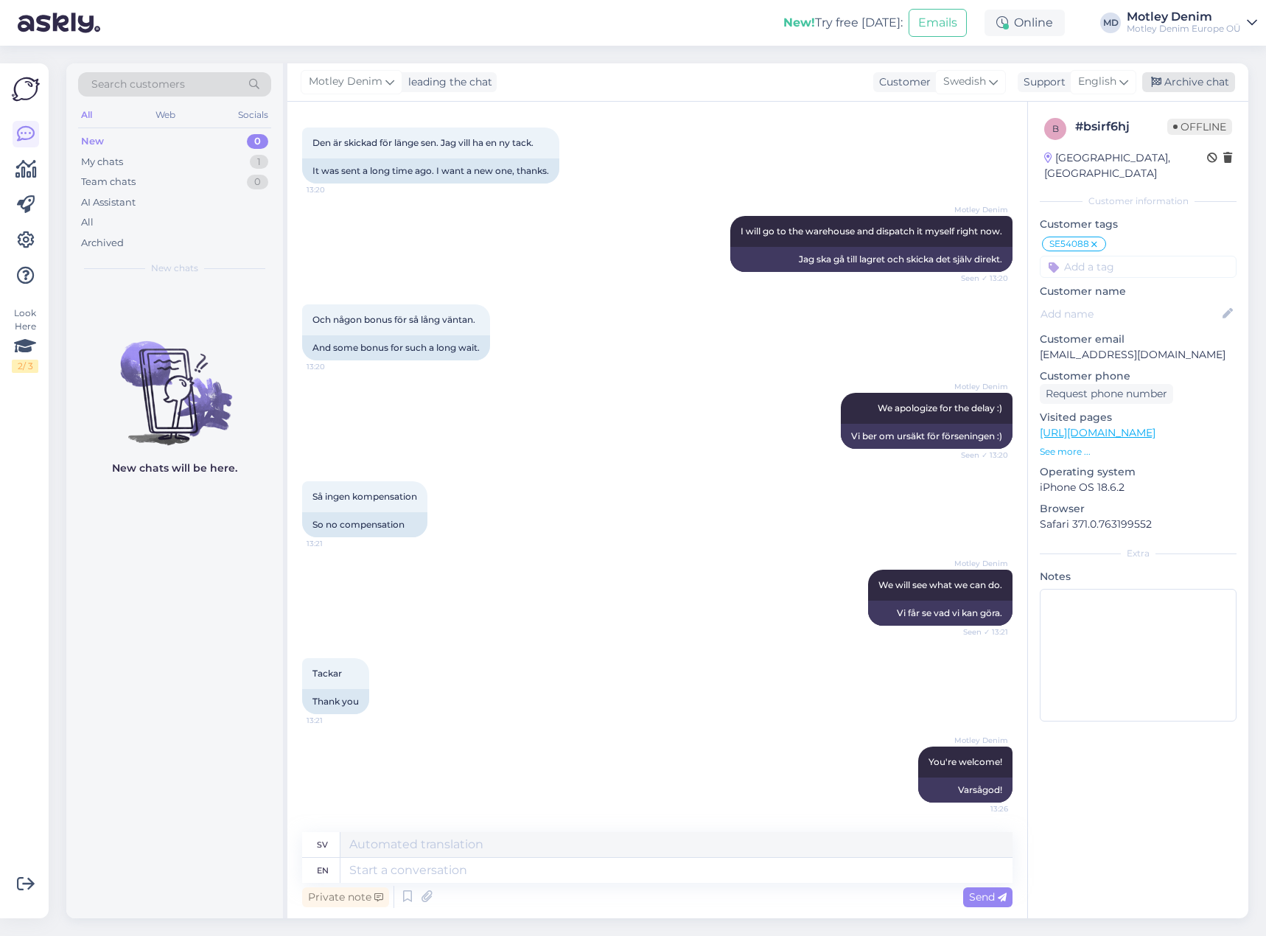
click at [1186, 79] on div "Archive chat" at bounding box center [1188, 82] width 93 height 20
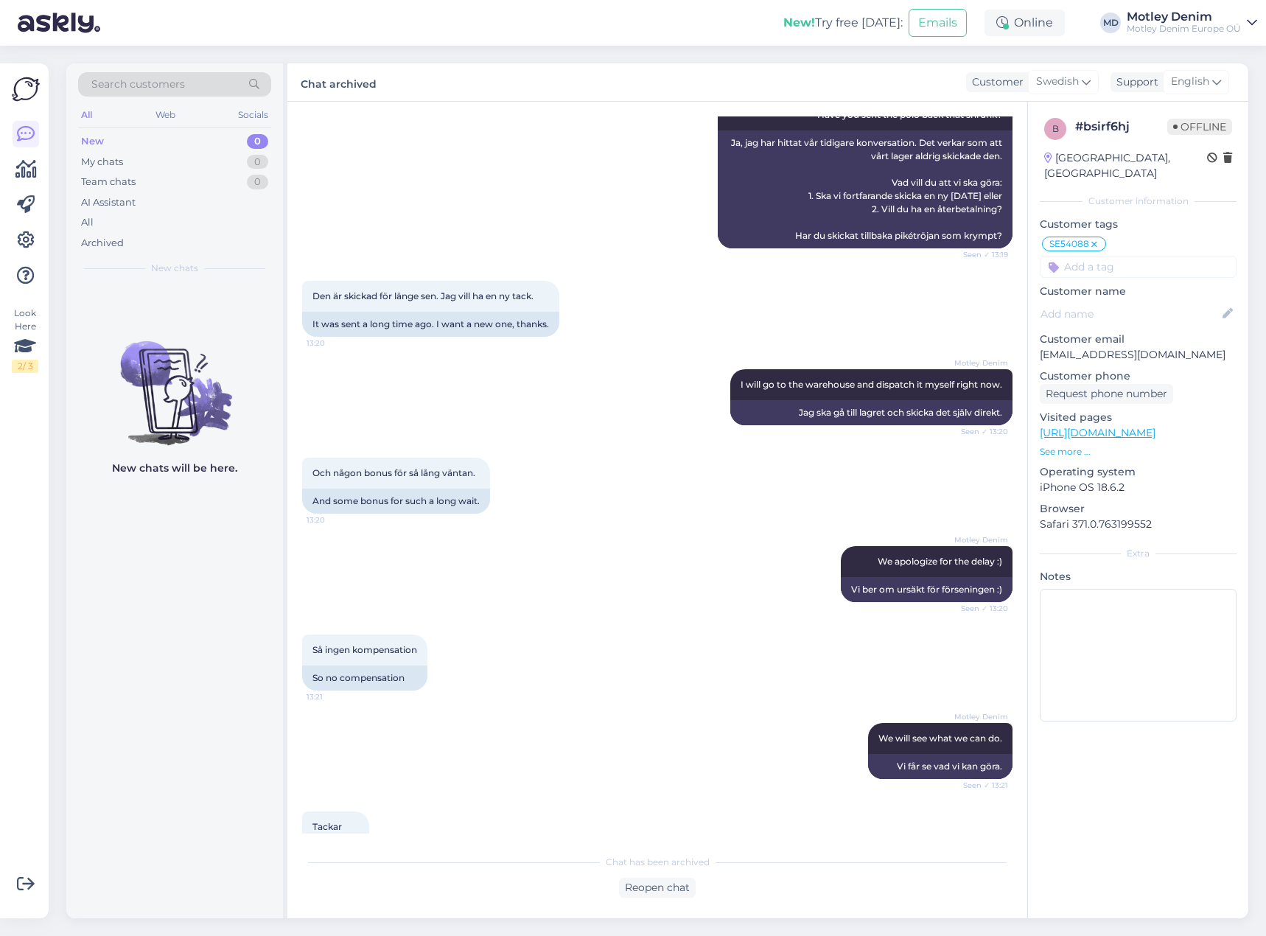
scroll to position [525, 0]
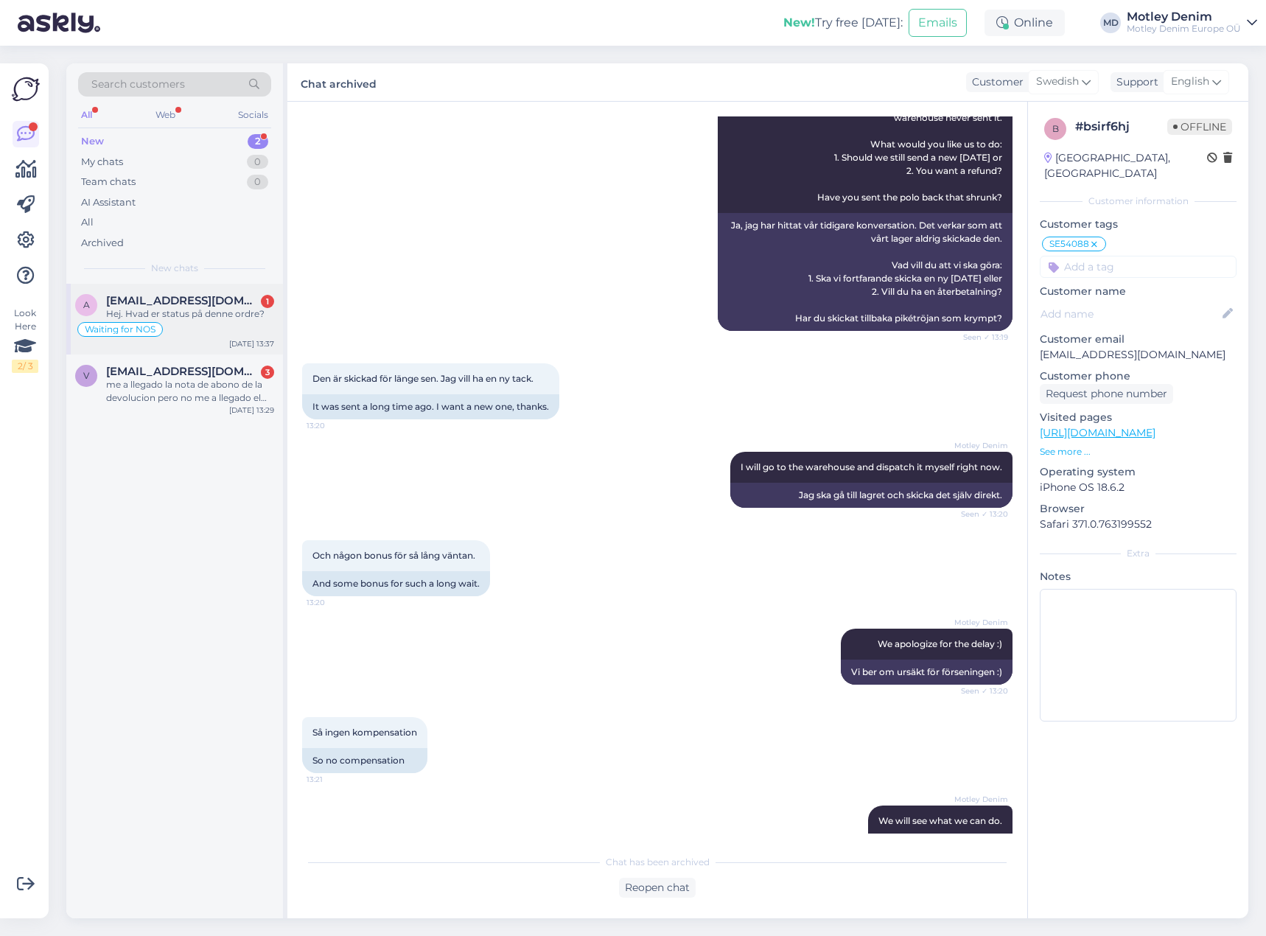
click at [214, 294] on div "a [EMAIL_ADDRESS][DOMAIN_NAME] 1 Hej. Hvad er status på denne ordre? Waiting fo…" at bounding box center [174, 319] width 217 height 71
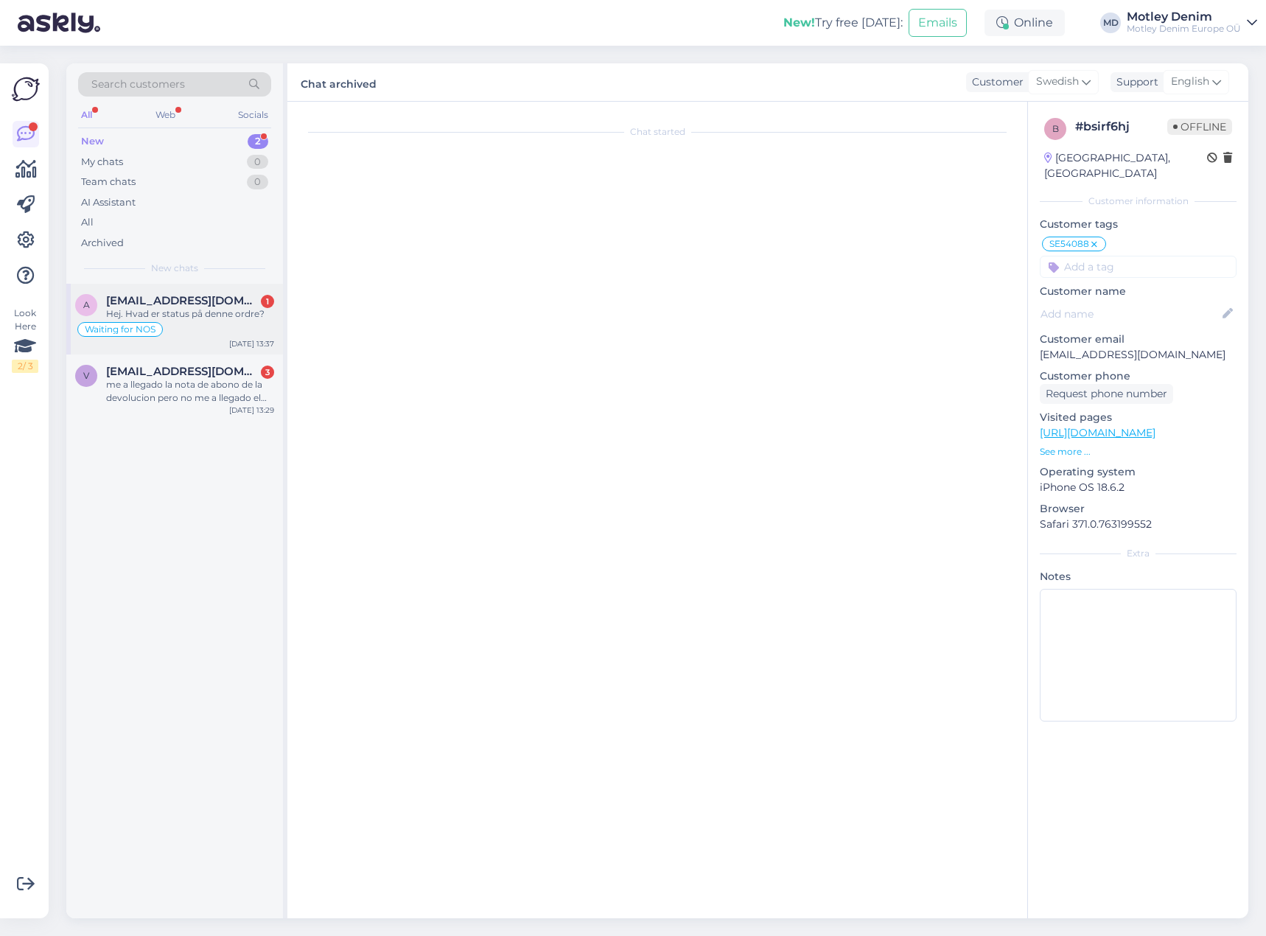
scroll to position [0, 0]
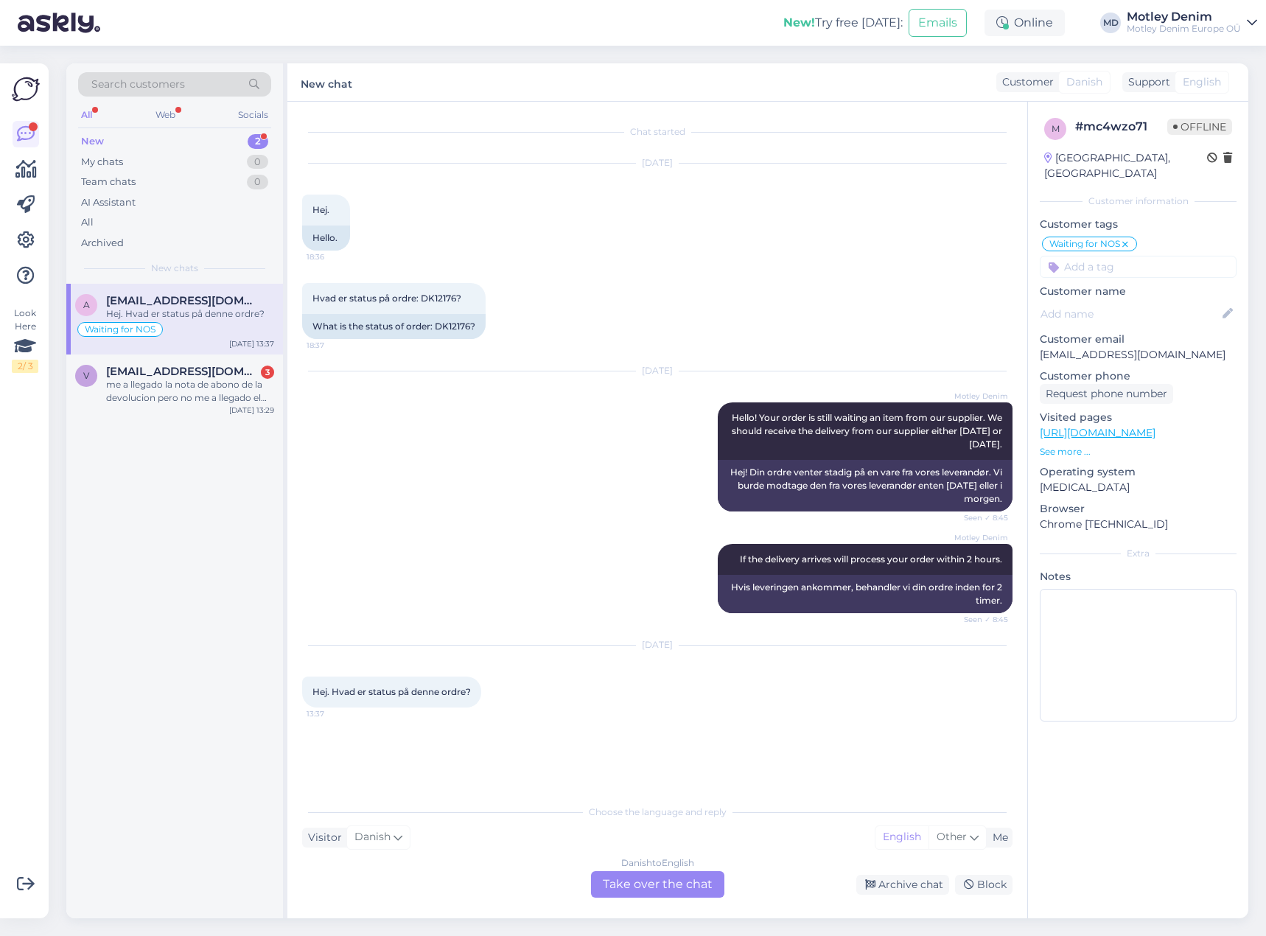
click at [673, 880] on div "Danish to English Take over the chat" at bounding box center [657, 884] width 133 height 27
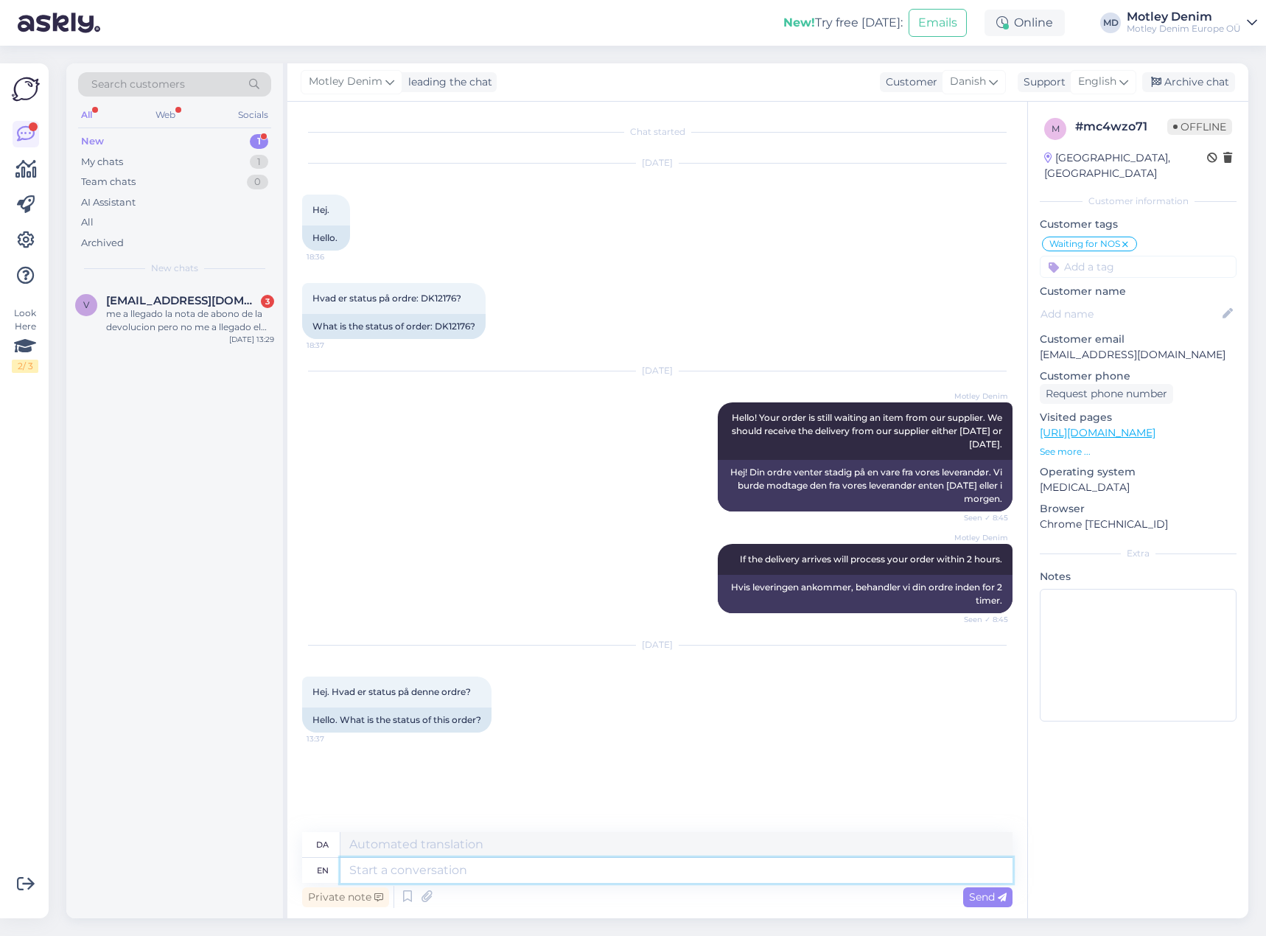
click at [735, 876] on textarea at bounding box center [676, 869] width 672 height 25
type textarea "itt s"
type textarea "det"
type textarea "itt seem"
type textarea "det ser ud til"
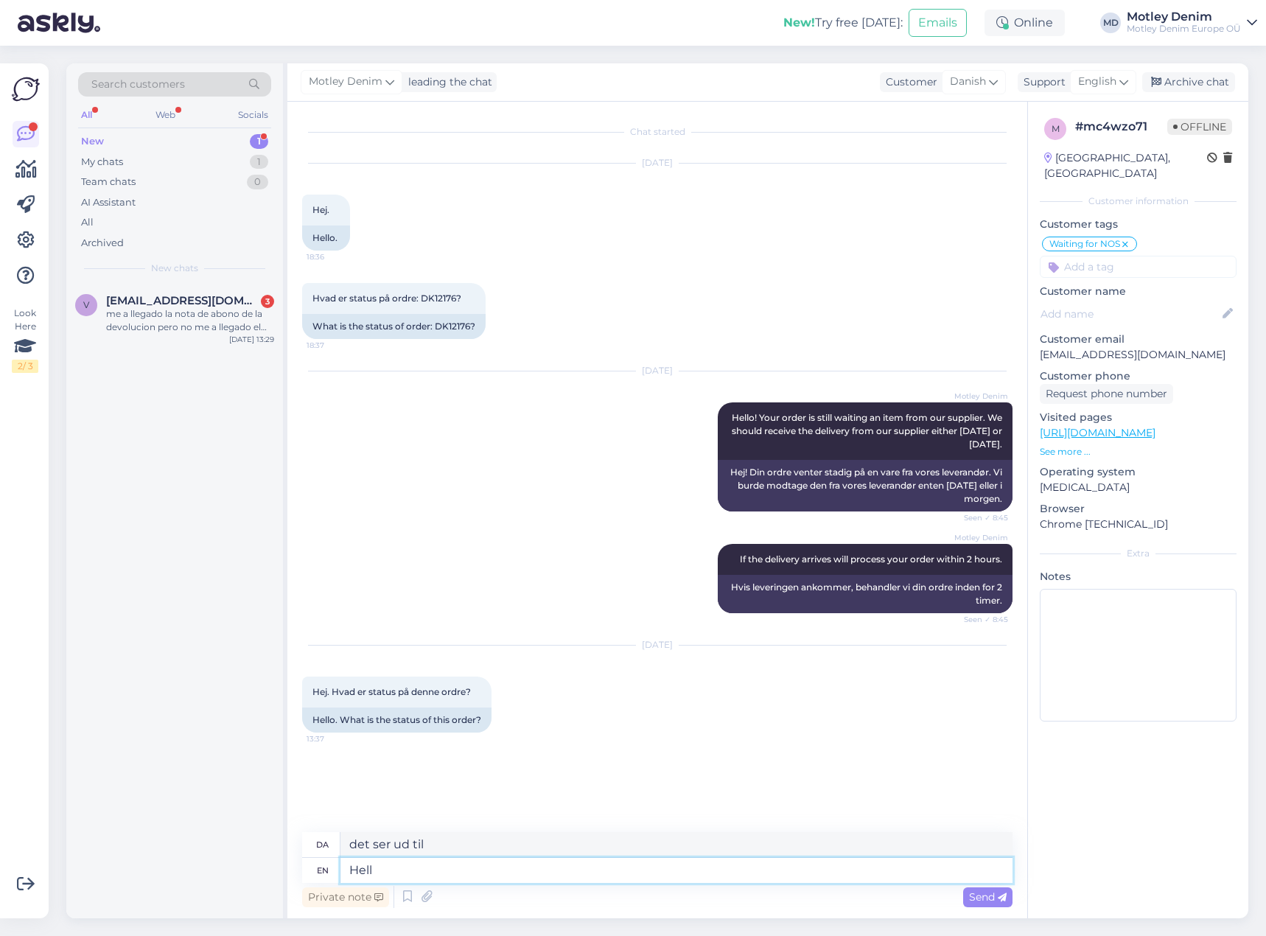
type textarea "Hello"
type textarea "Hej"
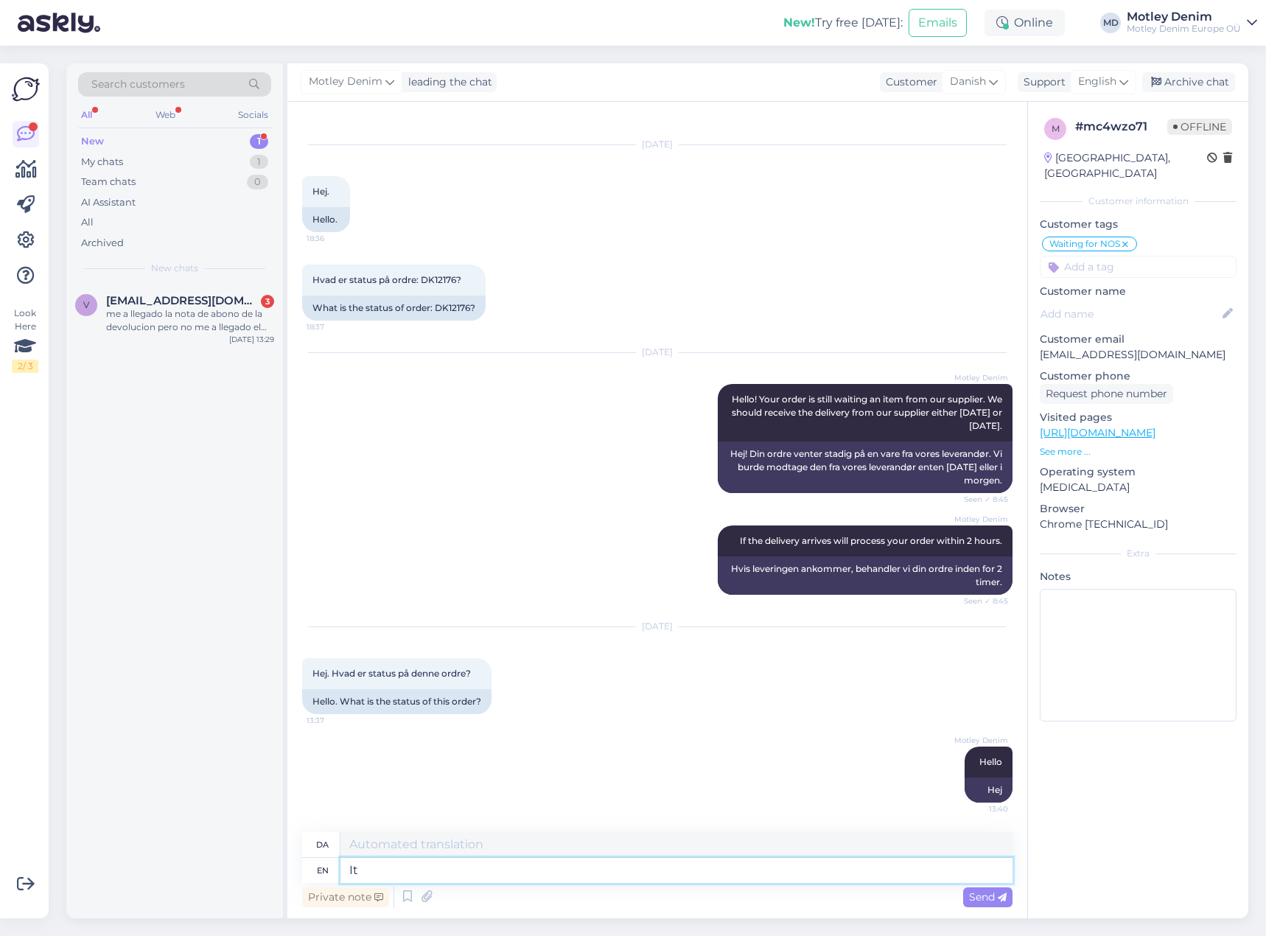
type textarea "It s"
type textarea "Det"
type textarea "It seems"
type textarea "Det ser ud til"
type textarea "It seems that"
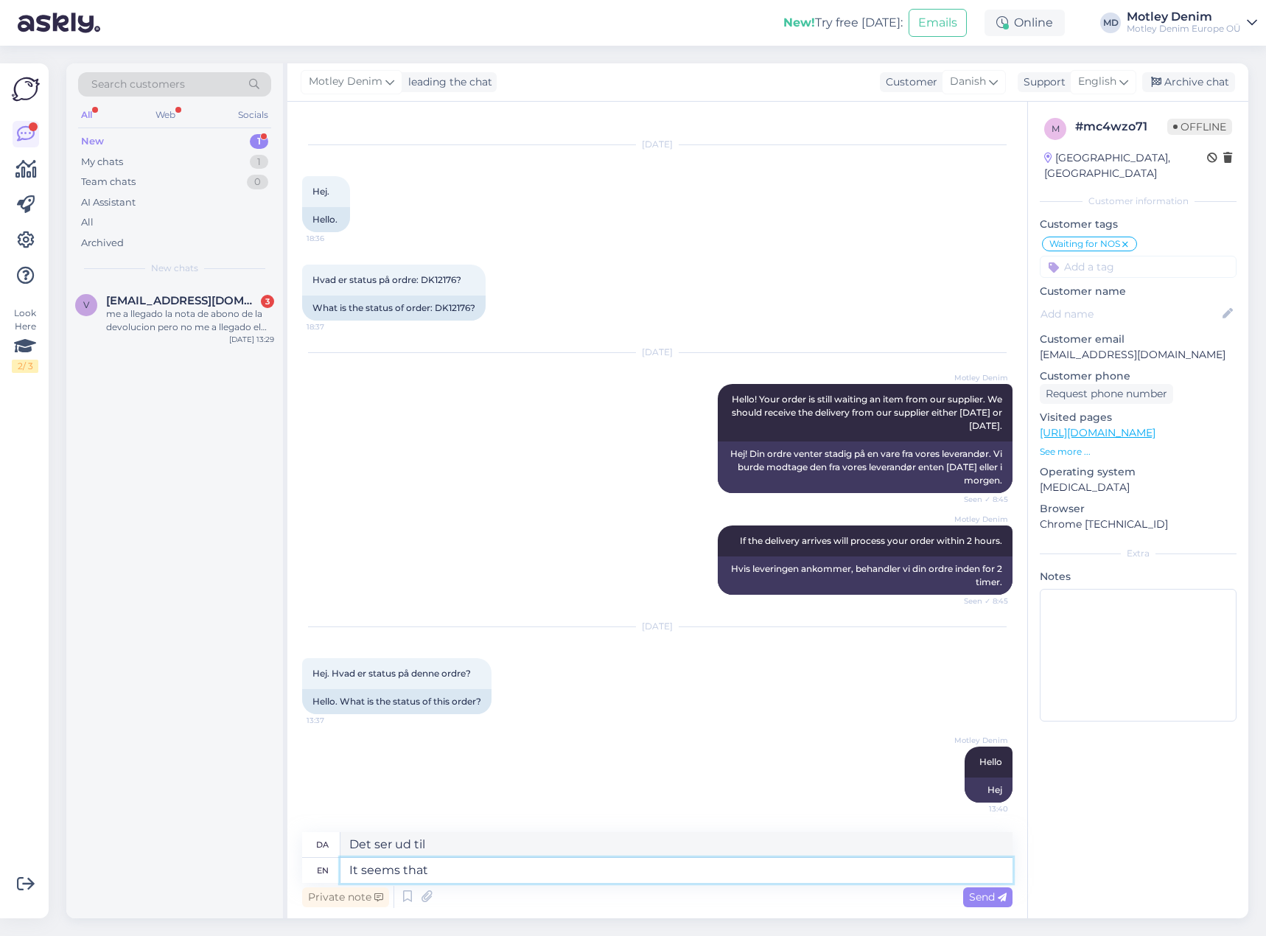
type textarea "Det ser ud til, at"
type textarea "One"
type textarea "En"
type textarea "One moment."
type textarea "Et øjeblik."
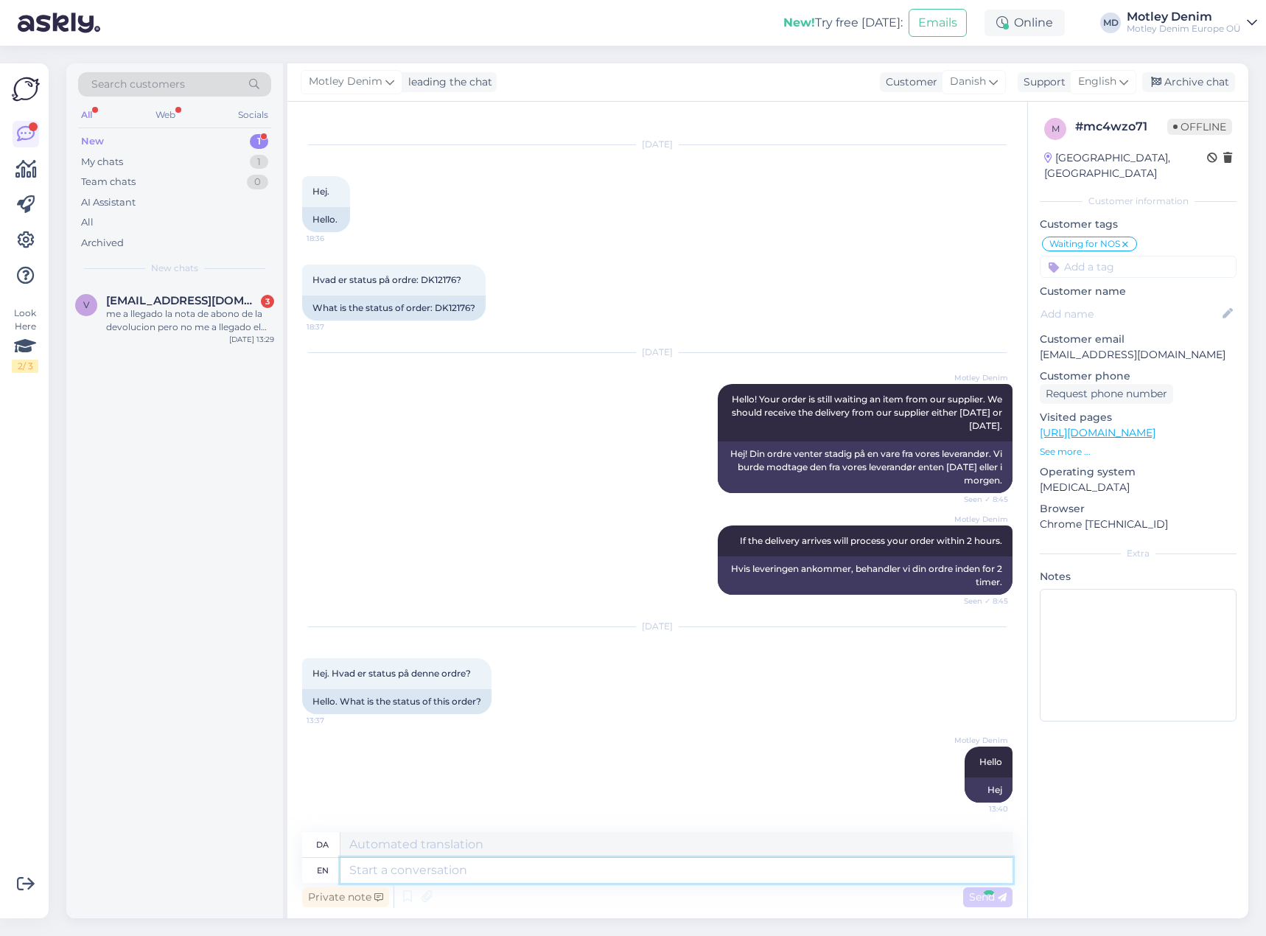
scroll to position [107, 0]
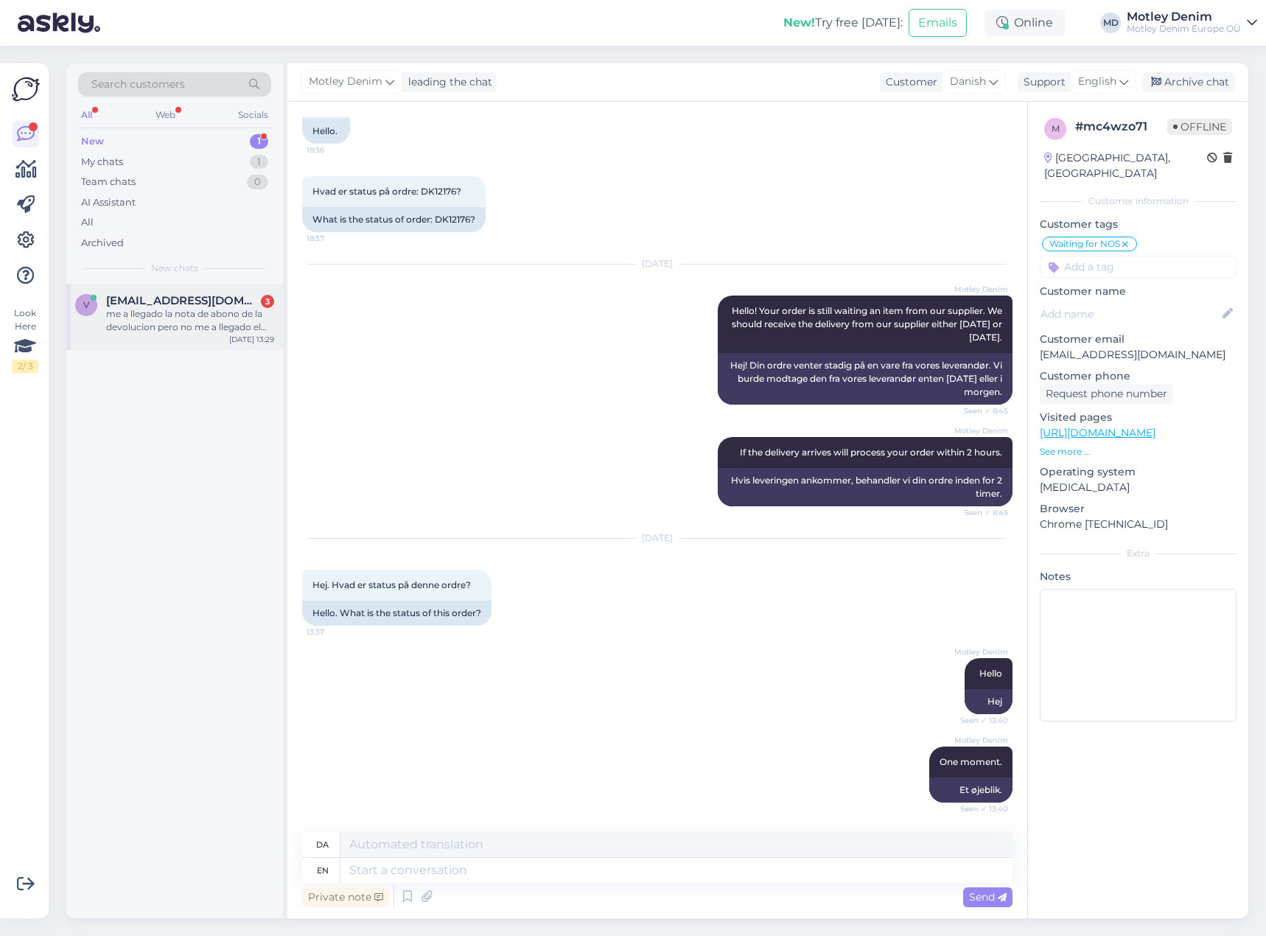
click at [196, 295] on span "[EMAIL_ADDRESS][DOMAIN_NAME]" at bounding box center [182, 300] width 153 height 13
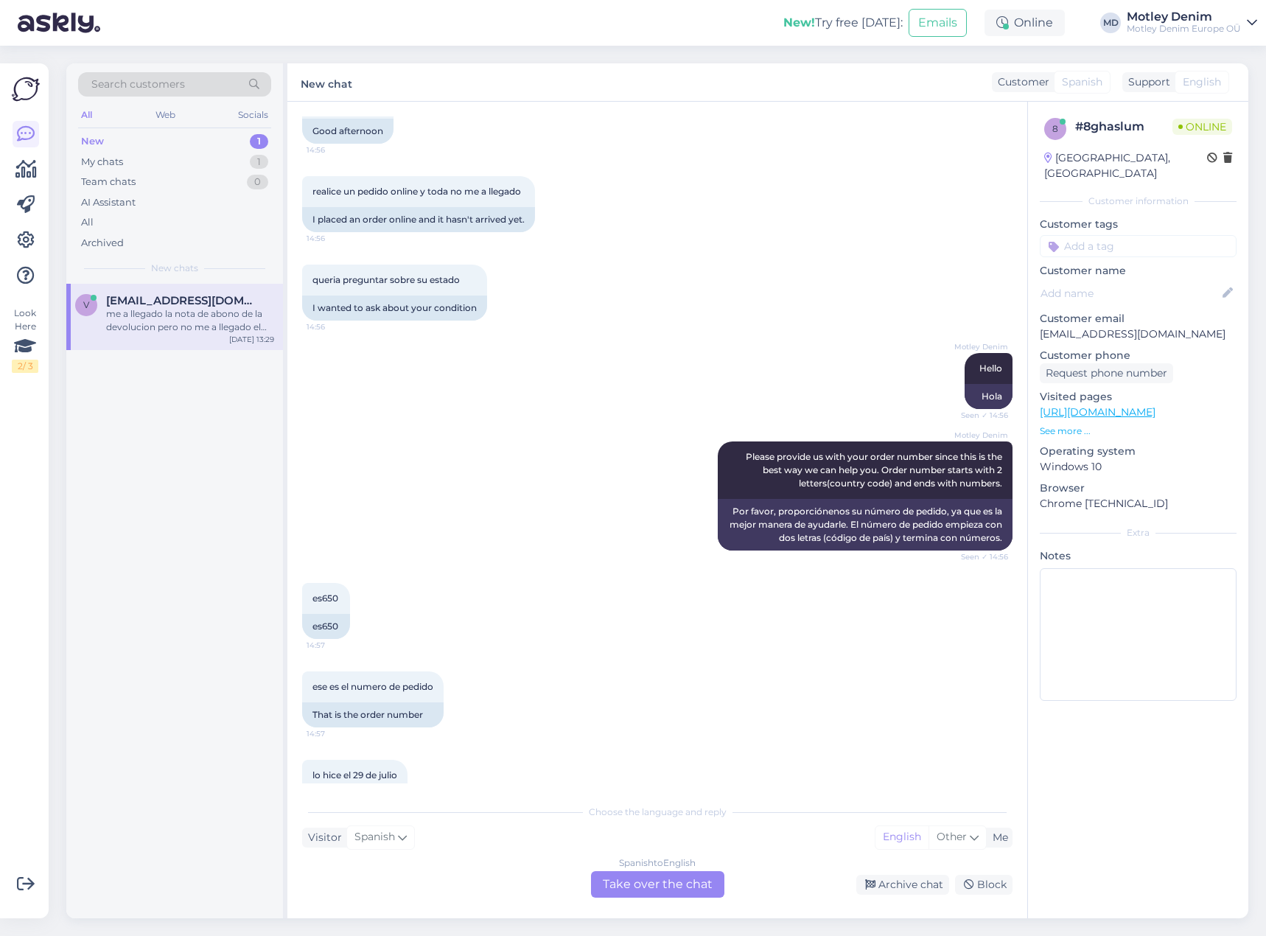
scroll to position [1994, 0]
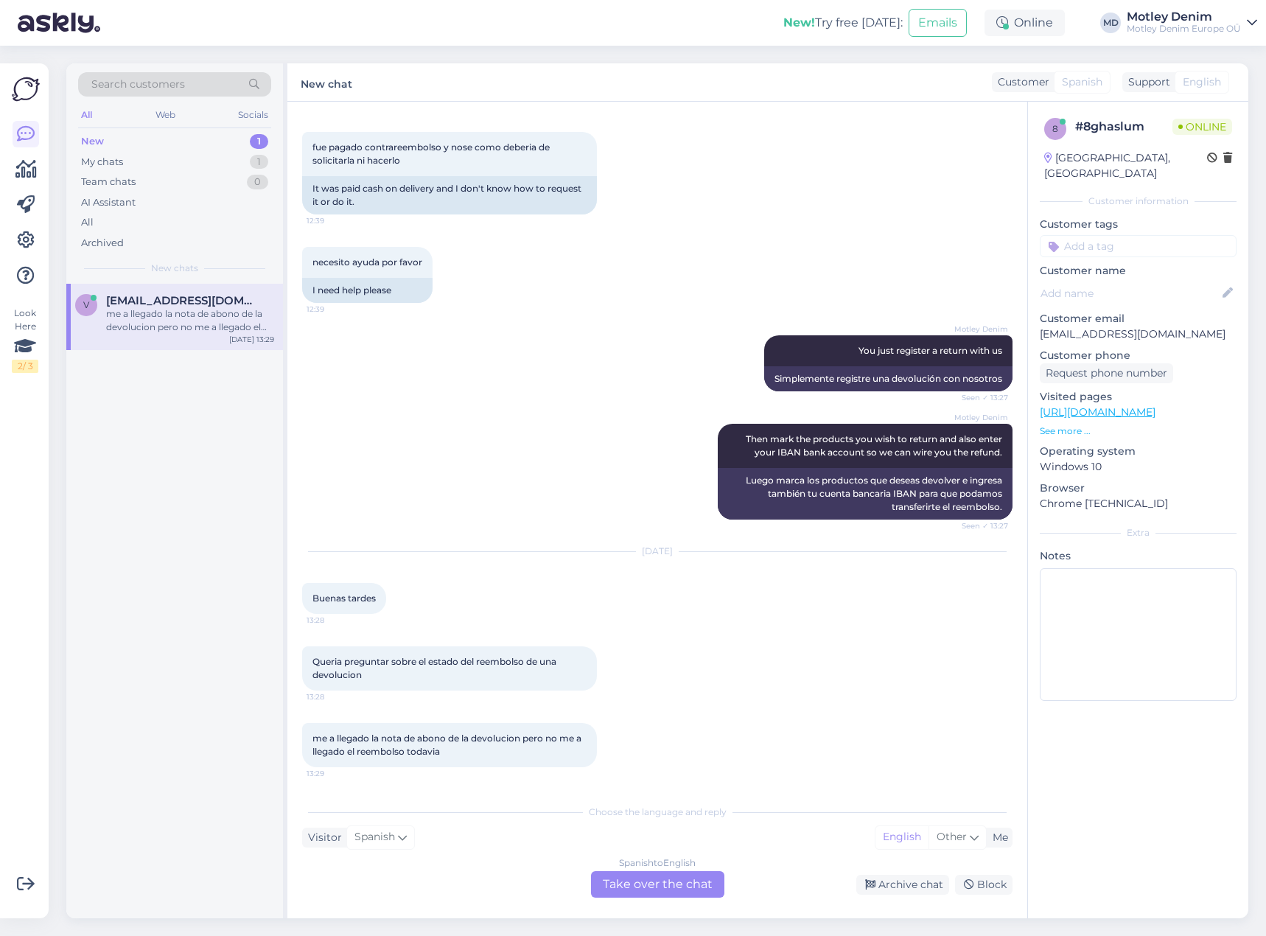
click at [652, 889] on div "Spanish to English Take over the chat" at bounding box center [657, 884] width 133 height 27
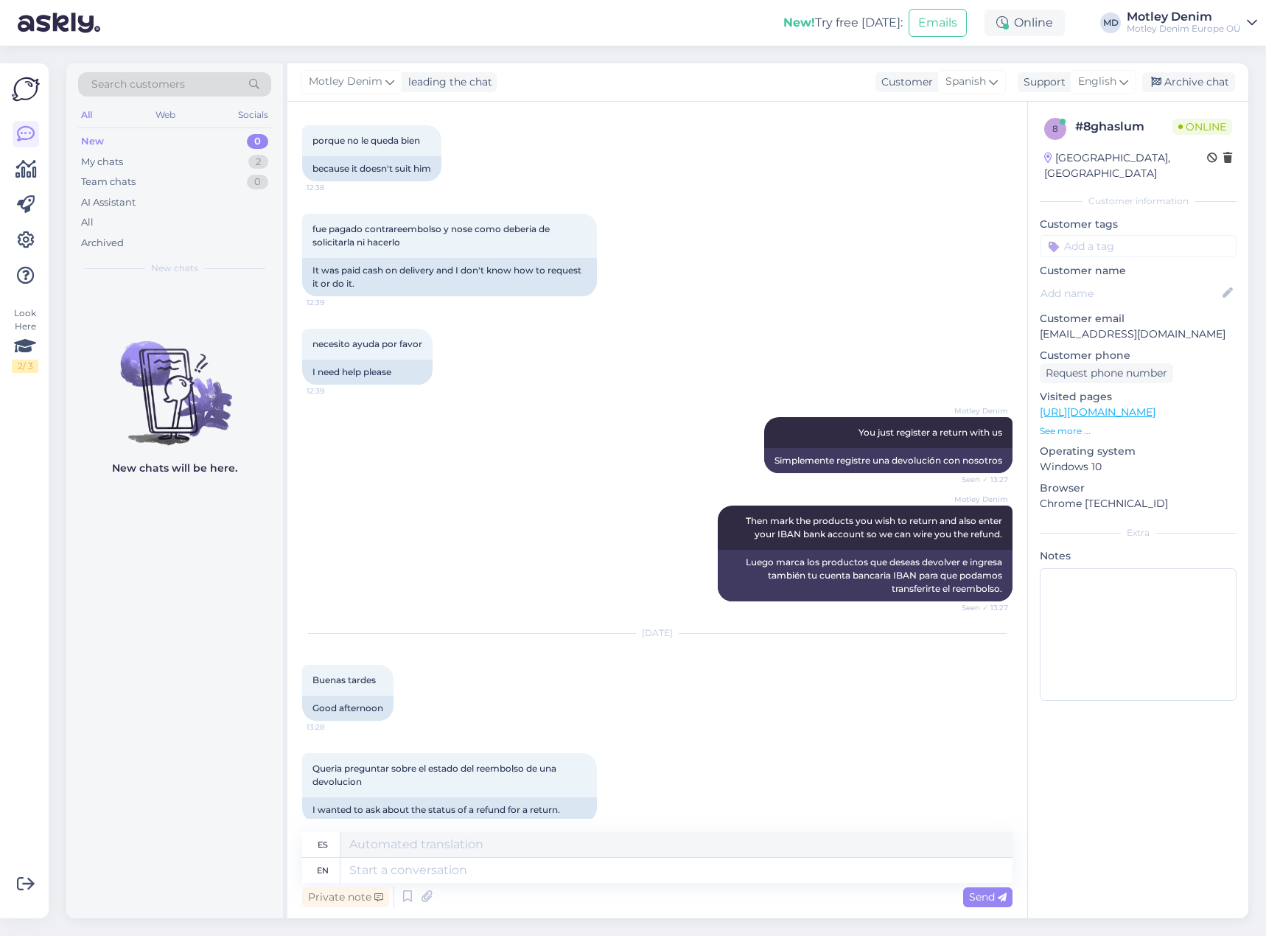
scroll to position [2047, 0]
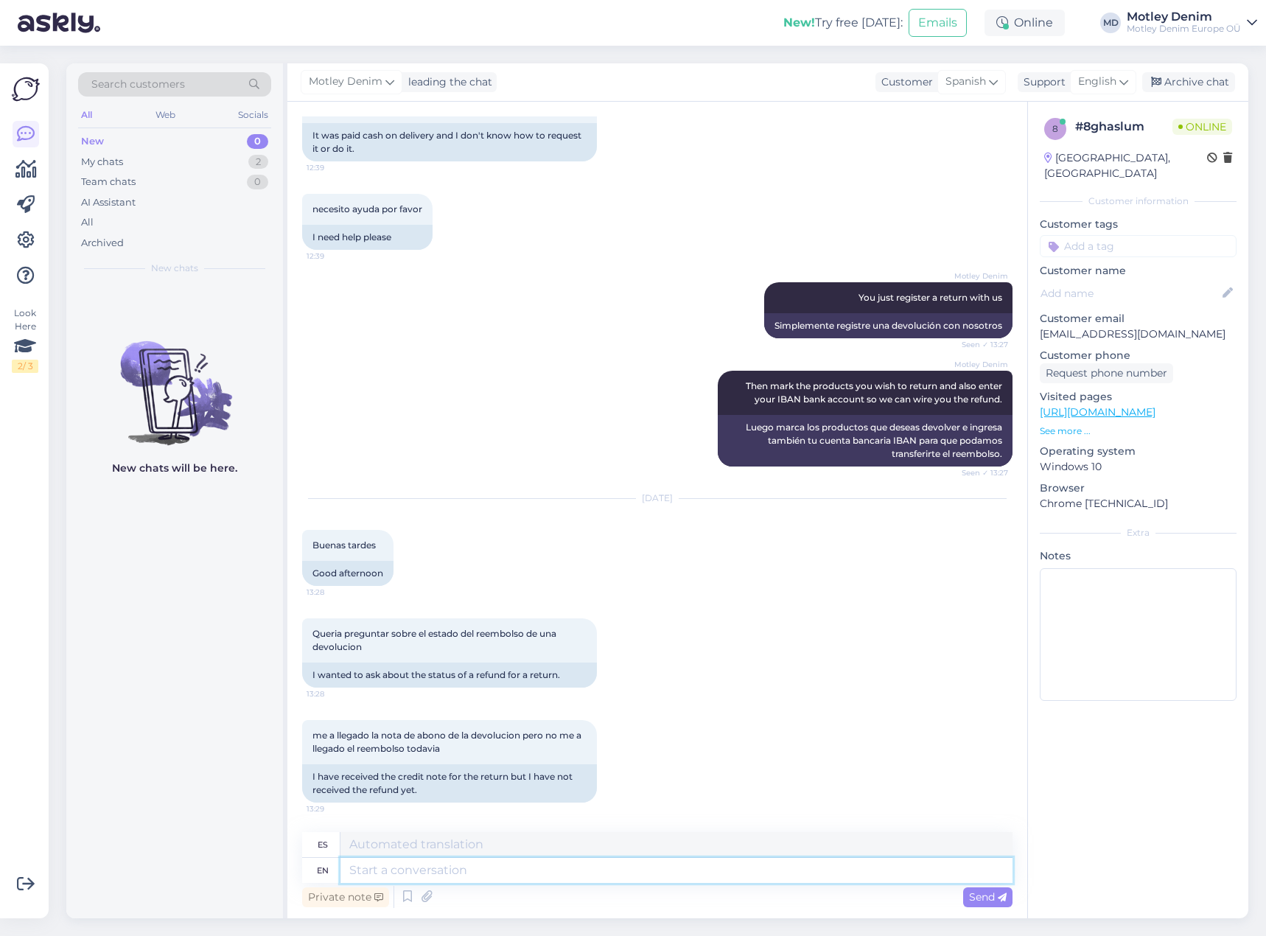
click at [755, 877] on textarea at bounding box center [676, 869] width 672 height 25
click at [645, 864] on textarea at bounding box center [676, 869] width 672 height 25
type textarea "Hello,"
type textarea "Hola,"
type textarea "Hello"
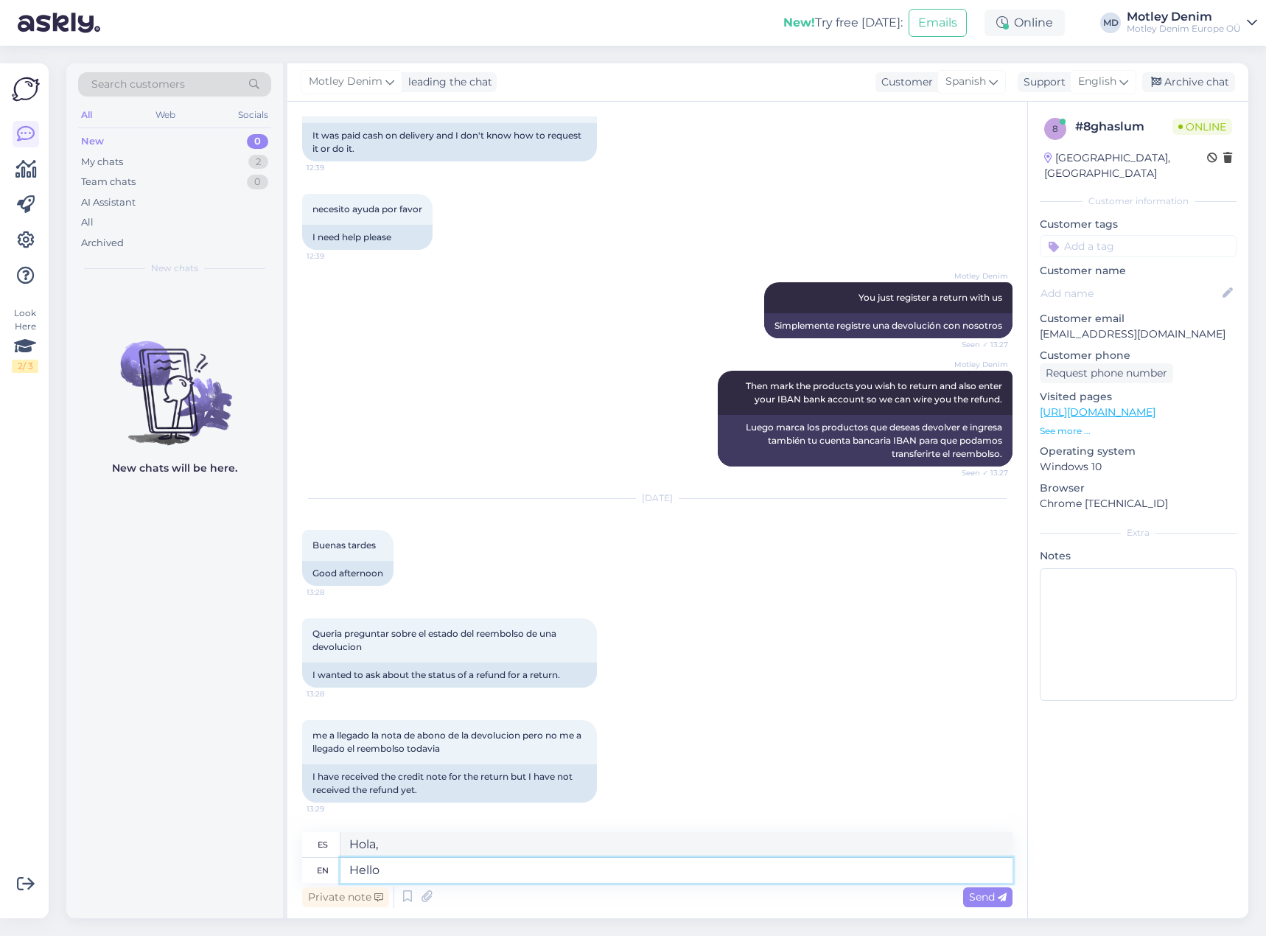
type textarea "Hola"
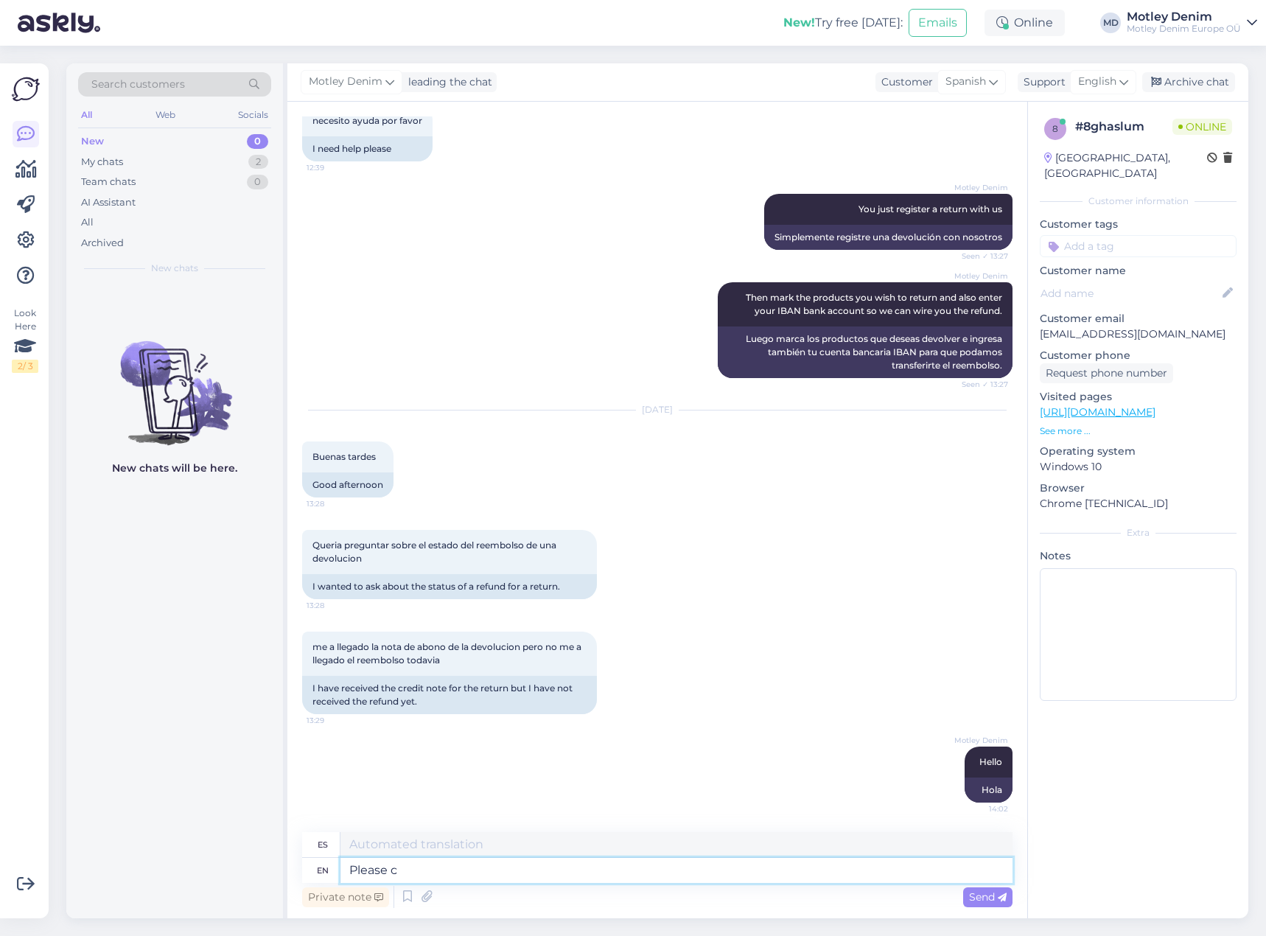
type textarea "Please ch"
type textarea "Por favor"
type textarea "Please checkl b"
type textarea "Por favor verifique"
type textarea "Please checkl back in"
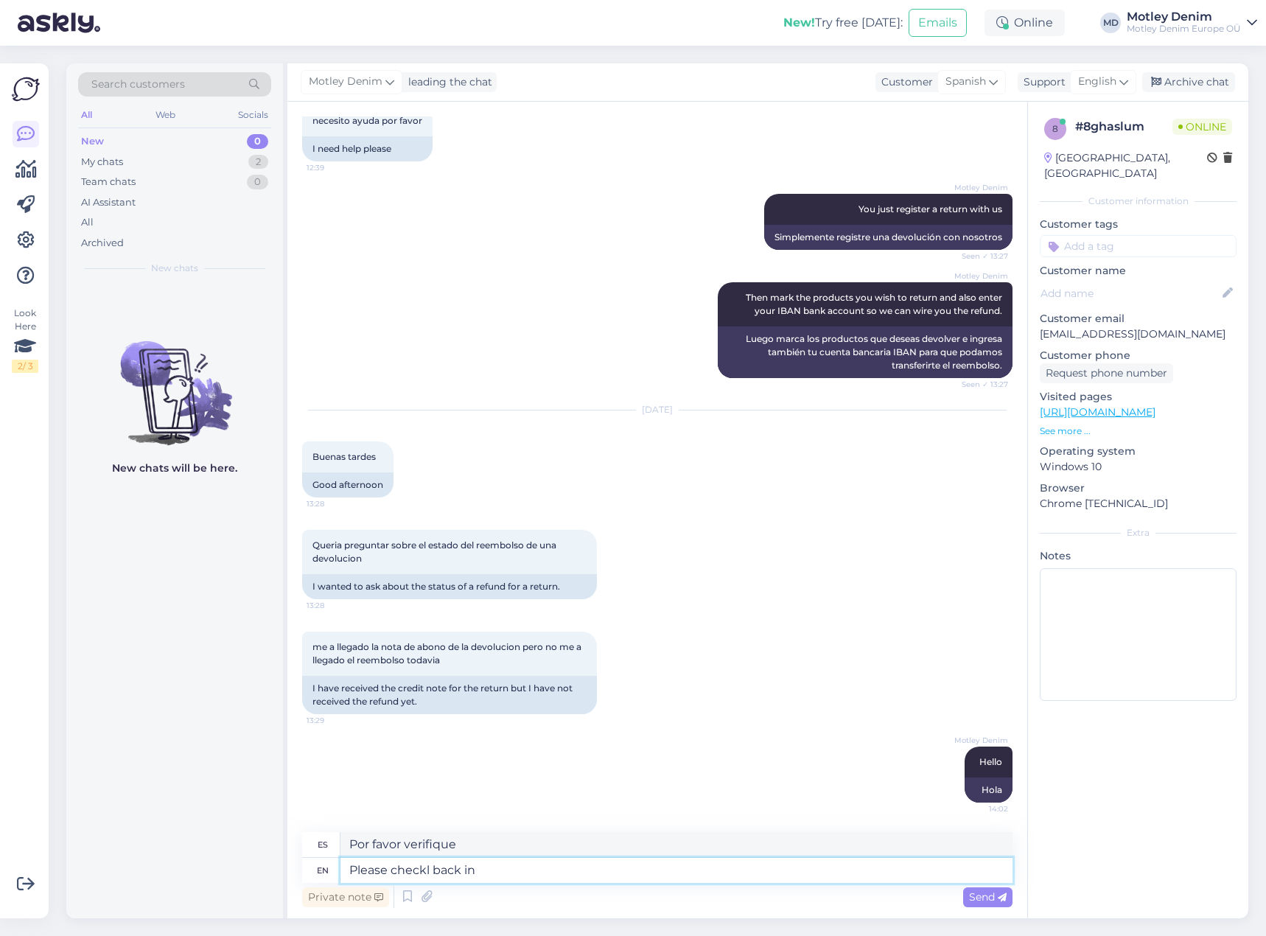
type textarea "Por favor vuelva a consultar"
type textarea "Please checkl back in"
type textarea "Por favor, vuelva a registrarse."
type textarea "Please checkl back in few d"
type textarea "Por favor, vuelva a visitarnos en unos momentos."
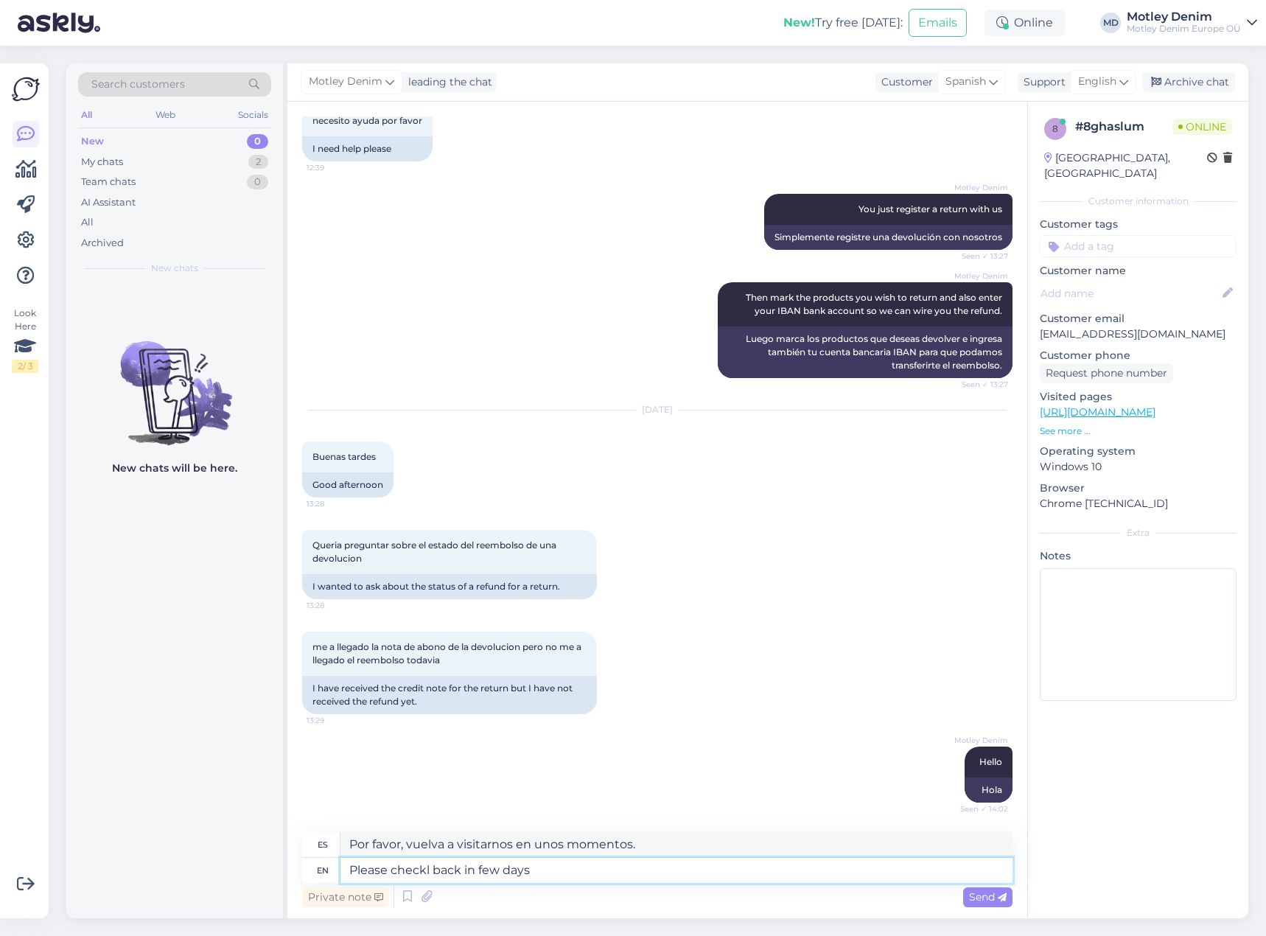
type textarea "Please checkl back in few days."
type textarea "Por favor, vuelva a visitarnos en unos días."
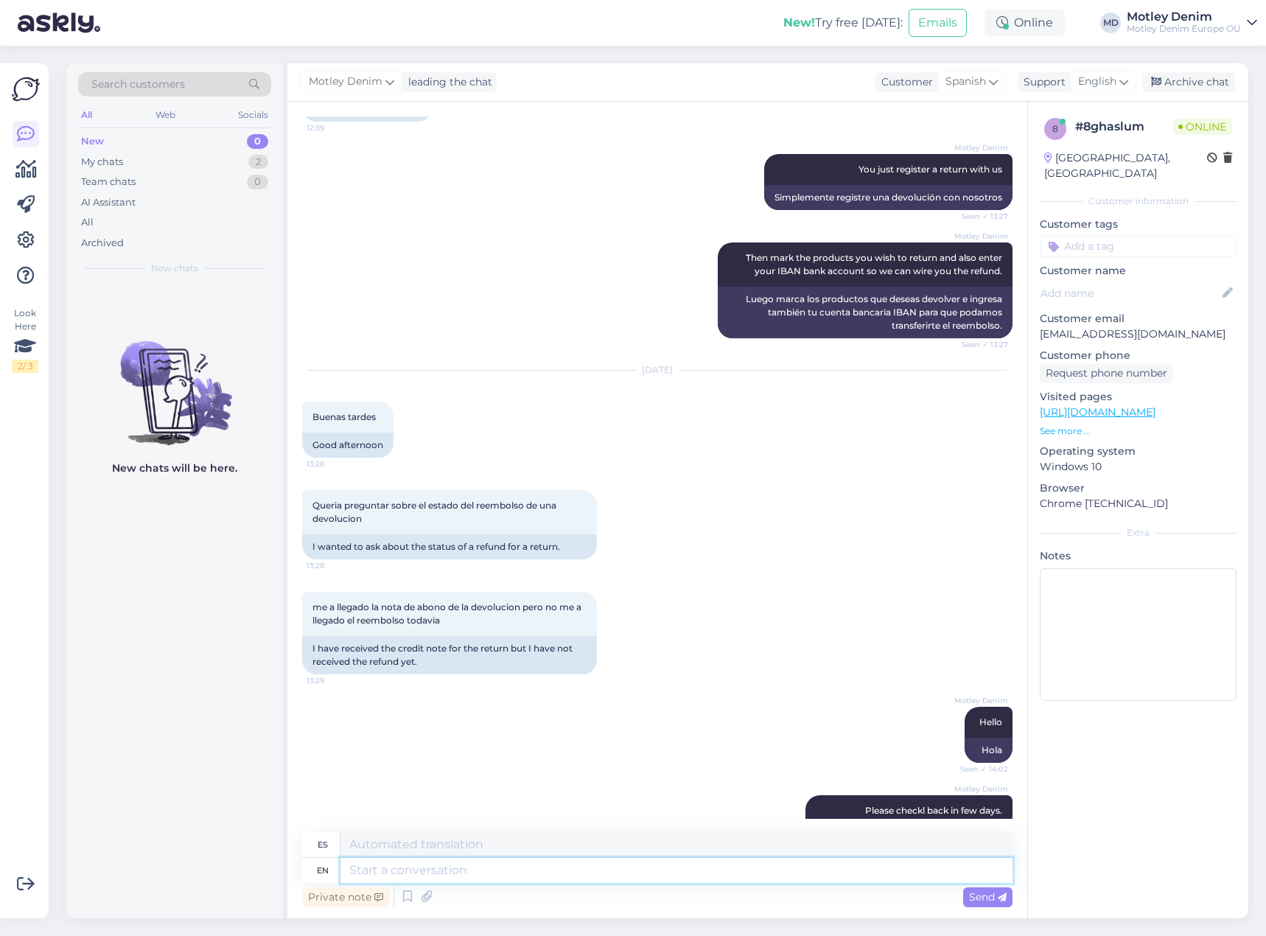
scroll to position [2224, 0]
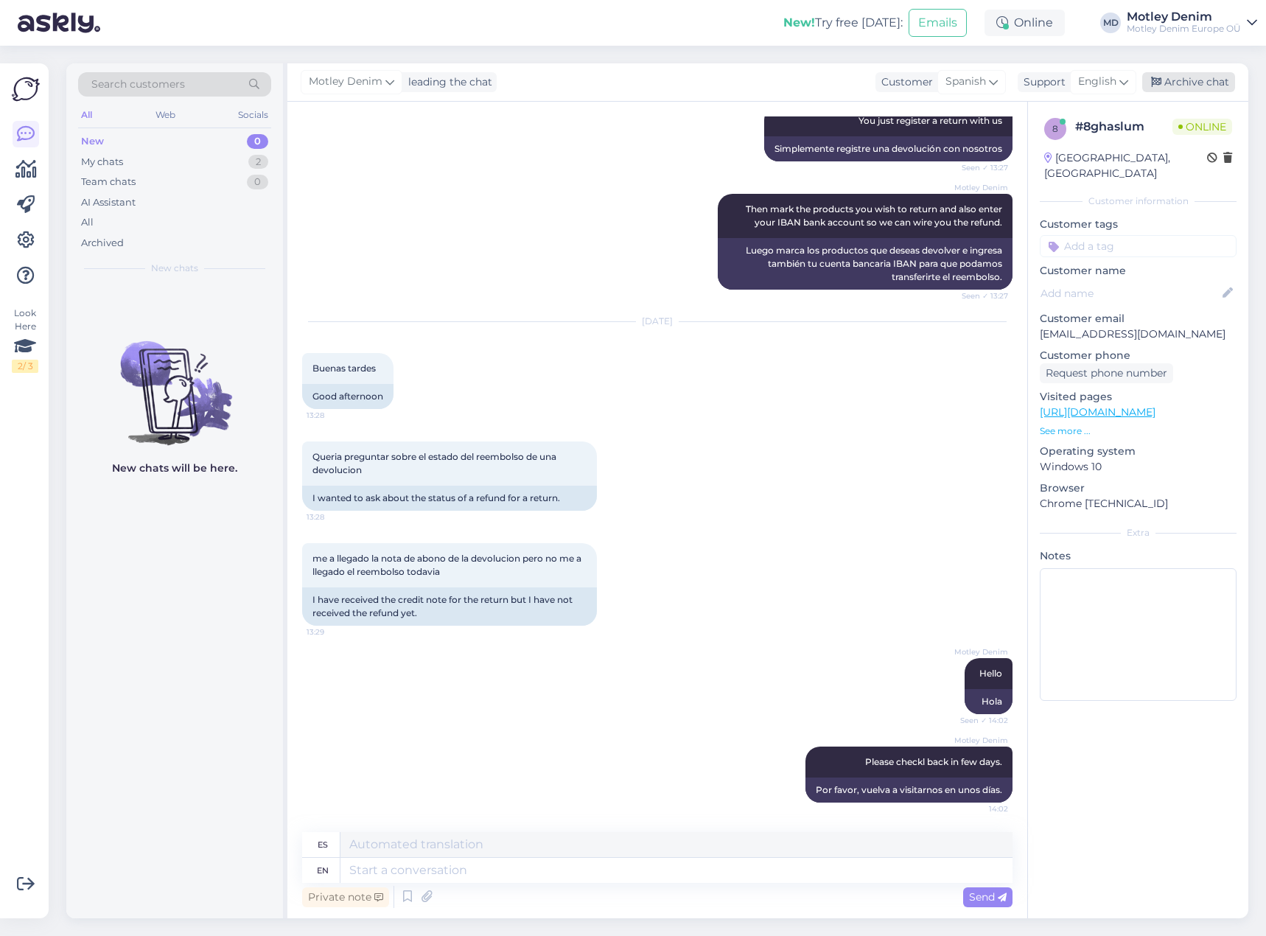
click at [1190, 85] on div "Archive chat" at bounding box center [1188, 82] width 93 height 20
